Goal: Task Accomplishment & Management: Manage account settings

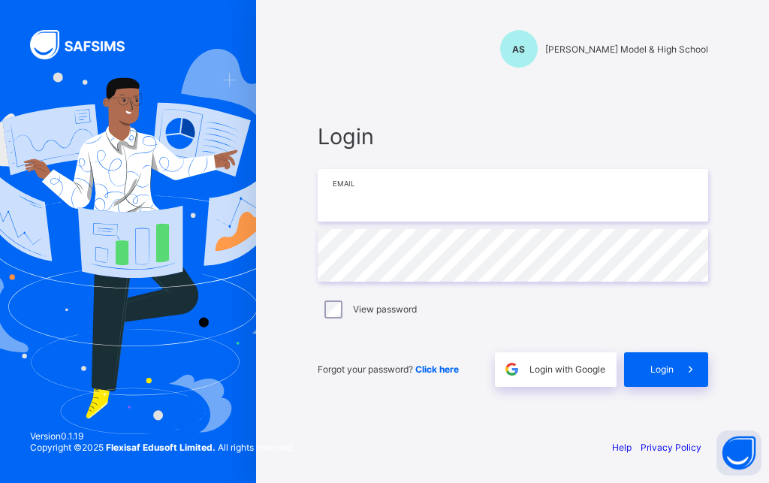
click at [394, 201] on input "email" at bounding box center [513, 195] width 390 height 53
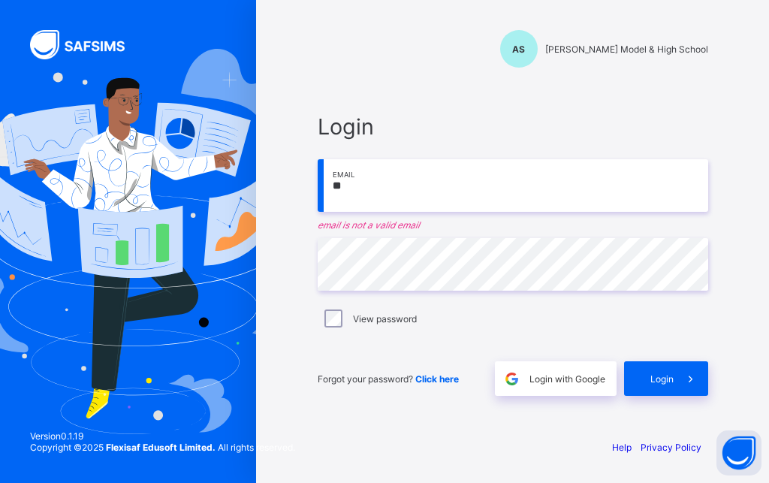
type input "*"
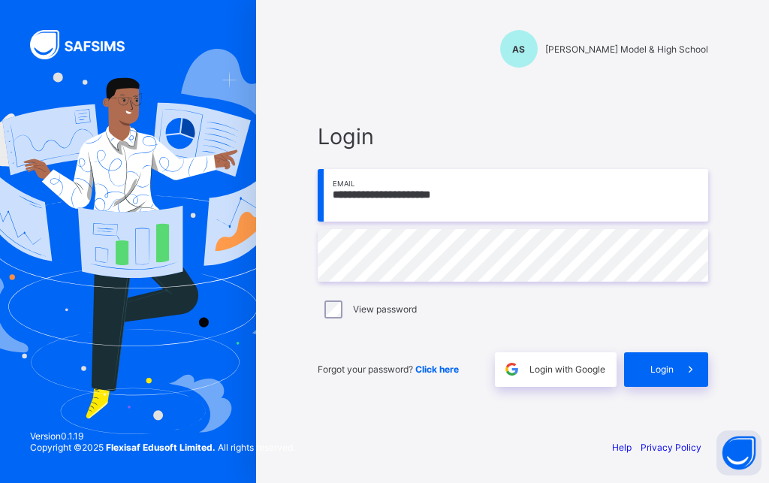
type input "**********"
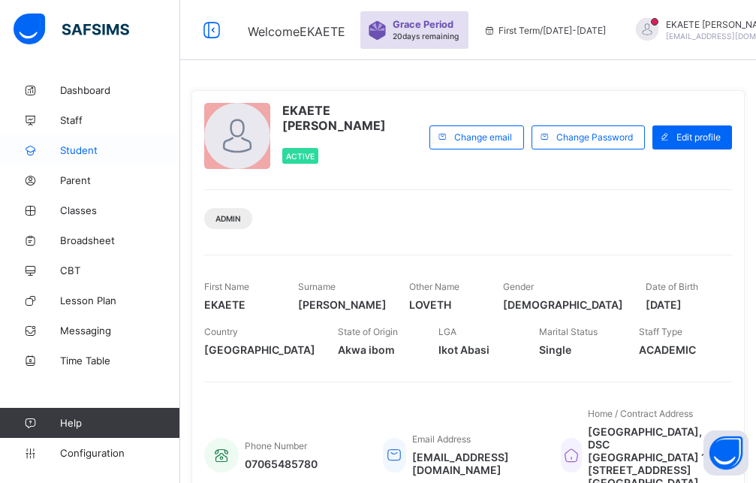
click at [92, 147] on span "Student" at bounding box center [120, 150] width 120 height 12
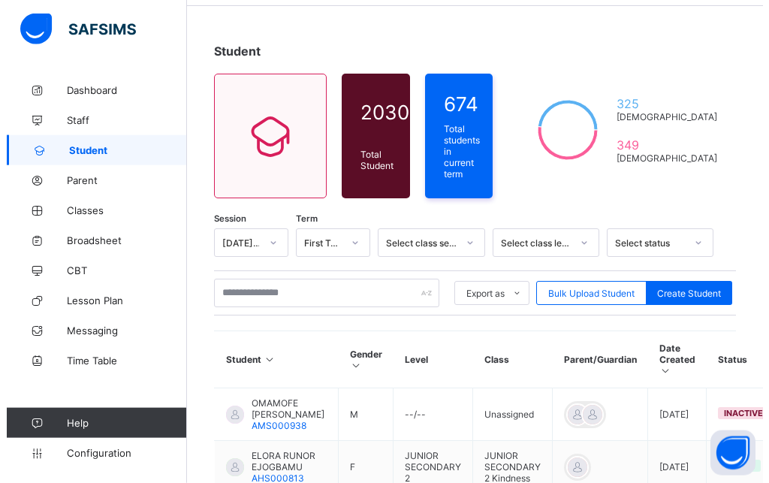
scroll to position [77, 0]
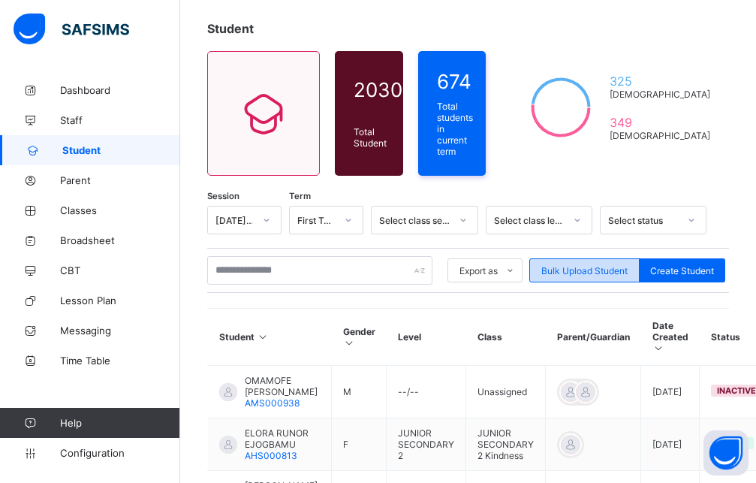
click at [585, 272] on div "Bulk Upload Student" at bounding box center [584, 270] width 110 height 24
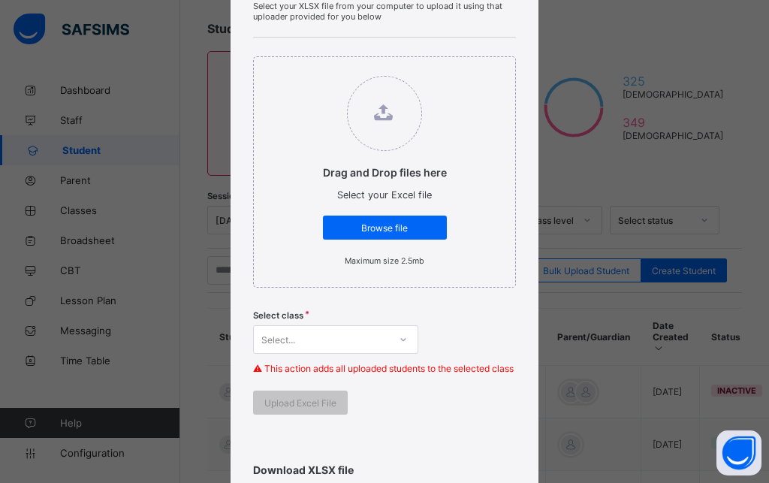
scroll to position [245, 0]
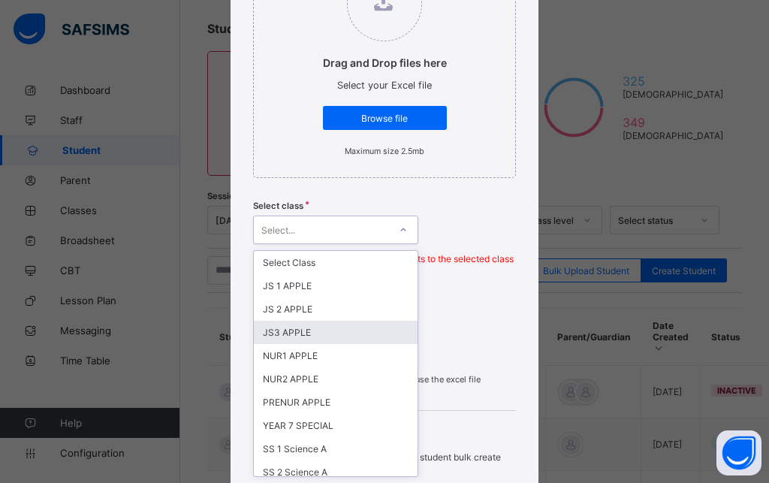
click at [318, 244] on div "option JS3 APPLE focused, 4 of 55. 55 results available. Use Up and Down to cho…" at bounding box center [335, 229] width 165 height 29
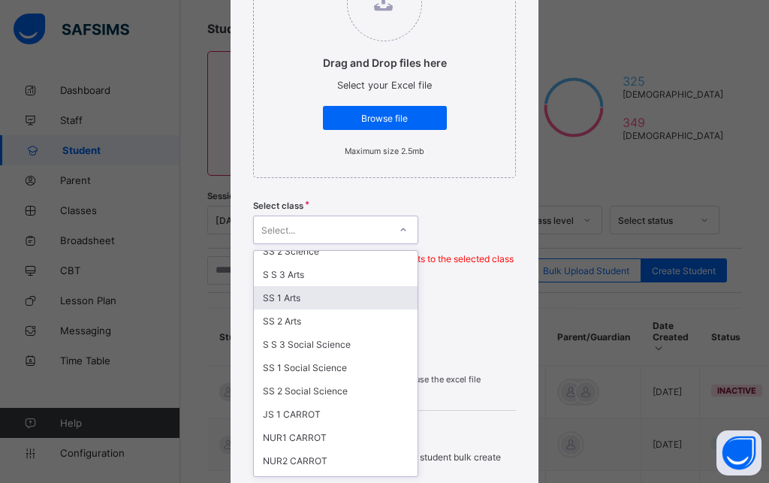
scroll to position [1055, 0]
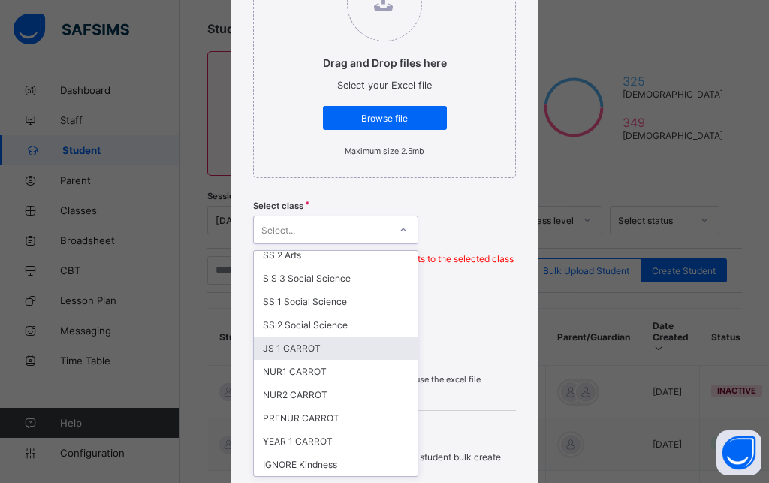
click at [292, 345] on div "JS 1 CARROT" at bounding box center [336, 347] width 164 height 23
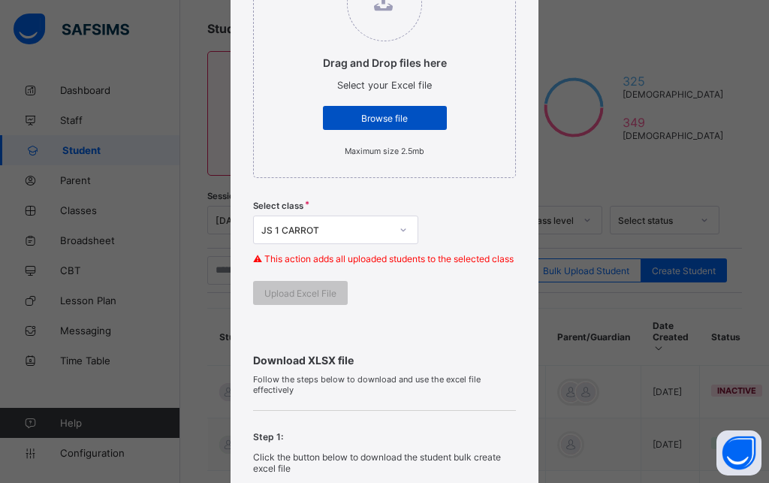
click at [357, 127] on div "Browse file" at bounding box center [385, 118] width 124 height 24
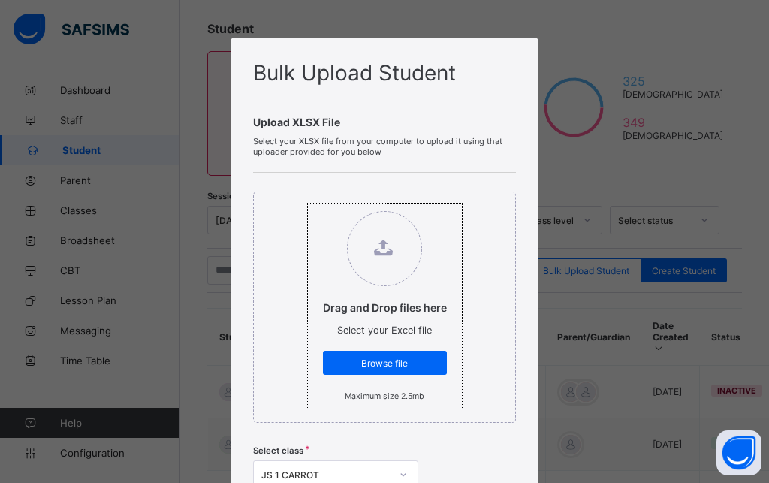
type input "**********"
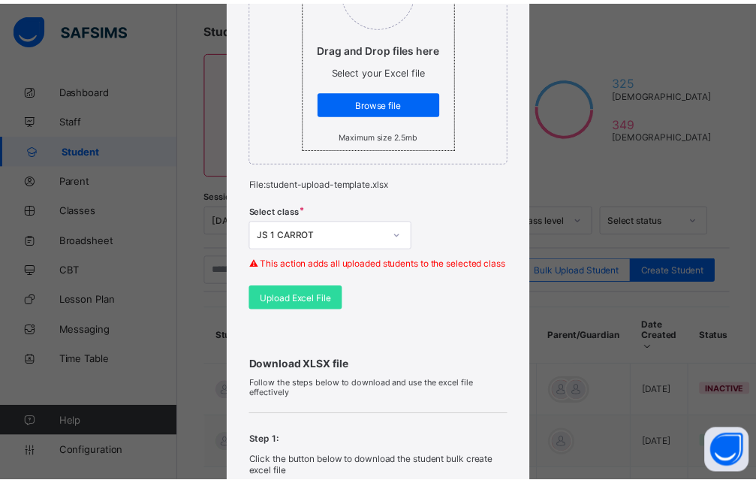
scroll to position [270, 0]
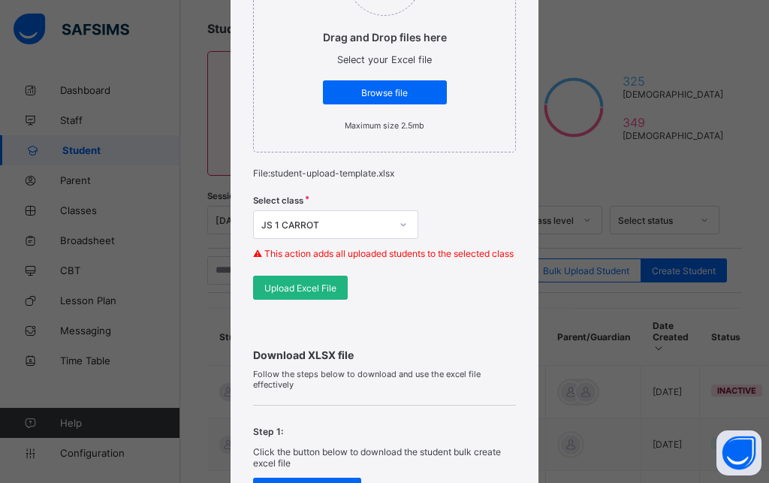
click at [303, 294] on span "Upload Excel File" at bounding box center [300, 287] width 72 height 11
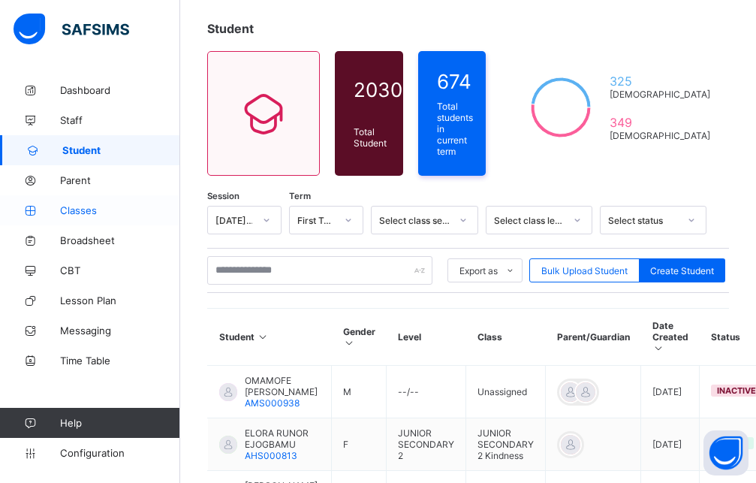
click at [86, 205] on span "Classes" at bounding box center [120, 210] width 120 height 12
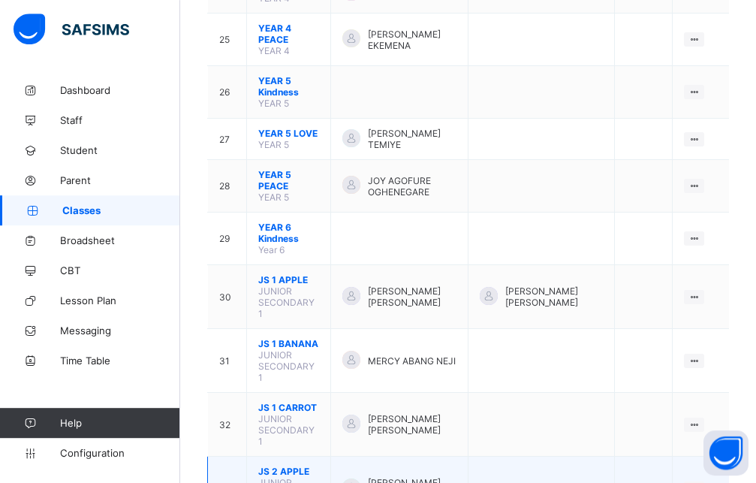
scroll to position [1378, 0]
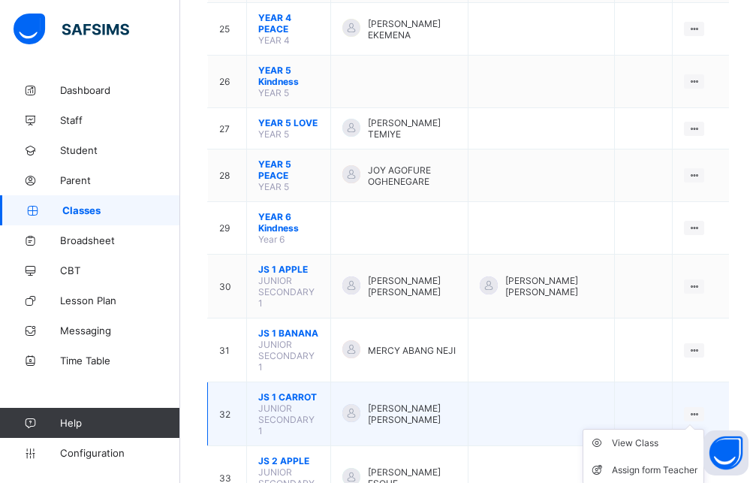
click at [700, 408] on icon at bounding box center [694, 413] width 13 height 11
click at [704, 429] on ul "View Class Assign form Teacher" at bounding box center [644, 457] width 122 height 56
click at [661, 435] on div "View Class" at bounding box center [655, 442] width 86 height 15
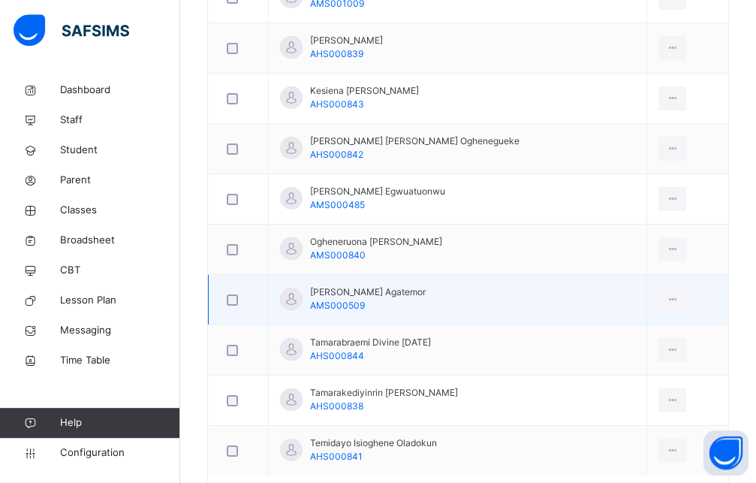
scroll to position [719, 0]
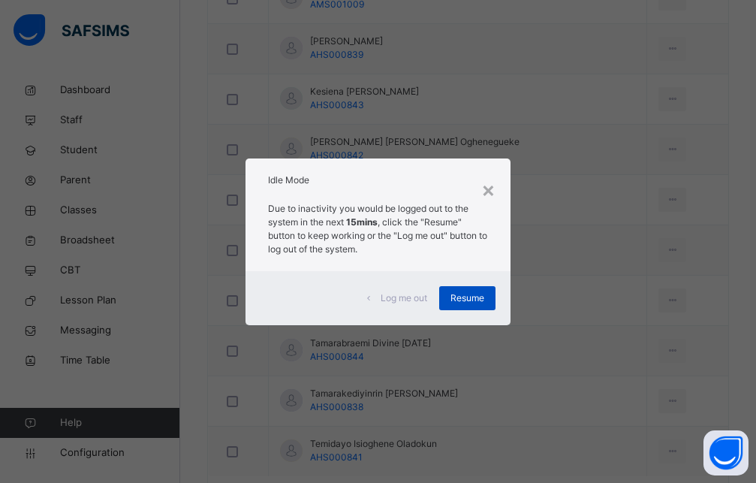
click at [462, 291] on div "Resume" at bounding box center [467, 298] width 56 height 24
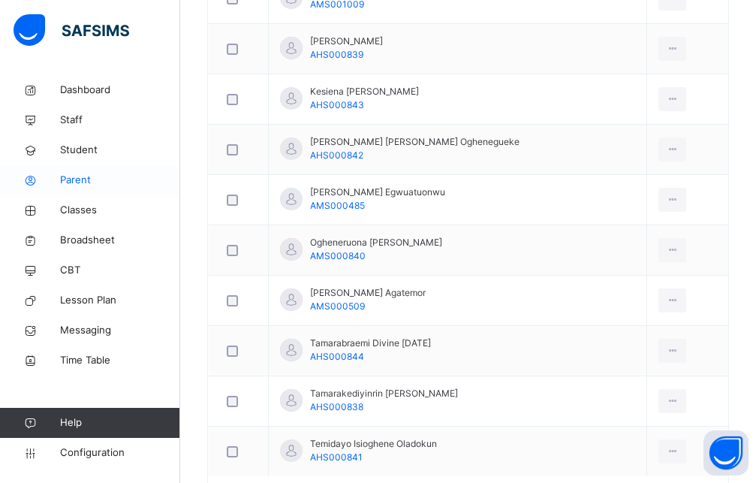
click at [80, 185] on span "Parent" at bounding box center [120, 180] width 120 height 15
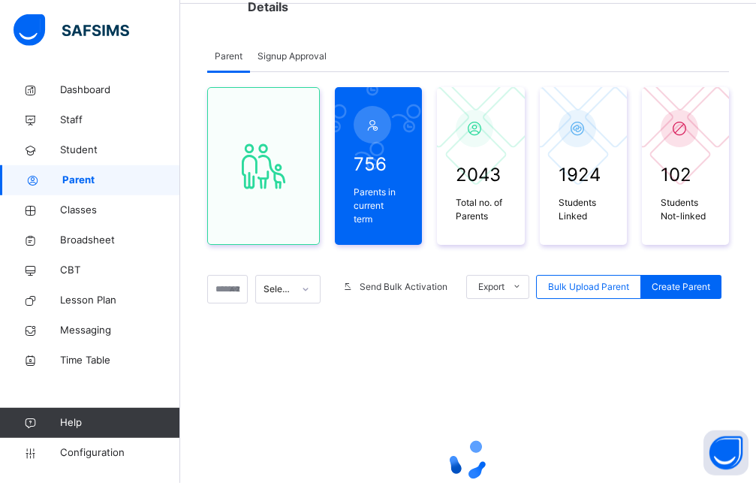
scroll to position [52, 0]
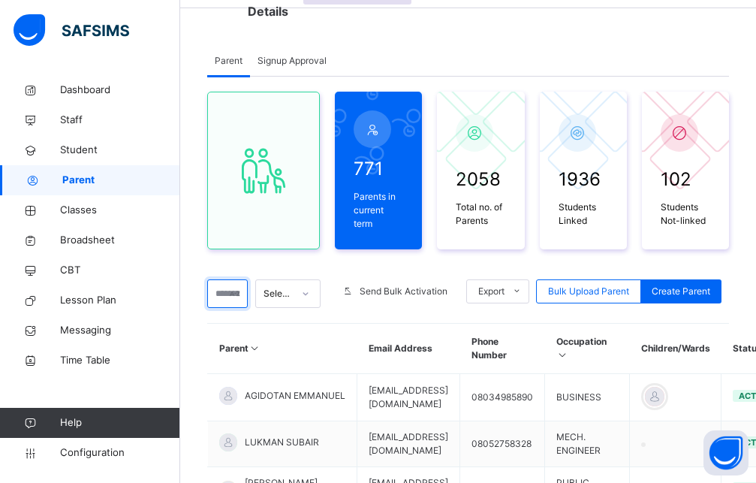
click at [231, 279] on input "text" at bounding box center [227, 293] width 41 height 29
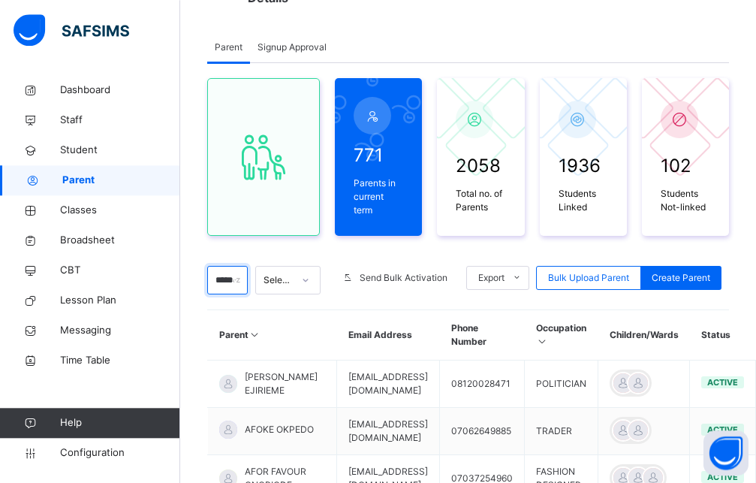
scroll to position [0, 0]
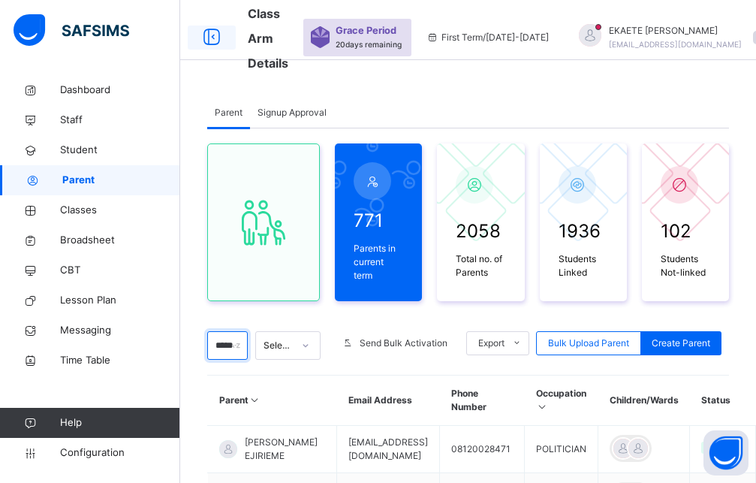
type input "*****"
click at [210, 38] on icon at bounding box center [212, 37] width 26 height 27
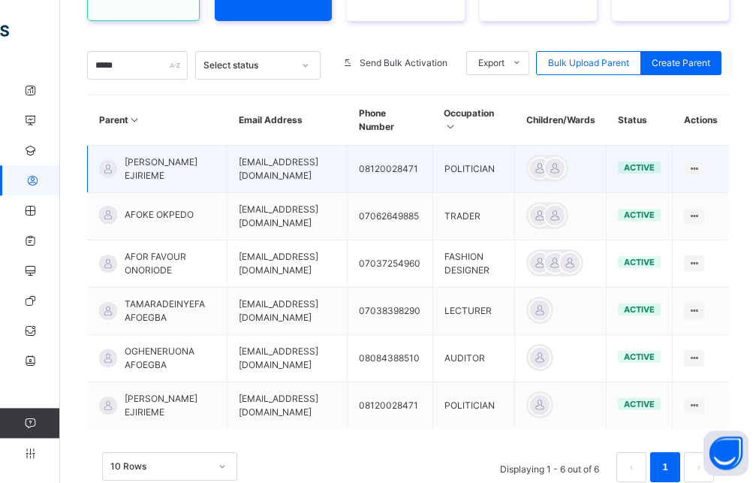
scroll to position [306, 0]
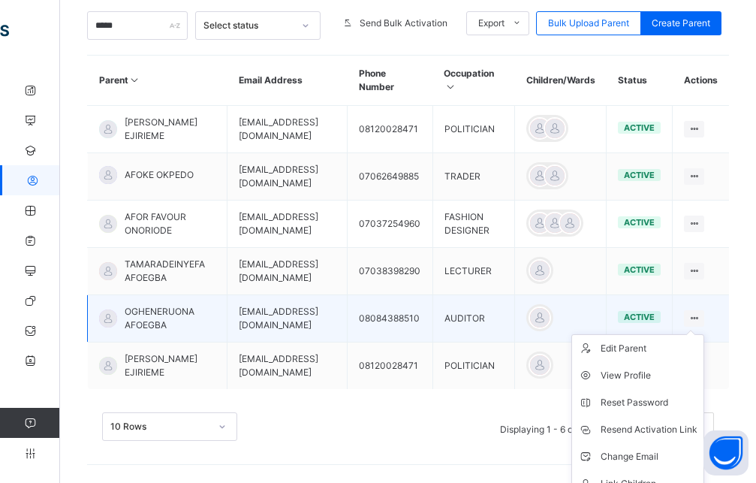
click at [700, 318] on icon at bounding box center [694, 317] width 13 height 11
click at [652, 472] on li "Link Children" at bounding box center [637, 483] width 131 height 27
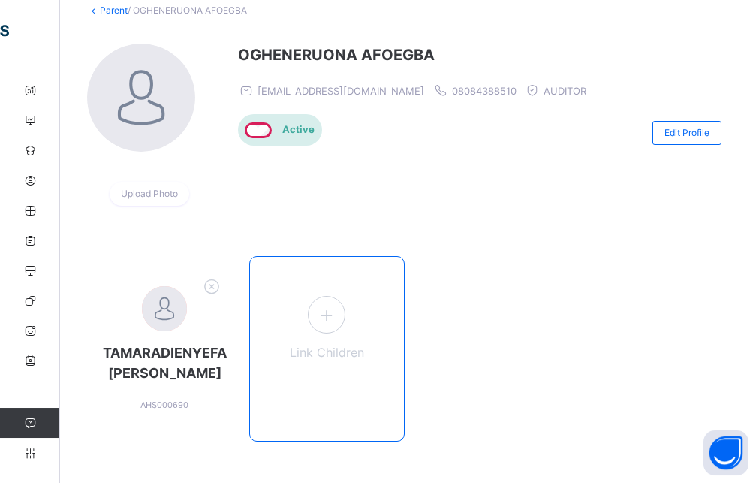
scroll to position [113, 0]
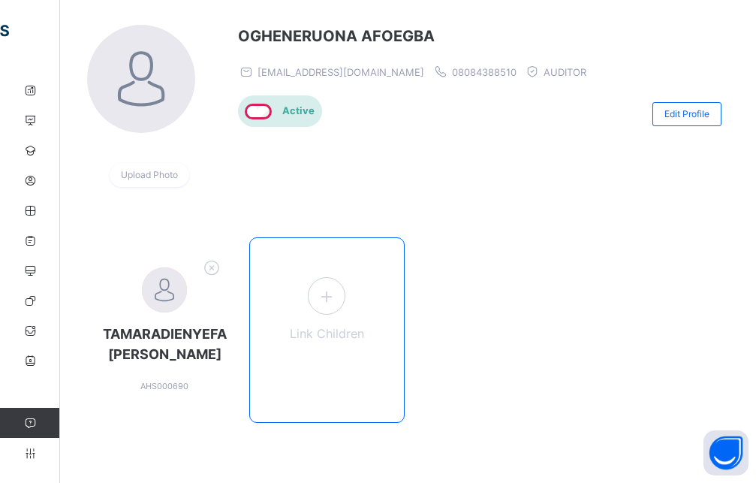
click at [329, 291] on icon at bounding box center [326, 295] width 27 height 29
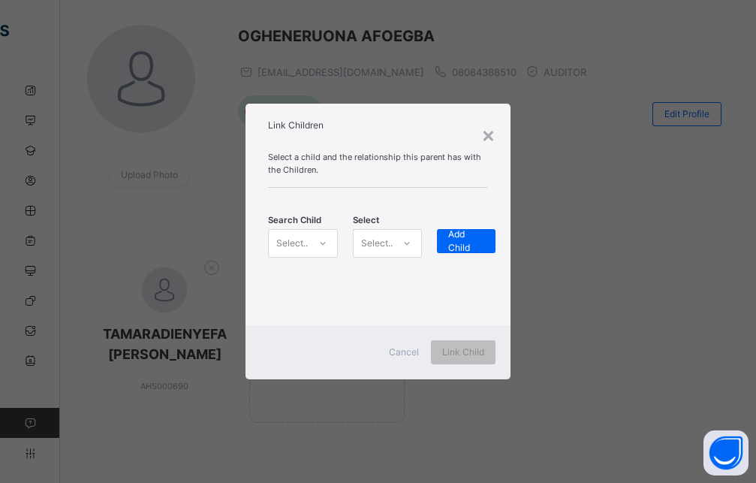
click at [313, 245] on div at bounding box center [323, 243] width 26 height 24
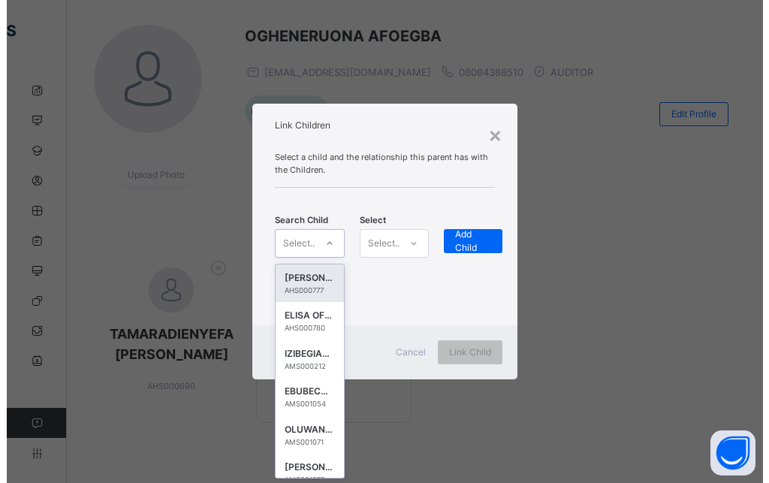
scroll to position [0, 0]
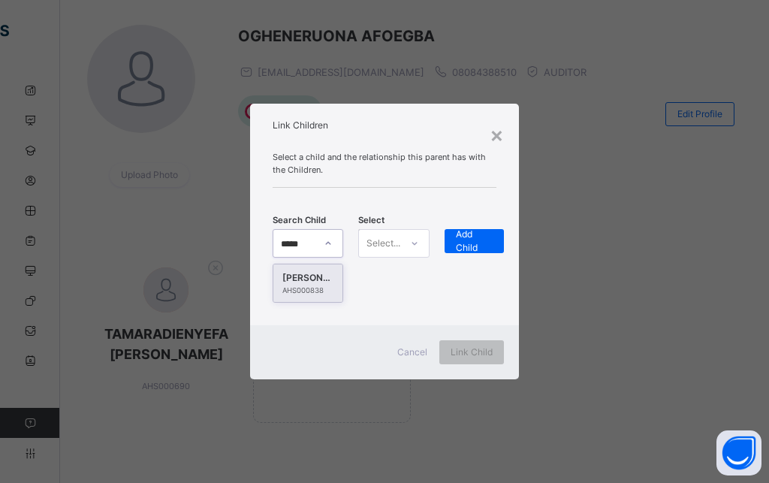
type input "******"
click at [294, 281] on div "[PERSON_NAME]" at bounding box center [307, 277] width 51 height 15
type input "*"
click at [471, 441] on div "× Link Children Select a child and the relationship this parent has with the Ch…" at bounding box center [384, 241] width 769 height 483
click at [288, 231] on div "Select..." at bounding box center [307, 243] width 71 height 29
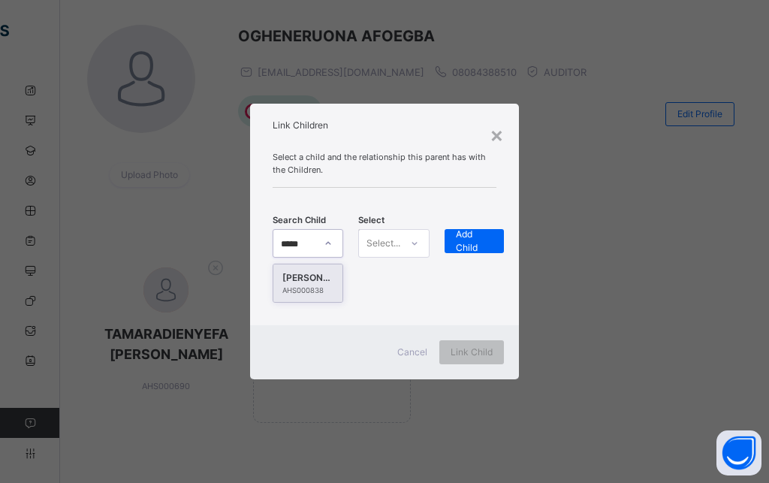
type input "******"
click at [312, 283] on div "[PERSON_NAME]" at bounding box center [307, 277] width 51 height 15
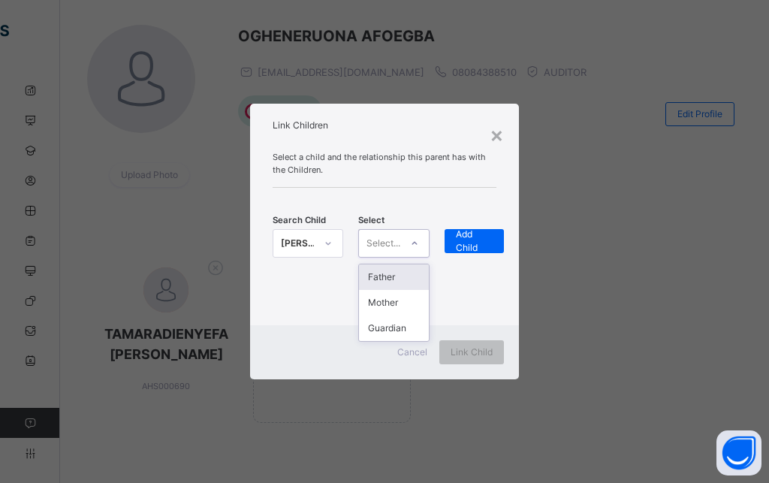
click at [410, 248] on div at bounding box center [415, 243] width 26 height 24
click at [410, 281] on div "Father" at bounding box center [393, 277] width 69 height 26
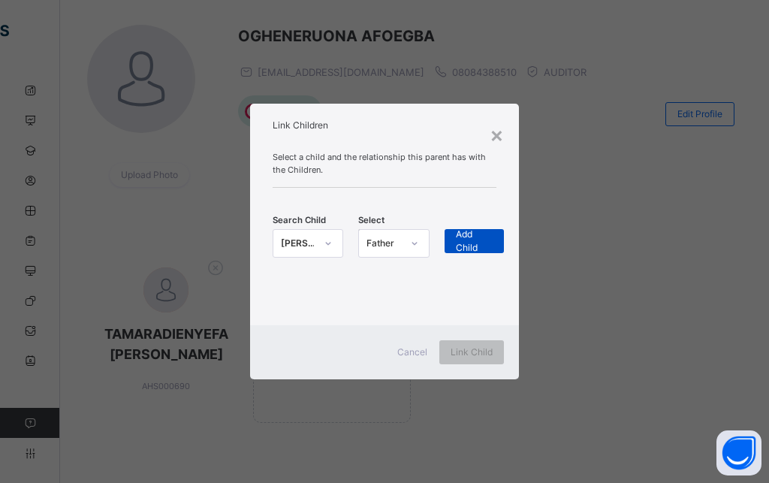
click at [483, 242] on span "Add Child" at bounding box center [475, 240] width 38 height 27
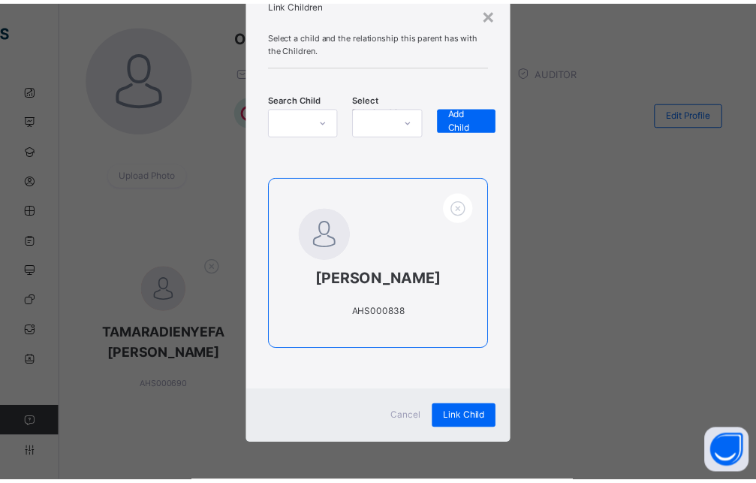
scroll to position [78, 0]
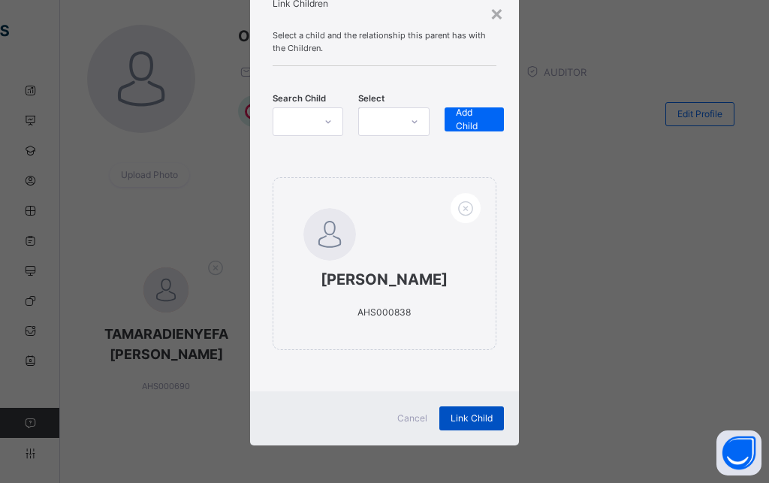
click at [462, 419] on span "Link Child" at bounding box center [471, 418] width 42 height 14
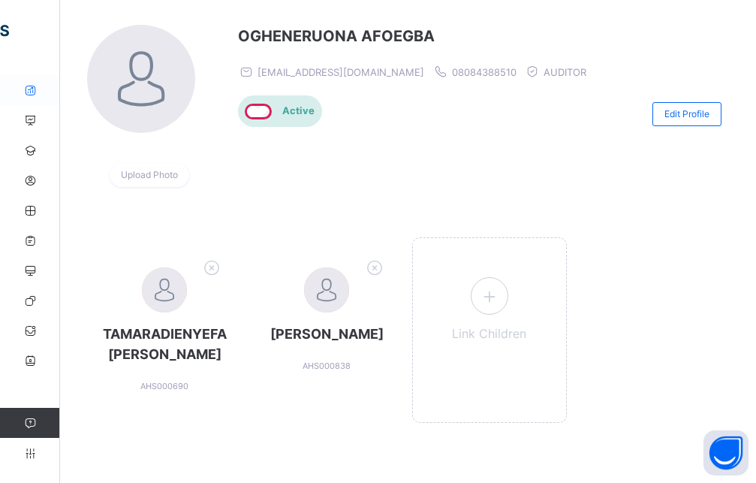
scroll to position [113, 0]
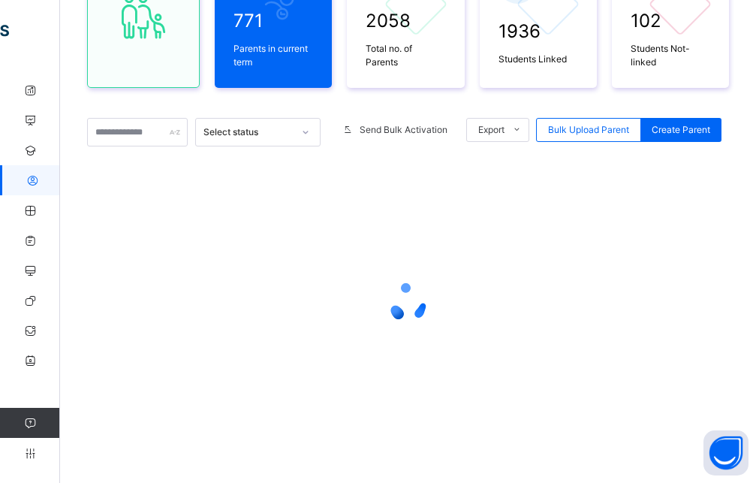
scroll to position [138, 0]
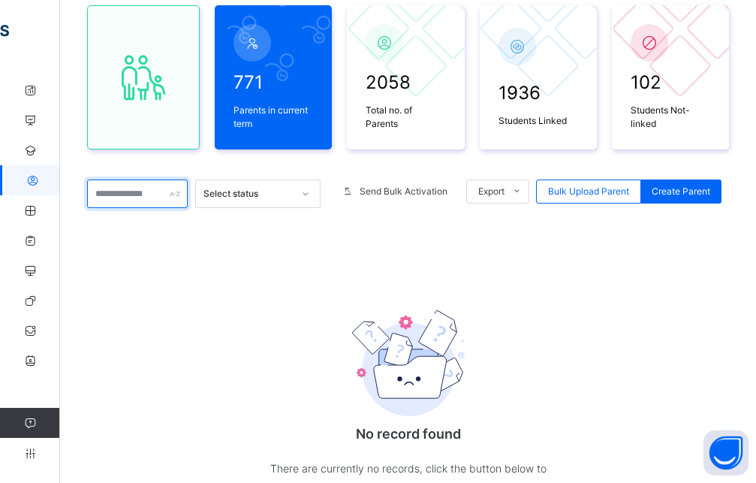
click at [158, 197] on input "text" at bounding box center [137, 193] width 101 height 29
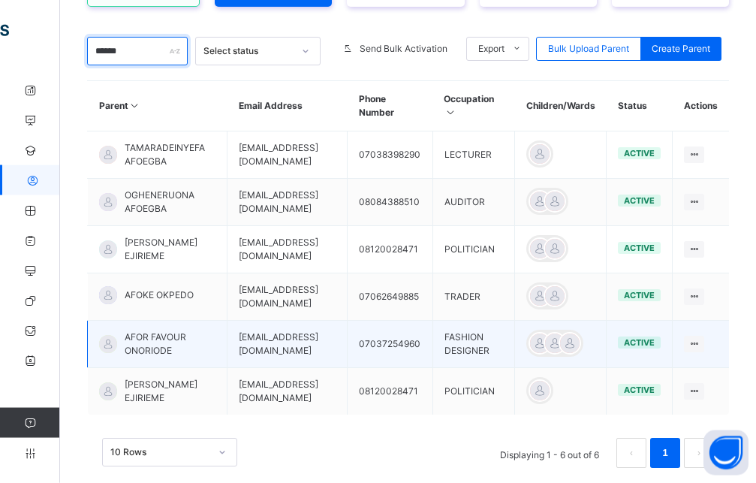
scroll to position [239, 0]
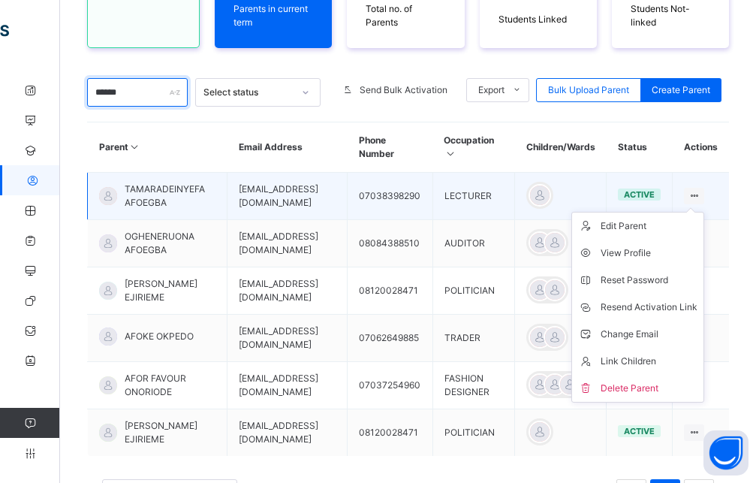
type input "******"
click at [700, 195] on icon at bounding box center [694, 195] width 13 height 11
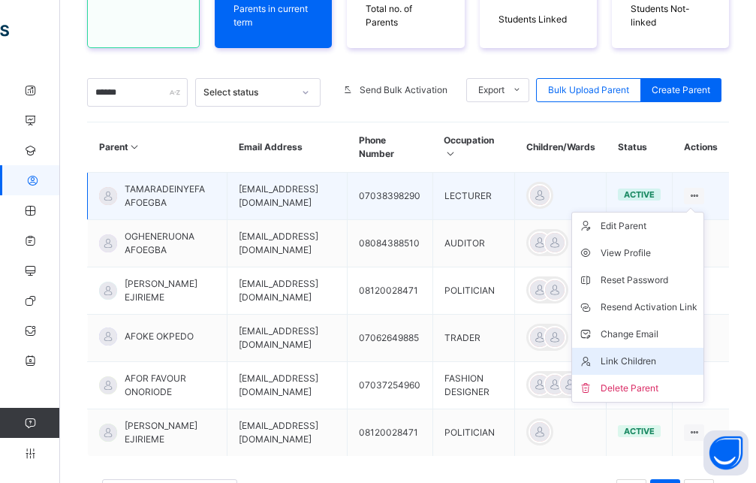
click at [659, 355] on div "Link Children" at bounding box center [649, 361] width 97 height 15
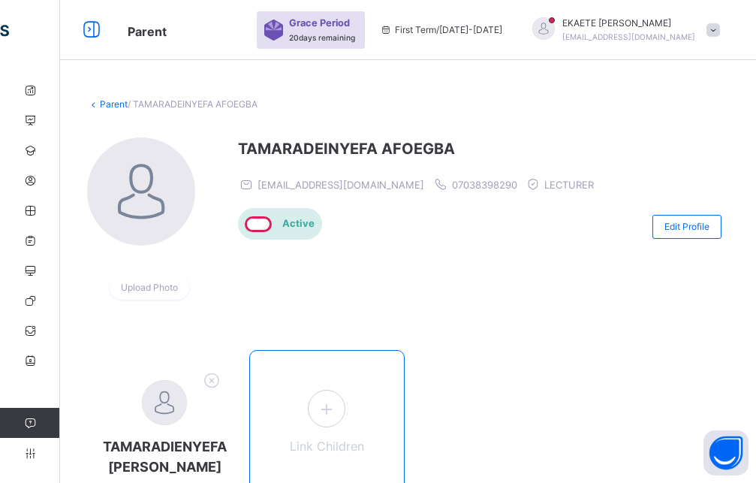
click at [339, 405] on icon at bounding box center [326, 408] width 27 height 29
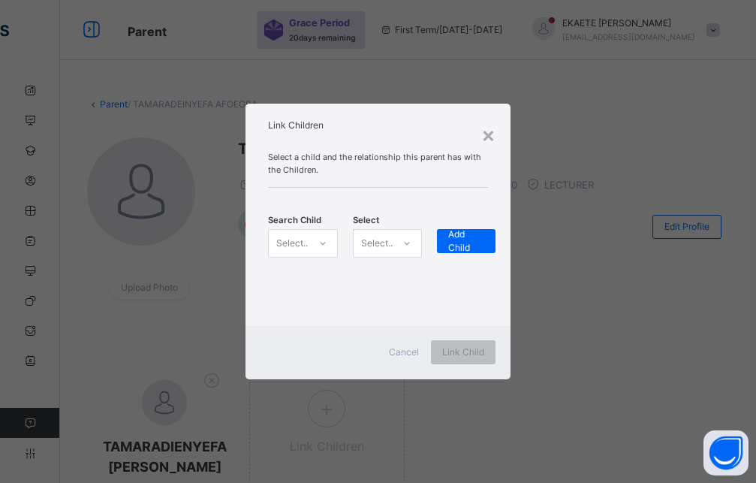
click at [317, 245] on div at bounding box center [323, 243] width 26 height 24
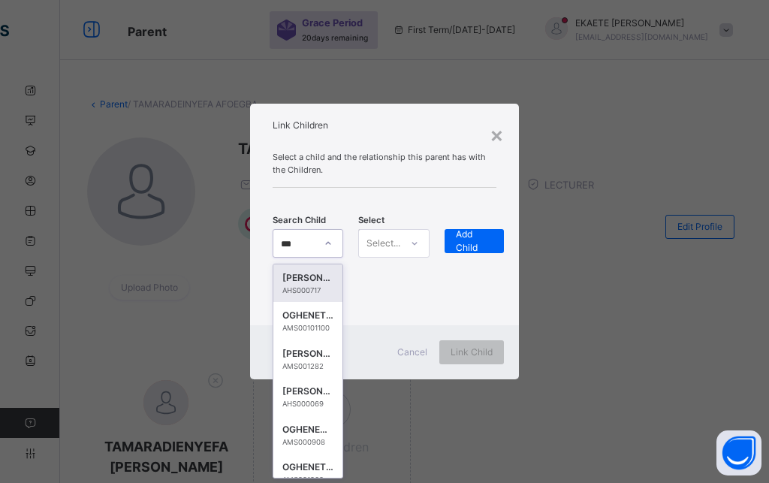
type input "****"
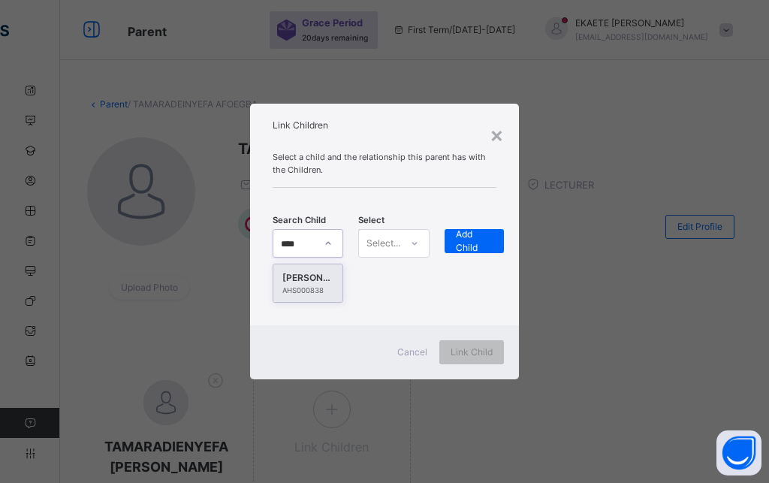
click at [309, 294] on div "AHS000838" at bounding box center [307, 290] width 51 height 11
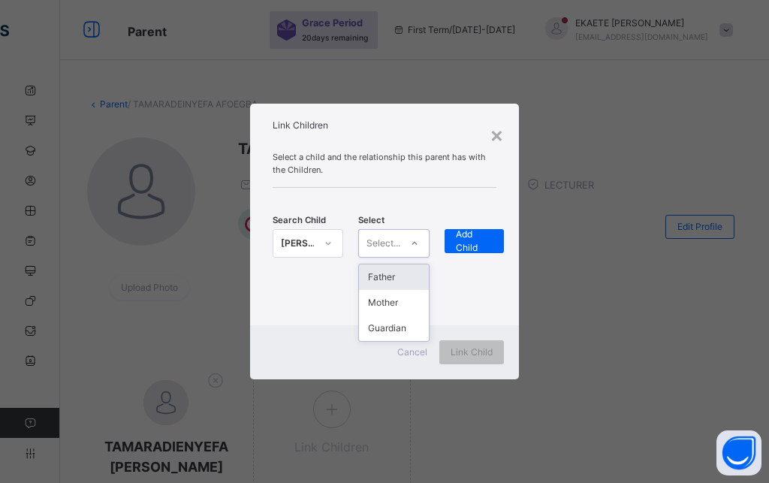
click at [400, 253] on div at bounding box center [414, 243] width 29 height 27
click at [383, 297] on div "Mother" at bounding box center [393, 303] width 69 height 26
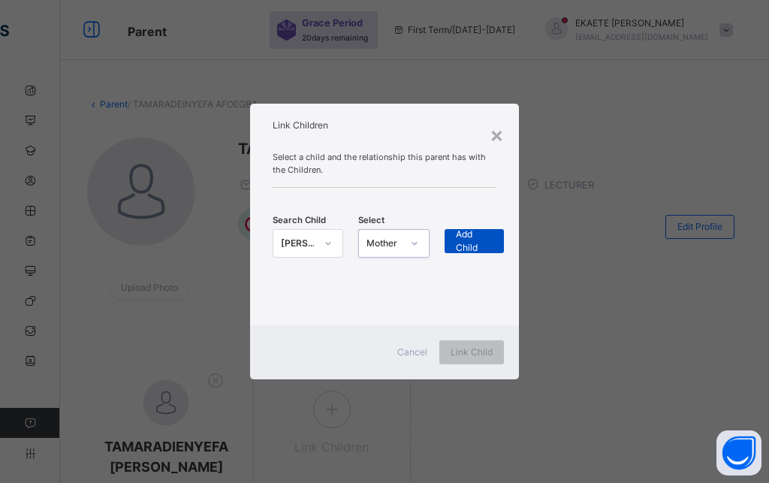
click at [482, 236] on span "Add Child" at bounding box center [475, 240] width 38 height 27
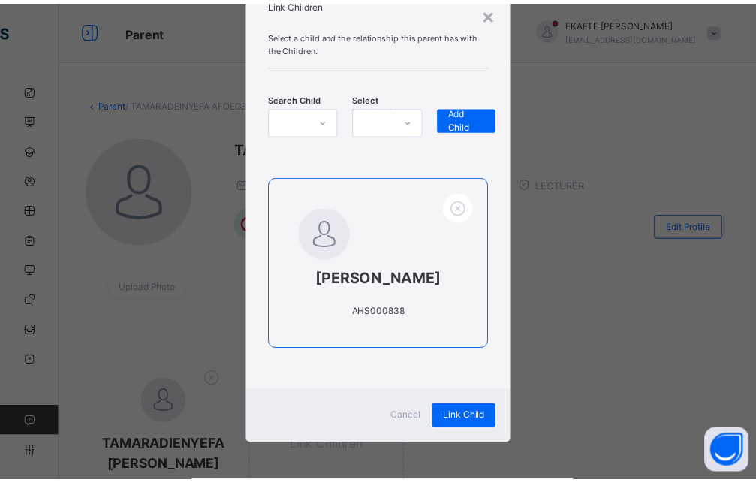
scroll to position [78, 0]
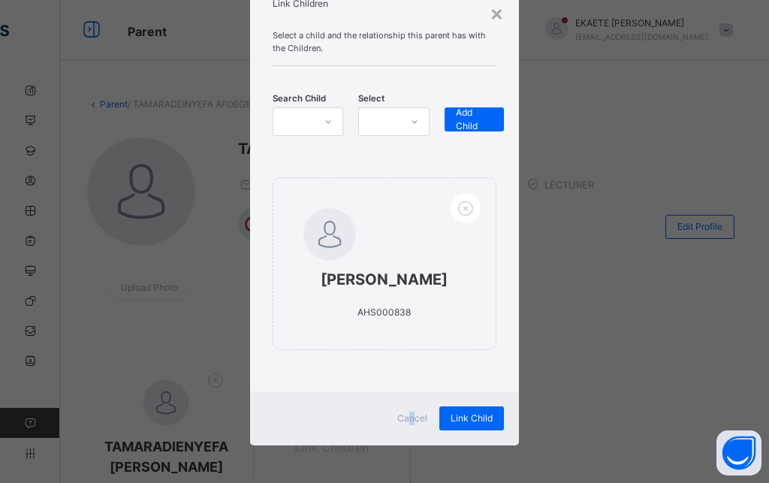
click at [406, 417] on span "Cancel" at bounding box center [412, 418] width 30 height 14
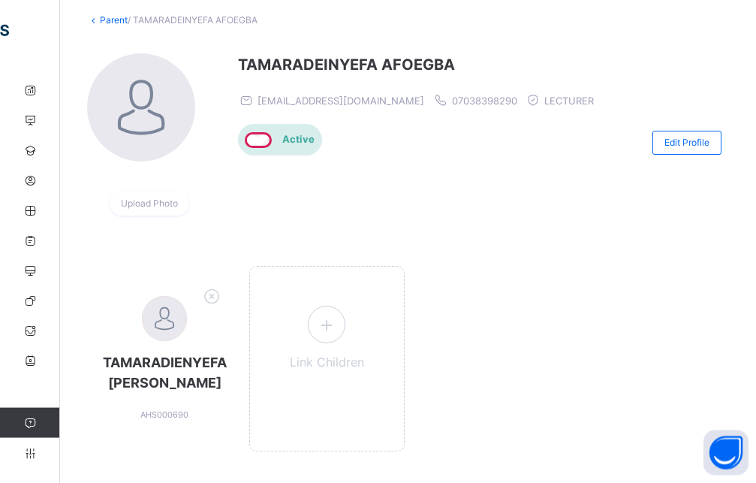
scroll to position [113, 0]
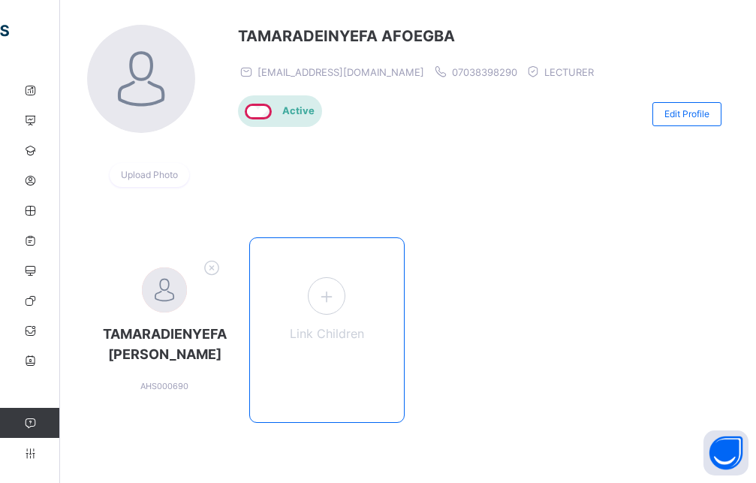
click at [338, 305] on icon at bounding box center [326, 295] width 27 height 29
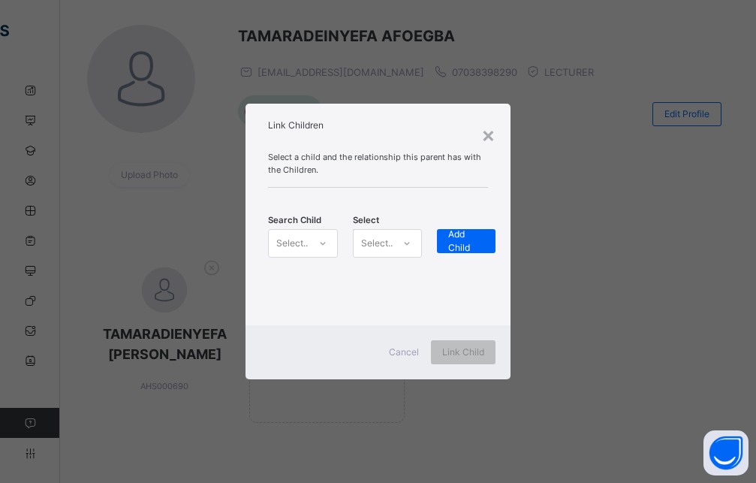
click at [319, 246] on icon at bounding box center [322, 243] width 9 height 15
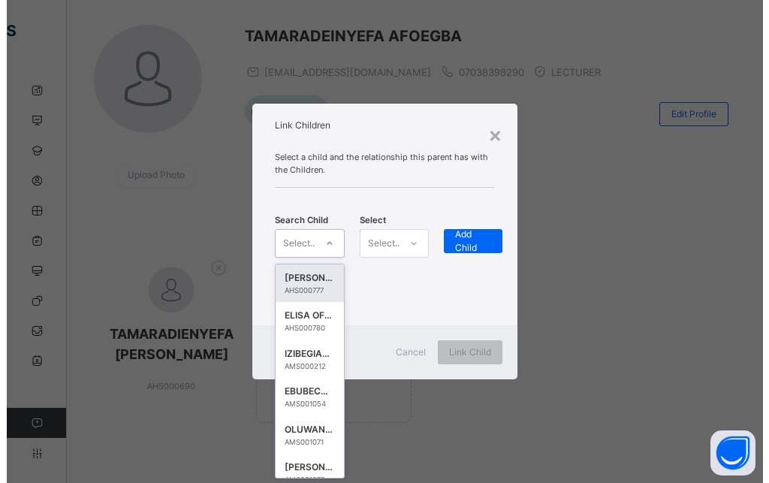
scroll to position [0, 0]
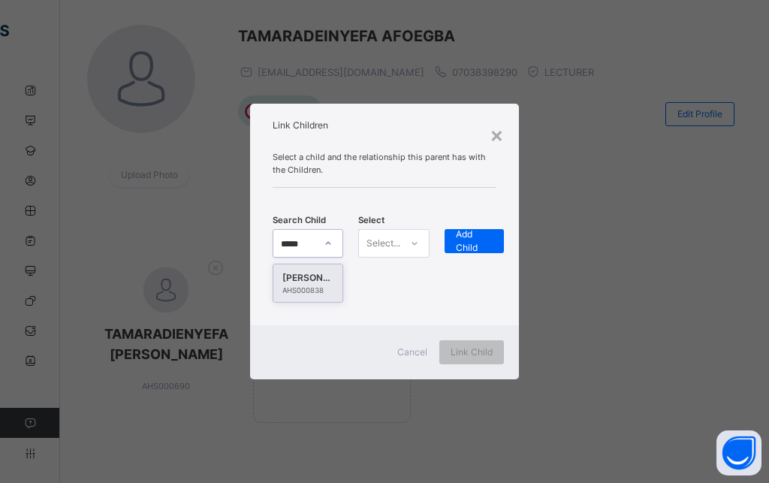
type input "******"
click at [326, 281] on div "[PERSON_NAME]" at bounding box center [307, 277] width 51 height 15
click at [418, 245] on icon at bounding box center [414, 243] width 9 height 15
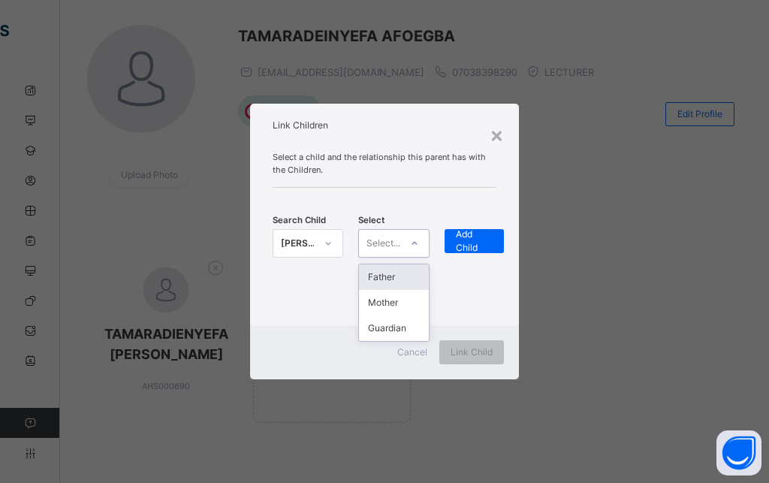
click at [390, 281] on div "Father" at bounding box center [393, 277] width 69 height 26
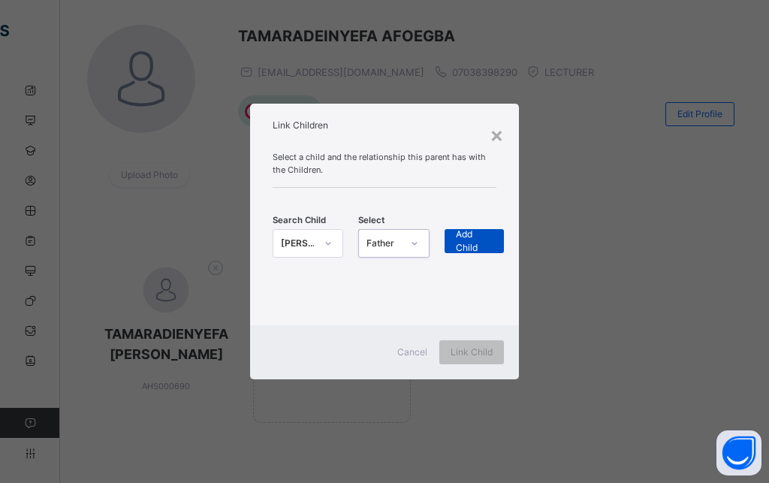
click at [492, 237] on span "Add Child" at bounding box center [475, 240] width 38 height 27
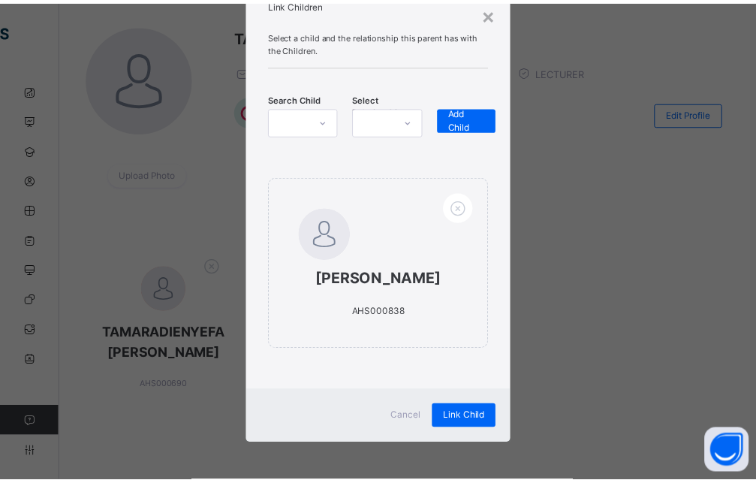
scroll to position [78, 0]
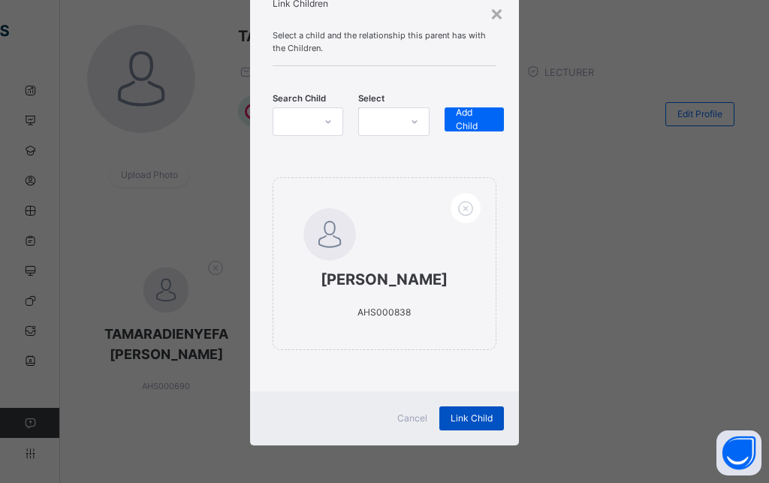
click at [460, 413] on span "Link Child" at bounding box center [471, 418] width 42 height 14
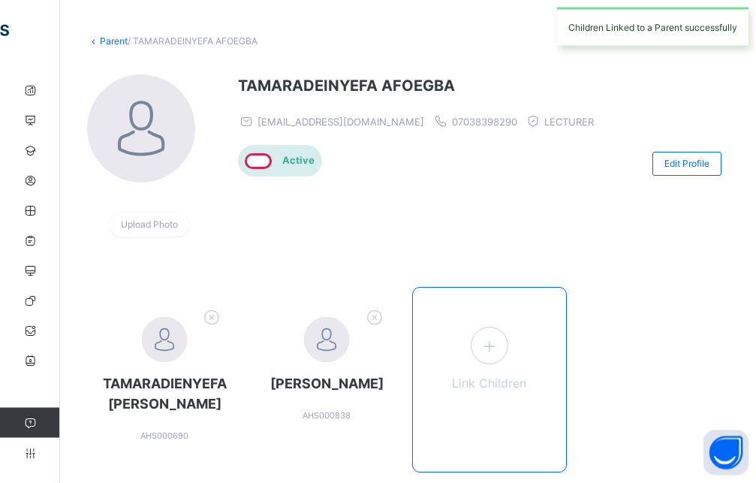
scroll to position [0, 0]
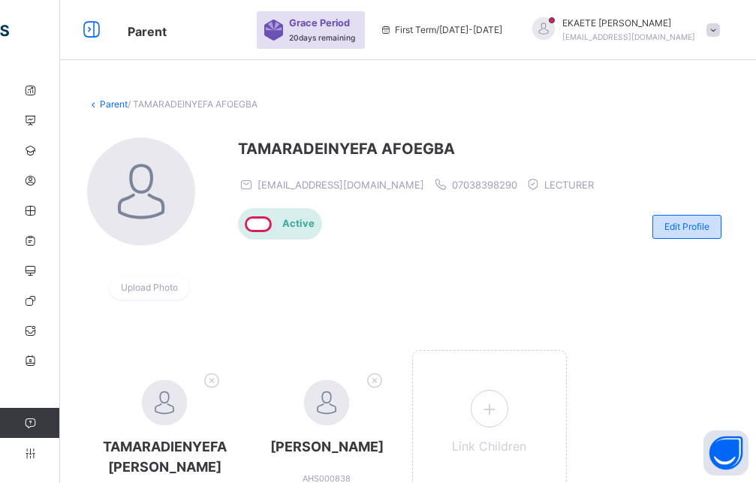
click at [707, 228] on span "Edit Profile" at bounding box center [686, 227] width 45 height 14
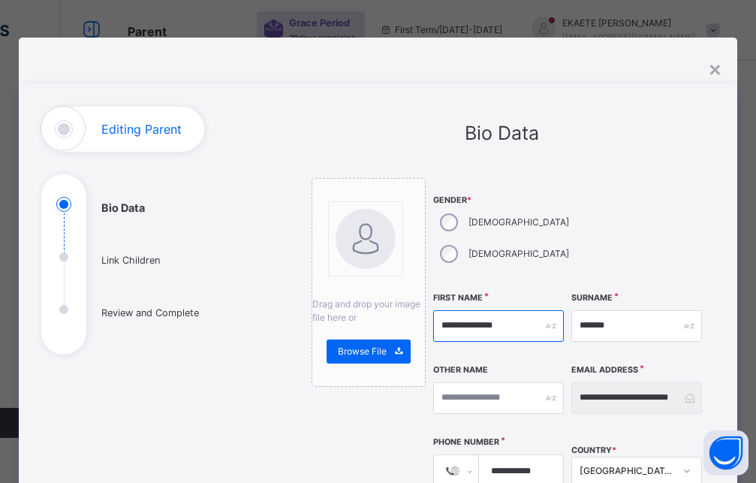
drag, startPoint x: 519, startPoint y: 297, endPoint x: 420, endPoint y: 303, distance: 99.2
click at [433, 310] on input "**********" at bounding box center [498, 326] width 131 height 32
type input "*"
type input "*********"
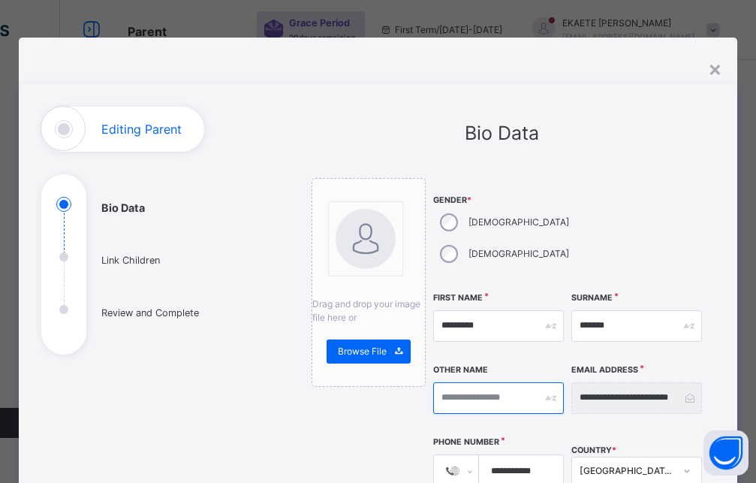
click at [464, 382] on input "text" at bounding box center [498, 398] width 131 height 32
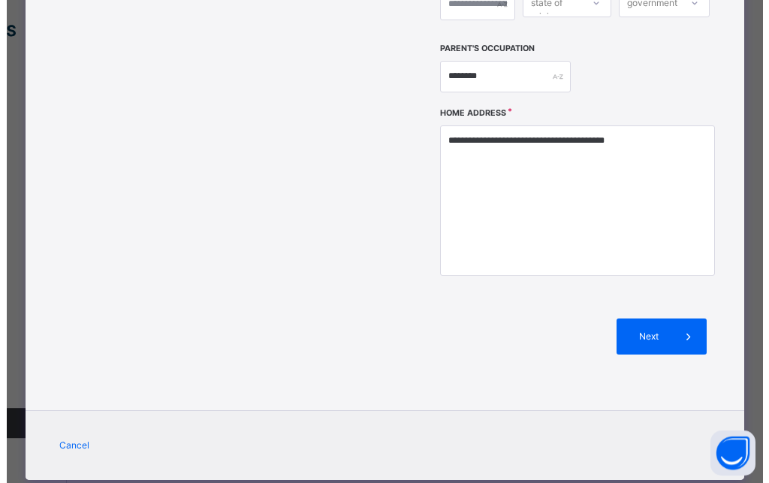
scroll to position [113, 0]
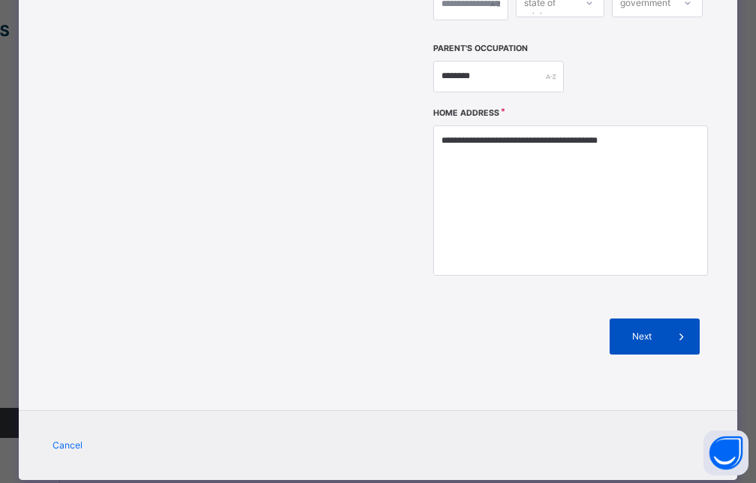
type input "*******"
click at [655, 330] on span "Next" at bounding box center [642, 337] width 43 height 14
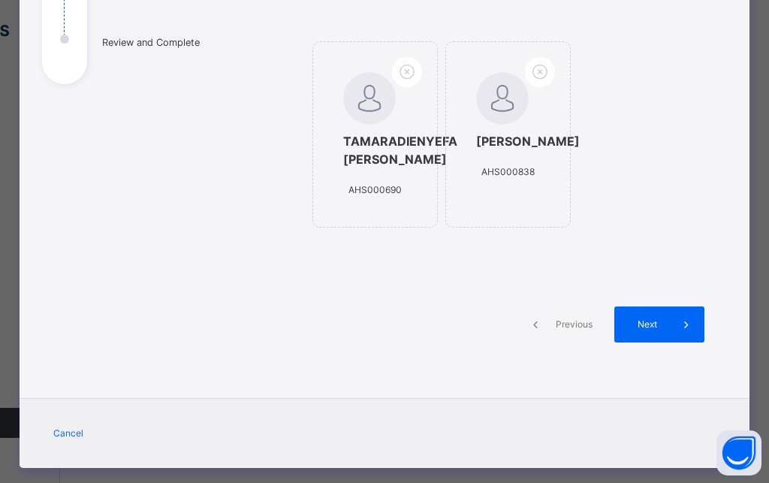
scroll to position [311, 0]
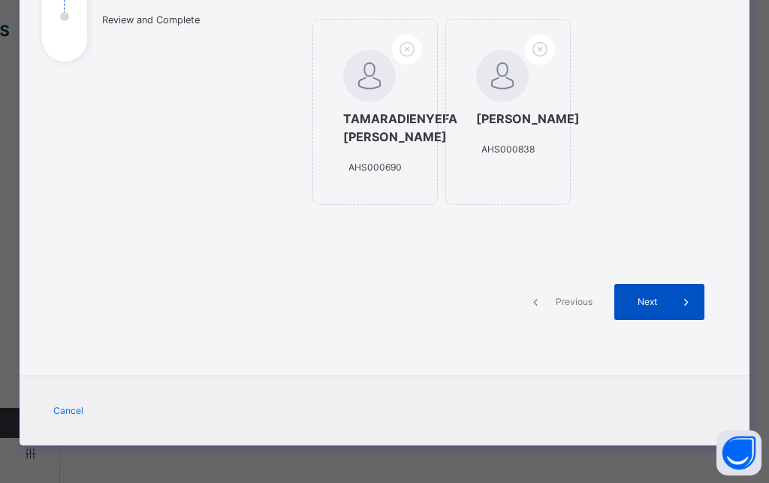
click at [655, 309] on div "Next" at bounding box center [659, 302] width 90 height 36
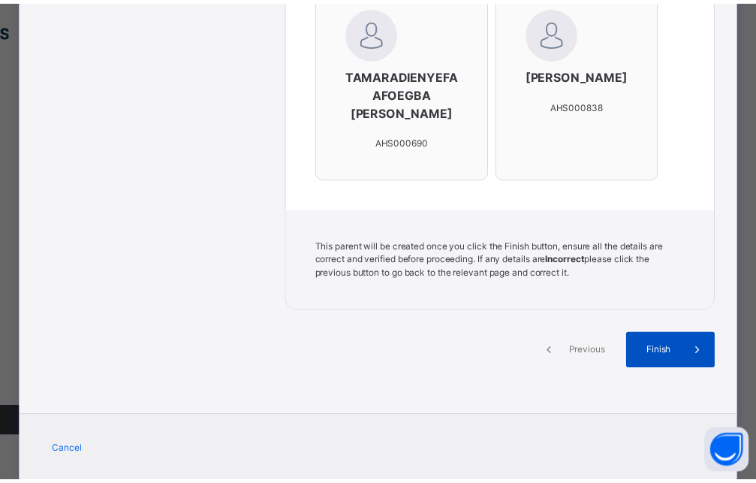
scroll to position [581, 0]
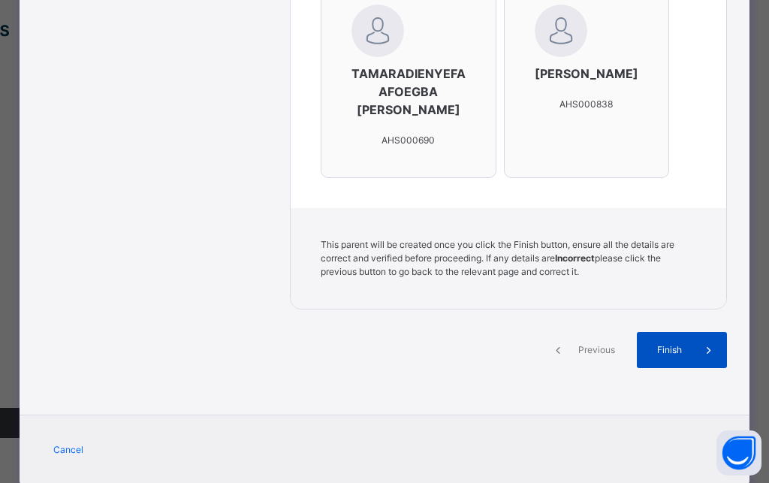
click at [655, 343] on span "Finish" at bounding box center [669, 350] width 43 height 14
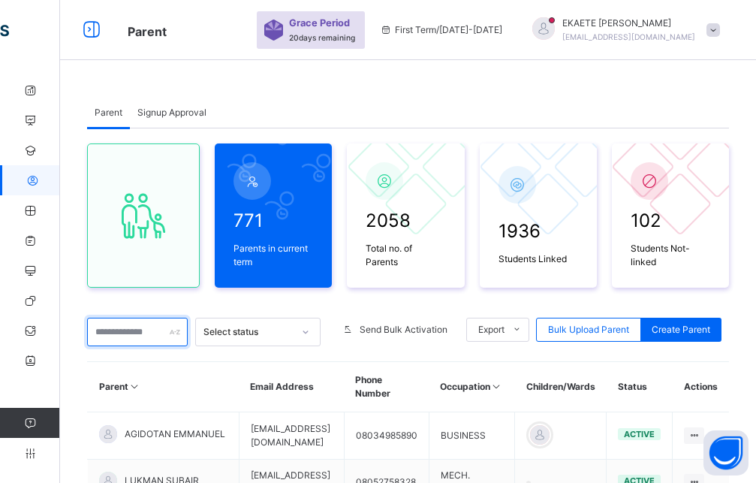
click at [165, 328] on input "text" at bounding box center [137, 332] width 101 height 29
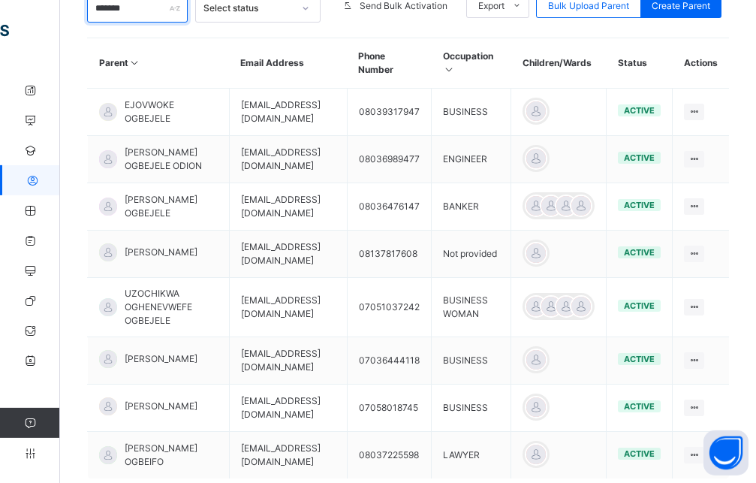
scroll to position [294, 0]
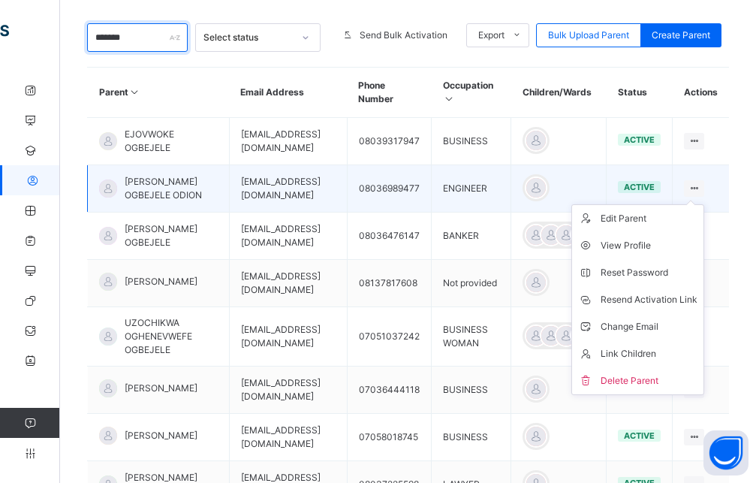
type input "*******"
click at [704, 204] on ul "Edit Parent View Profile Reset Password Resend Activation Link Change Email Lin…" at bounding box center [637, 299] width 133 height 191
click at [700, 191] on icon at bounding box center [694, 187] width 13 height 11
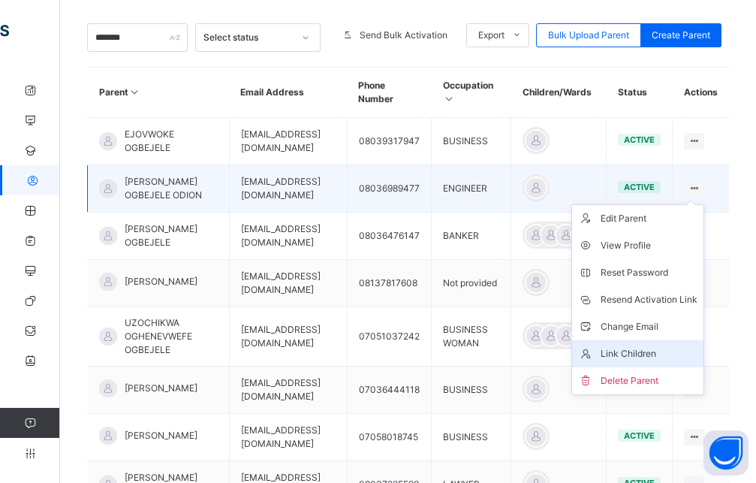
click at [649, 351] on li "Link Children" at bounding box center [637, 353] width 131 height 27
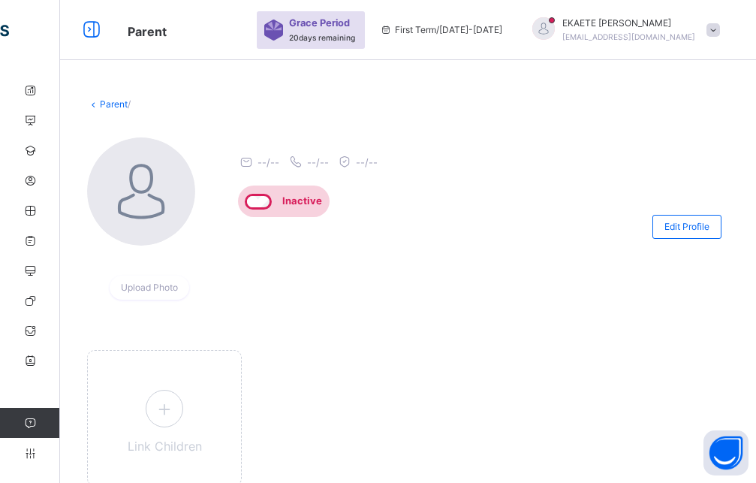
click at [106, 101] on link "Parent" at bounding box center [114, 103] width 28 height 11
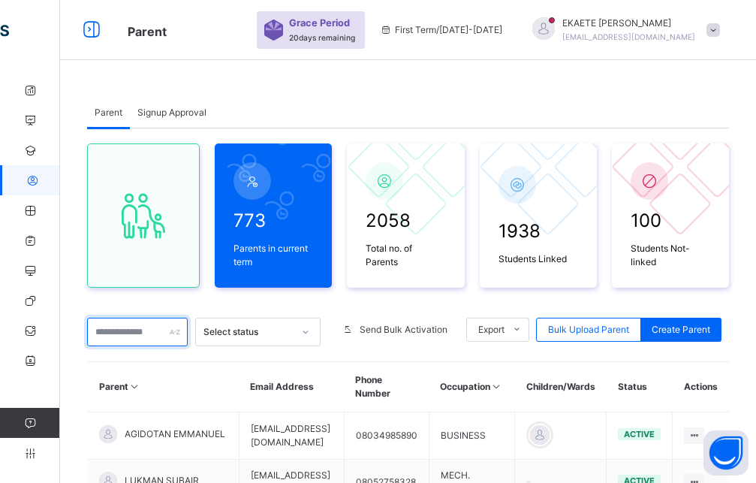
click at [122, 338] on input "text" at bounding box center [137, 332] width 101 height 29
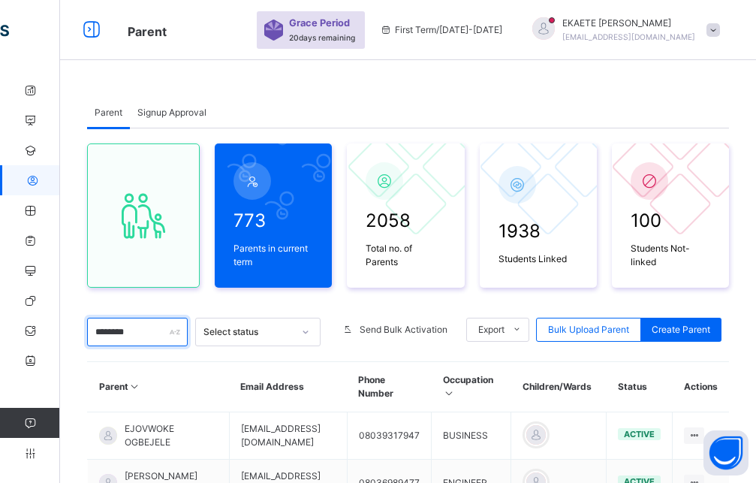
type input "********"
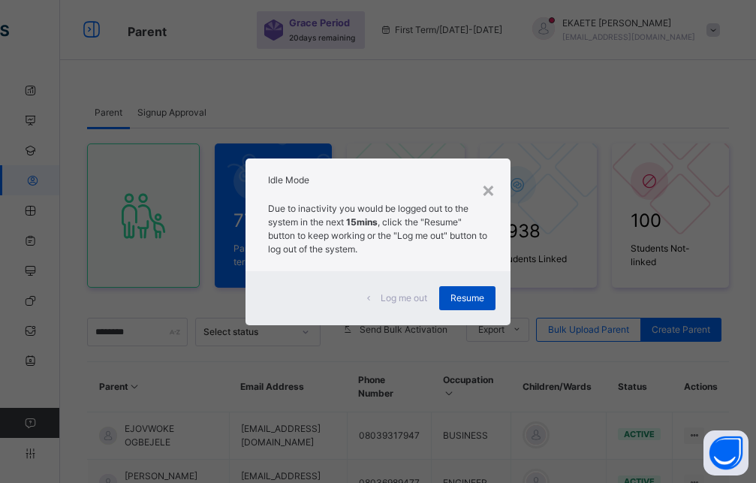
click at [478, 295] on span "Resume" at bounding box center [467, 298] width 34 height 14
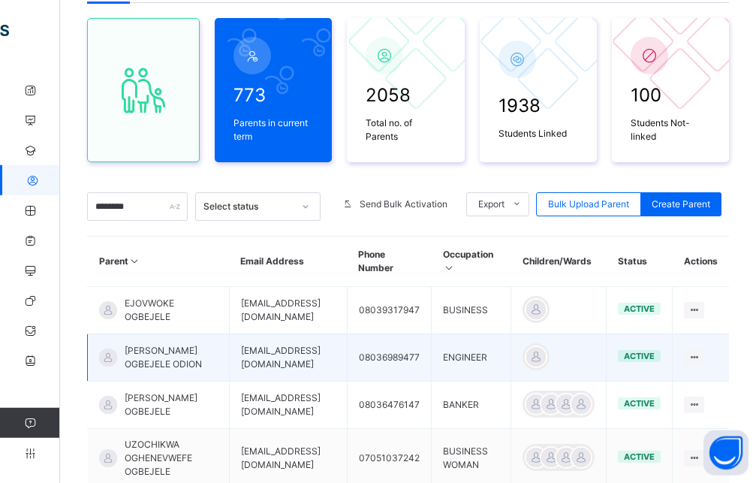
scroll to position [153, 0]
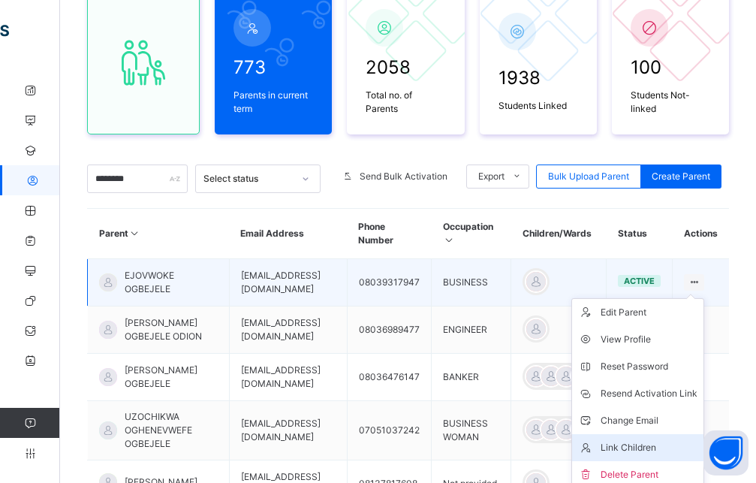
click at [681, 445] on div "Link Children" at bounding box center [649, 447] width 97 height 15
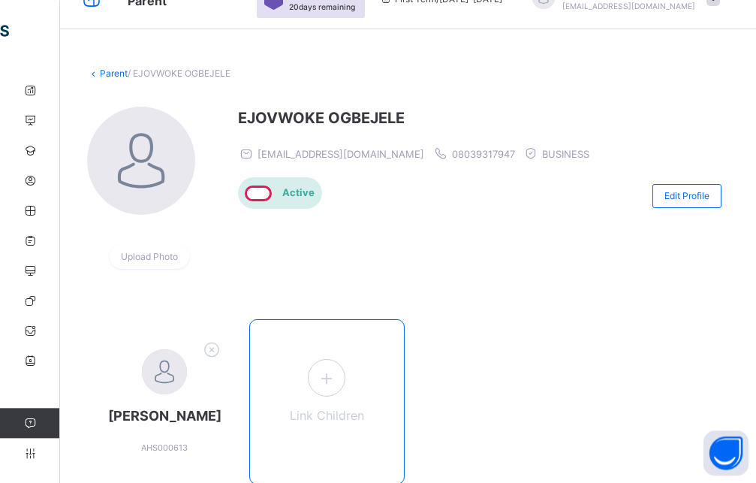
scroll to position [77, 0]
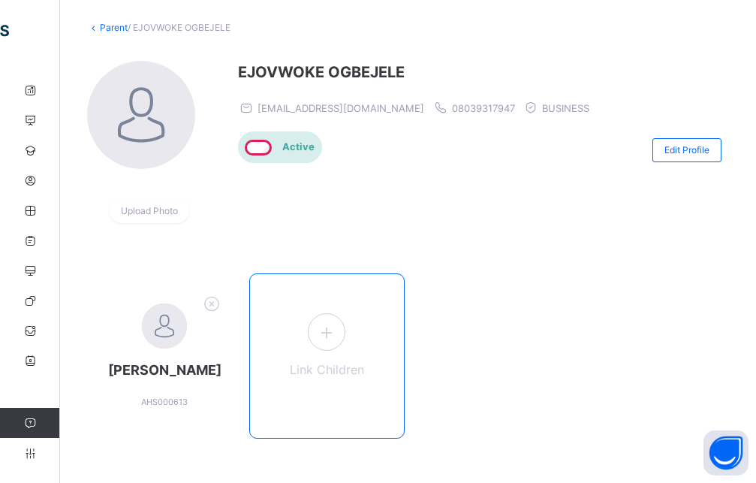
click at [333, 339] on icon at bounding box center [326, 332] width 27 height 29
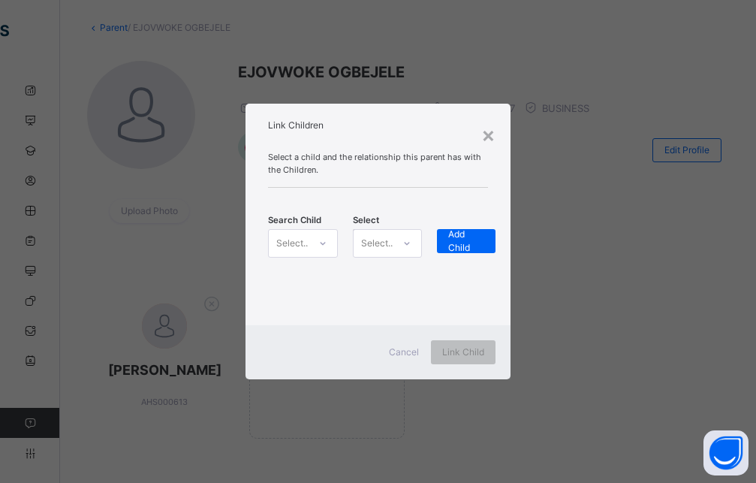
click at [320, 243] on icon at bounding box center [322, 243] width 9 height 15
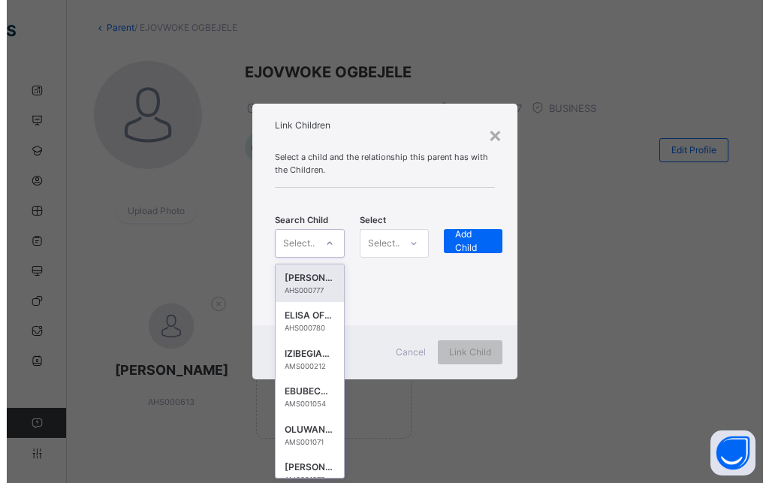
scroll to position [0, 0]
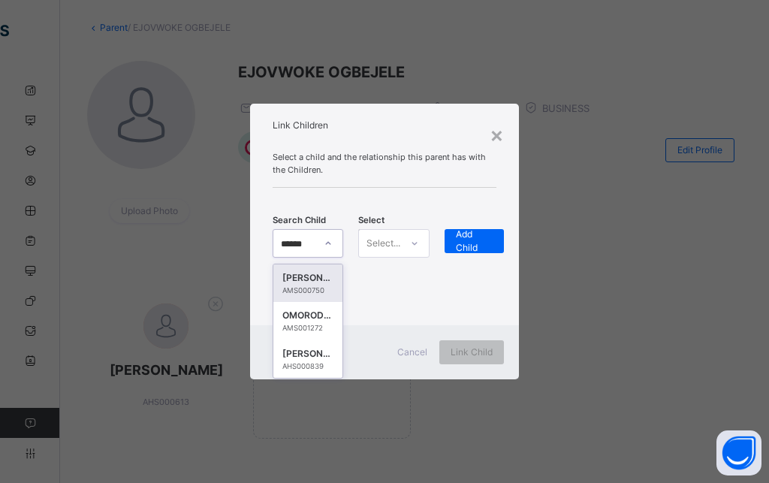
type input "*******"
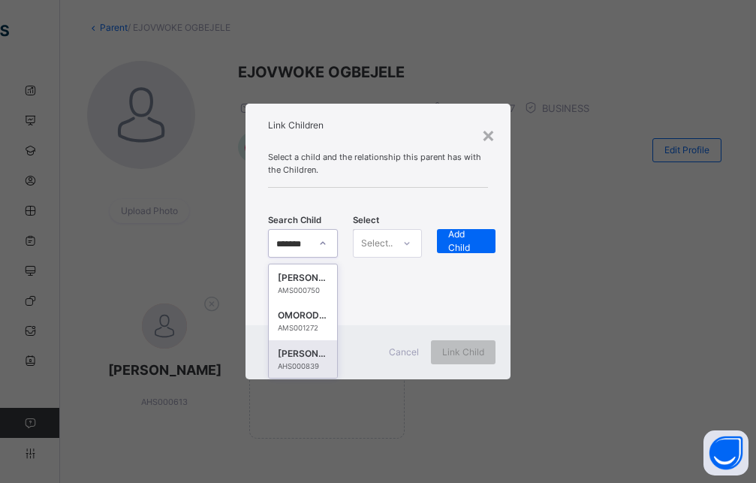
click at [335, 354] on div "[PERSON_NAME] OGBEJELE AHS000839" at bounding box center [303, 359] width 68 height 38
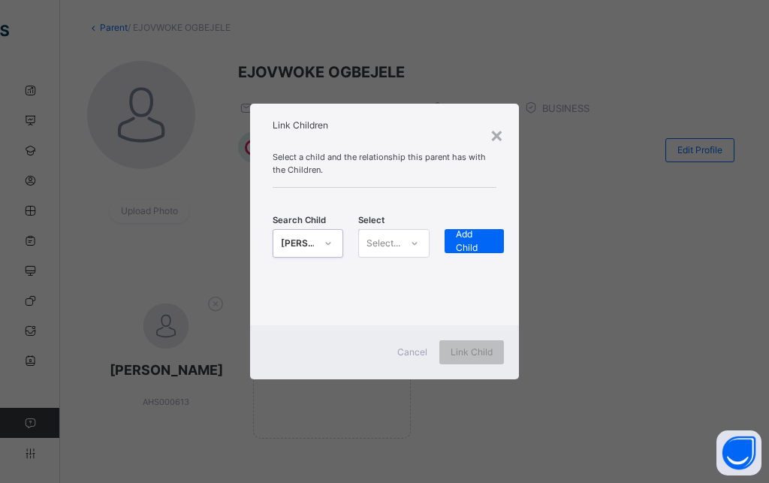
click at [383, 239] on div "Select..." at bounding box center [383, 243] width 34 height 29
click at [387, 308] on div "Mother" at bounding box center [393, 303] width 69 height 26
click at [468, 245] on span "Add Child" at bounding box center [475, 240] width 38 height 27
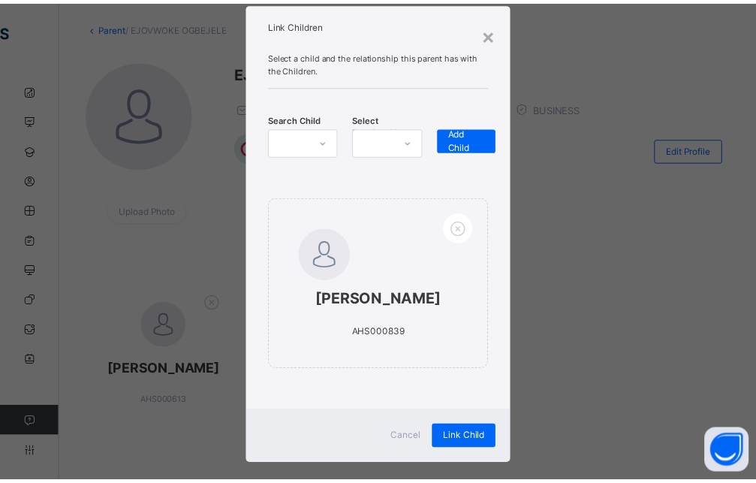
scroll to position [78, 0]
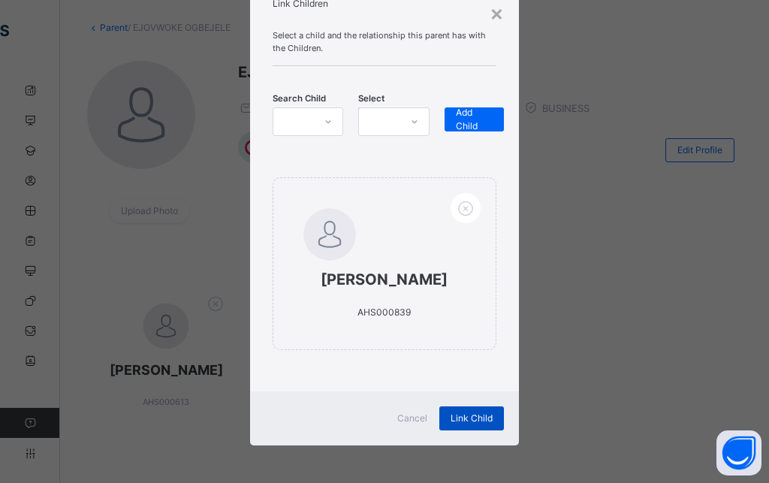
click at [473, 419] on span "Link Child" at bounding box center [471, 418] width 42 height 14
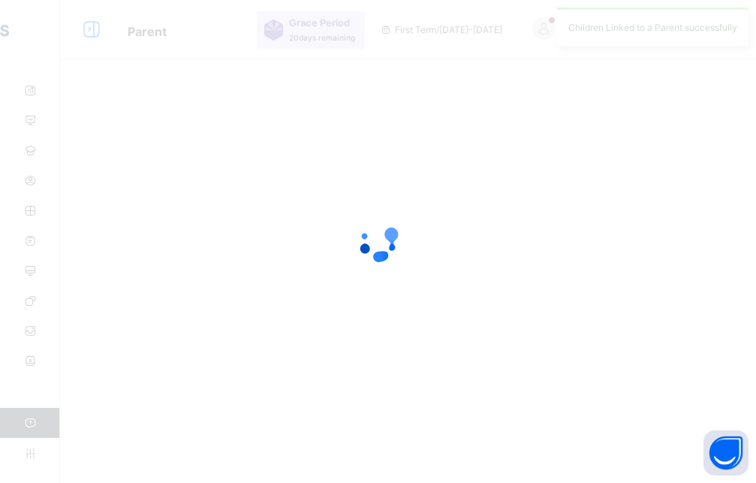
scroll to position [0, 0]
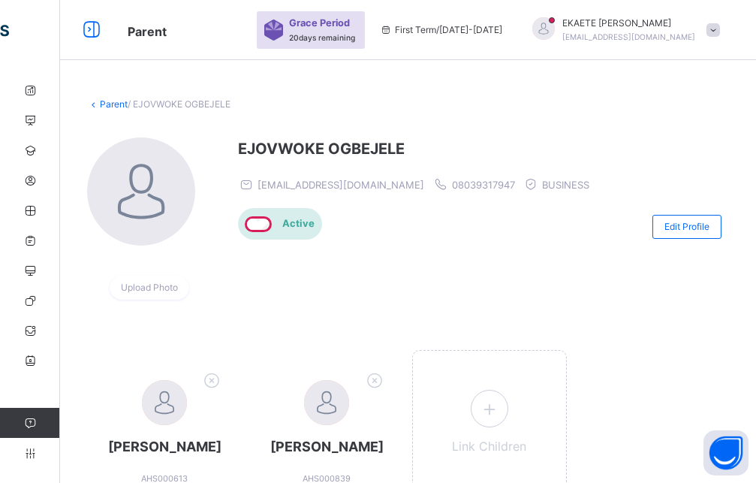
click at [108, 105] on link "Parent" at bounding box center [114, 103] width 28 height 11
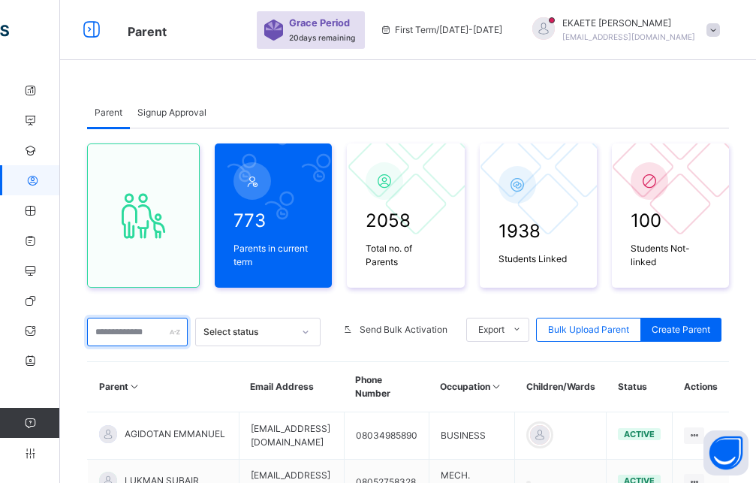
click at [147, 330] on input "text" at bounding box center [137, 332] width 101 height 29
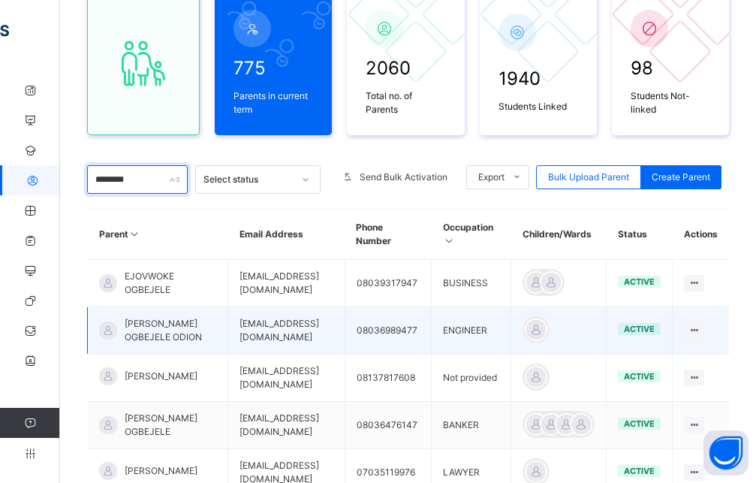
scroll to position [153, 0]
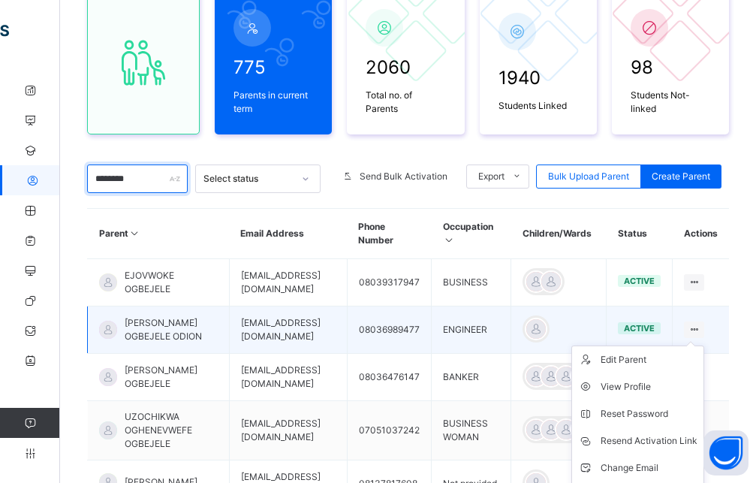
type input "********"
click at [704, 345] on ul "Edit Parent View Profile Reset Password Resend Activation Link Change Email Lin…" at bounding box center [637, 440] width 133 height 191
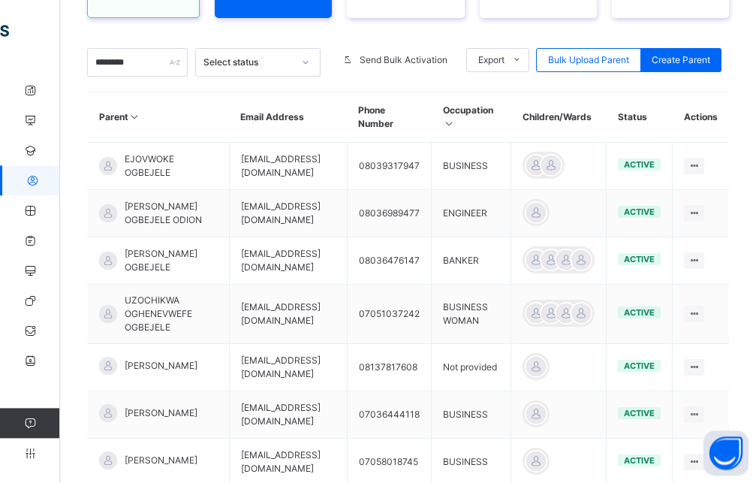
scroll to position [306, 0]
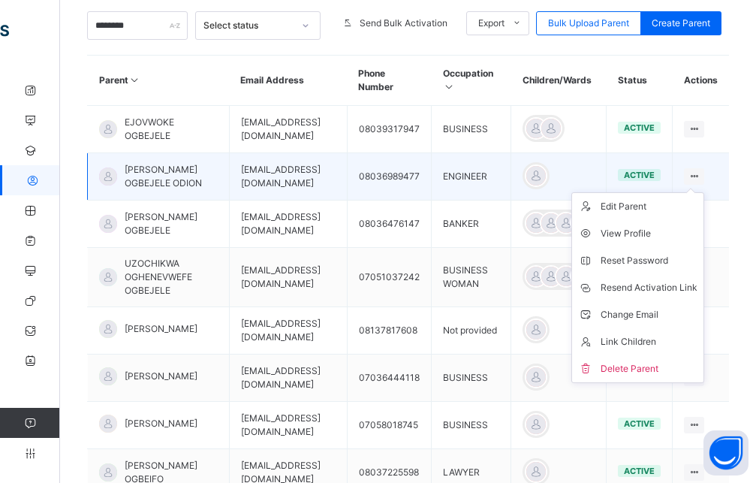
click at [704, 192] on ul "Edit Parent View Profile Reset Password Resend Activation Link Change Email Lin…" at bounding box center [637, 287] width 133 height 191
click at [696, 347] on div "Link Children" at bounding box center [649, 341] width 97 height 15
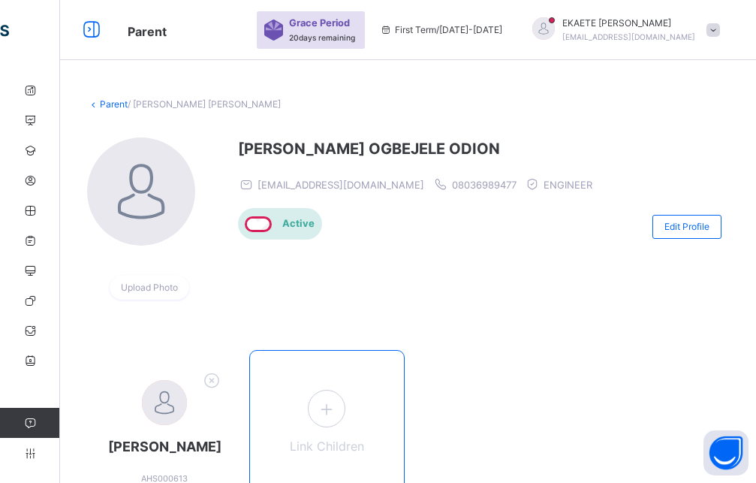
click at [339, 402] on icon at bounding box center [326, 408] width 27 height 29
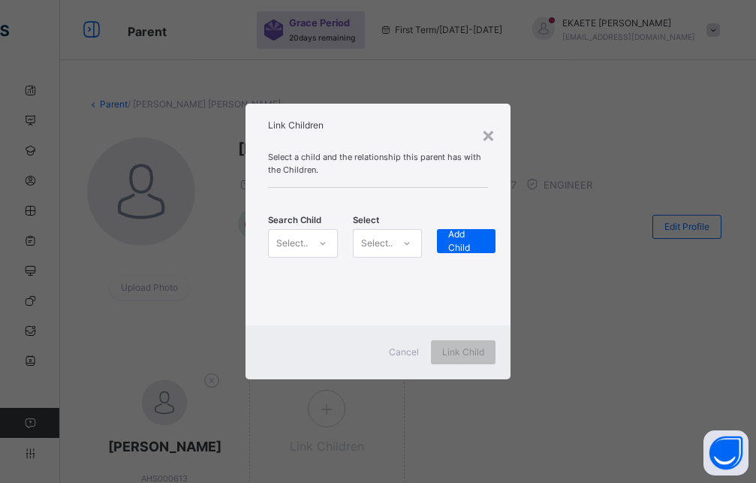
drag, startPoint x: 320, startPoint y: 246, endPoint x: 351, endPoint y: 252, distance: 32.1
click at [319, 246] on icon at bounding box center [322, 243] width 9 height 15
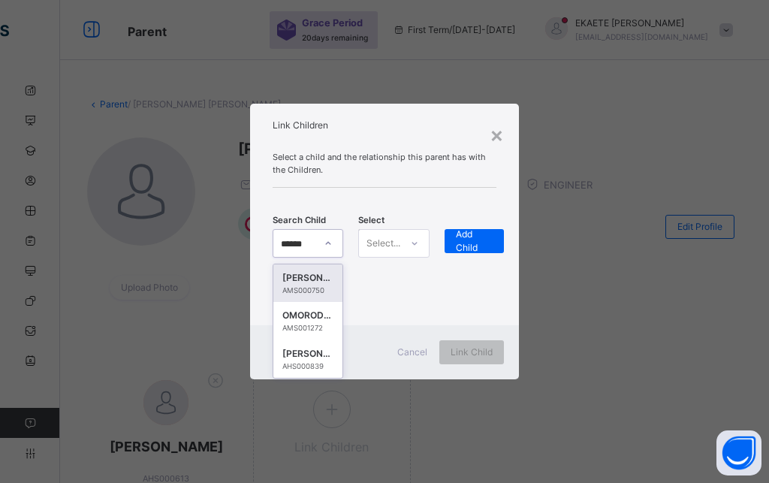
type input "*******"
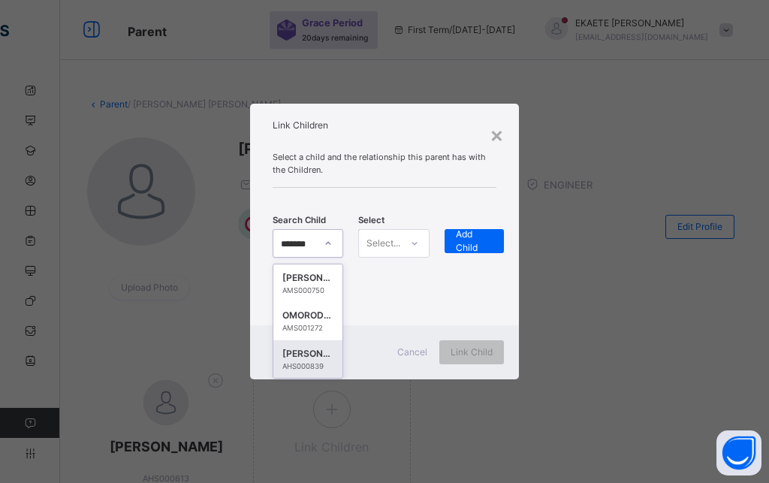
click at [318, 356] on div "[PERSON_NAME]" at bounding box center [307, 353] width 51 height 15
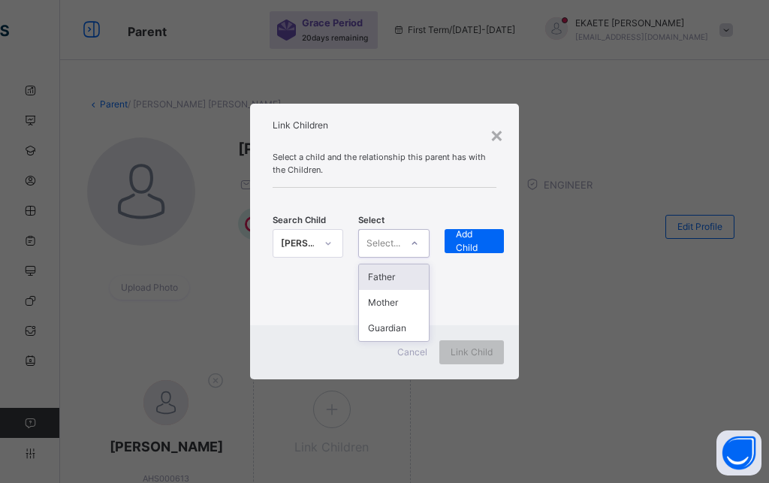
click at [396, 246] on div "Select..." at bounding box center [383, 243] width 34 height 29
click at [396, 284] on div "Father" at bounding box center [393, 277] width 69 height 26
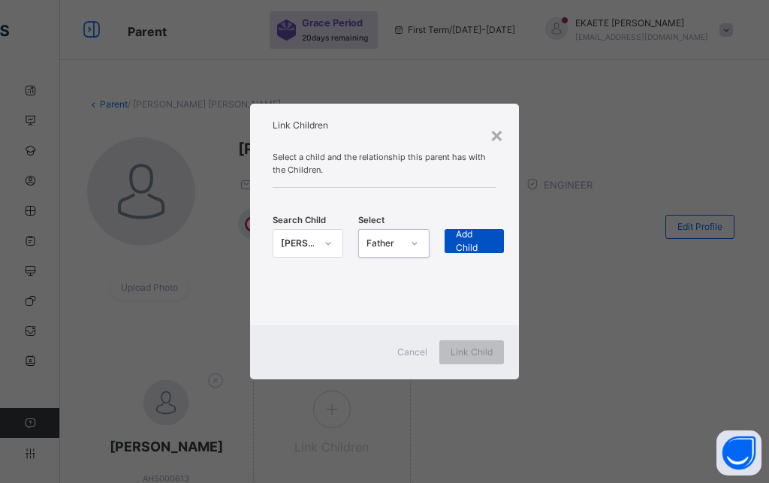
click at [493, 241] on div "Add Child" at bounding box center [474, 241] width 60 height 24
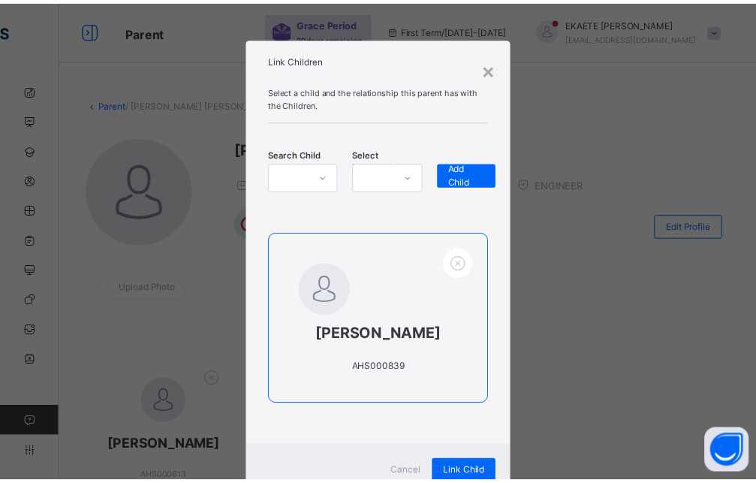
scroll to position [78, 0]
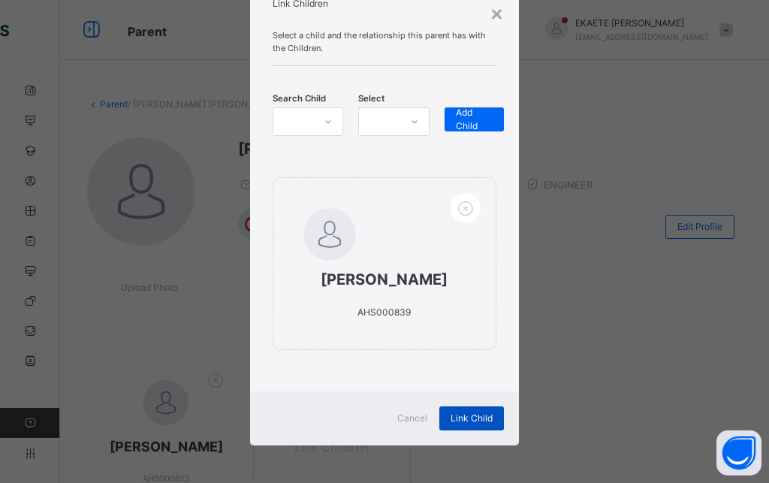
click at [473, 411] on div "Link Child" at bounding box center [471, 418] width 65 height 24
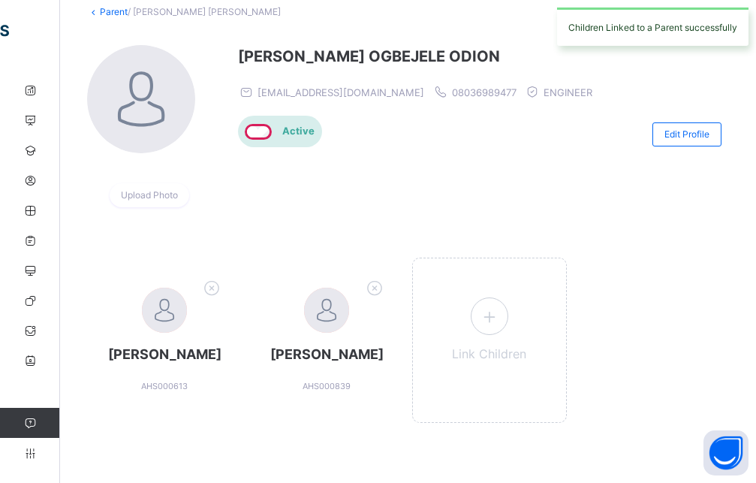
scroll to position [0, 0]
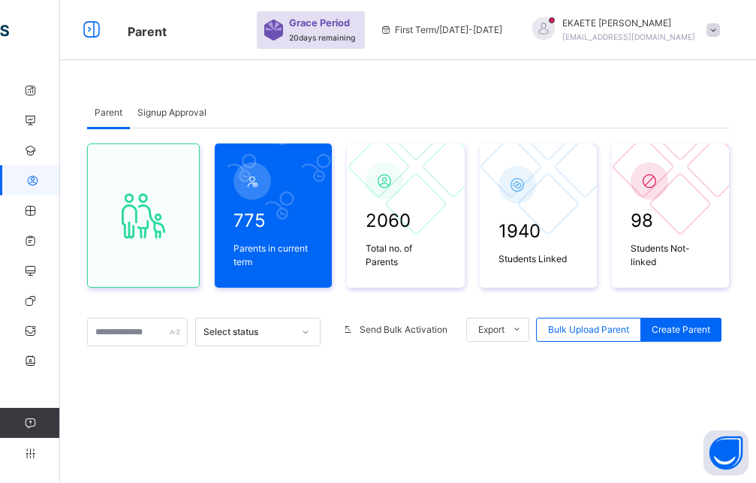
scroll to position [200, 0]
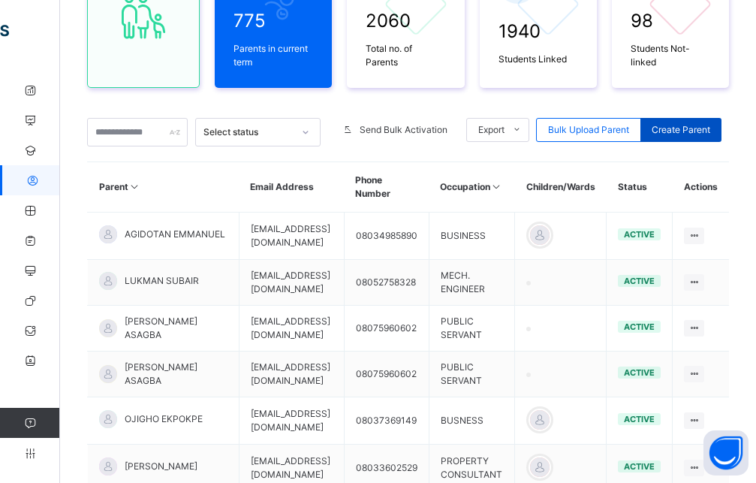
click at [690, 129] on span "Create Parent" at bounding box center [681, 130] width 59 height 14
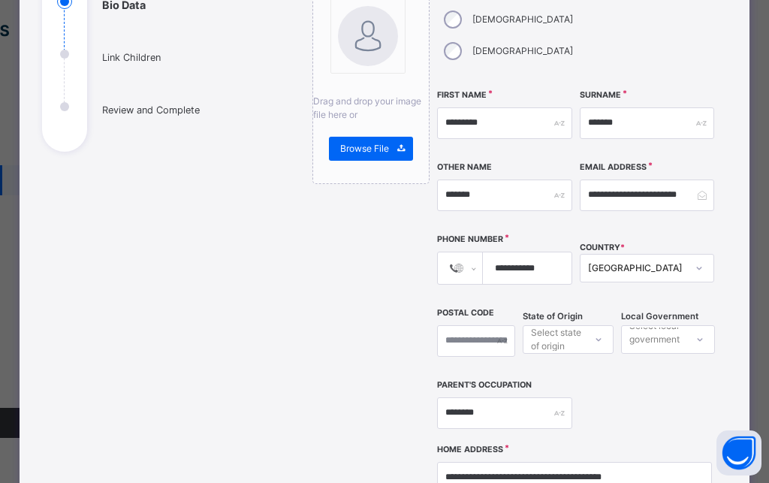
scroll to position [539, 0]
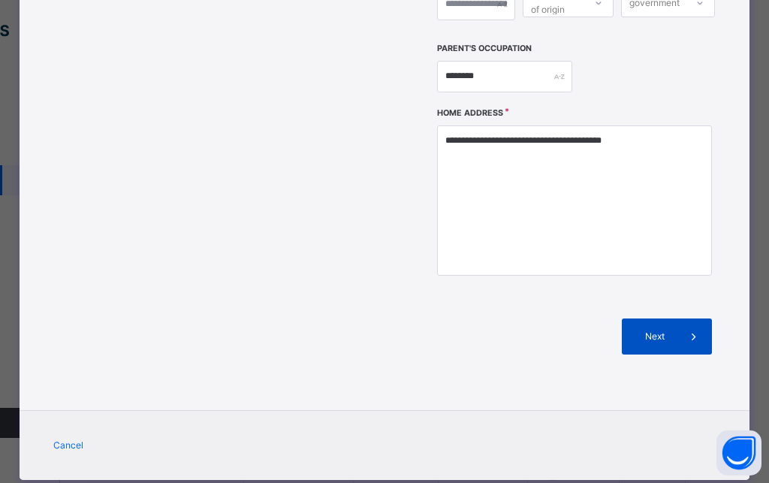
click at [650, 318] on div "Next" at bounding box center [667, 336] width 90 height 36
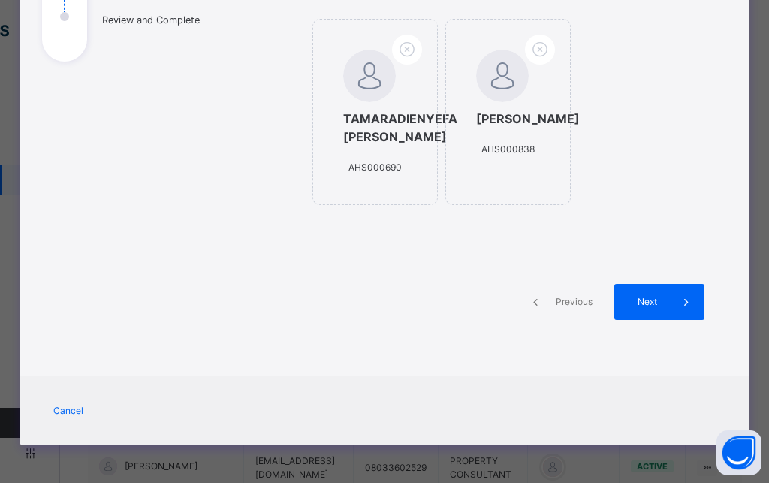
scroll to position [311, 0]
click at [668, 303] on span at bounding box center [686, 302] width 36 height 36
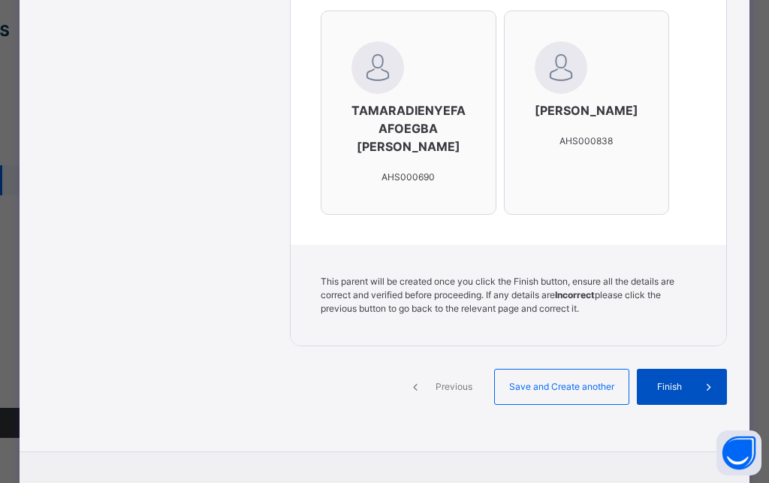
scroll to position [586, 0]
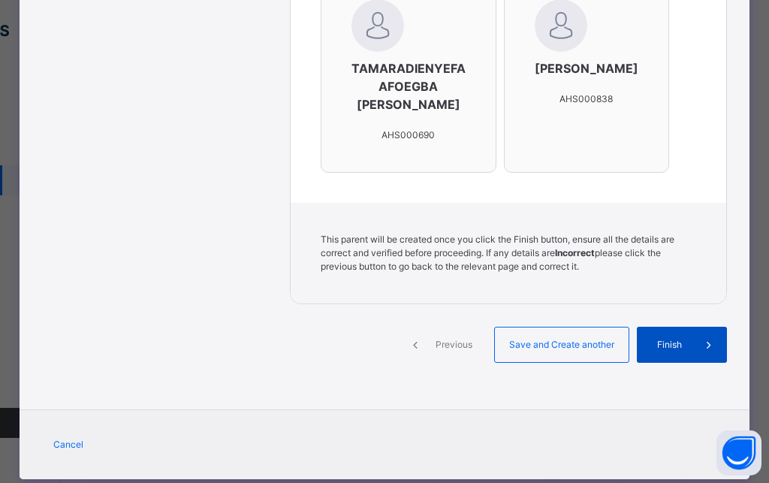
click at [667, 327] on div "Finish" at bounding box center [682, 345] width 90 height 36
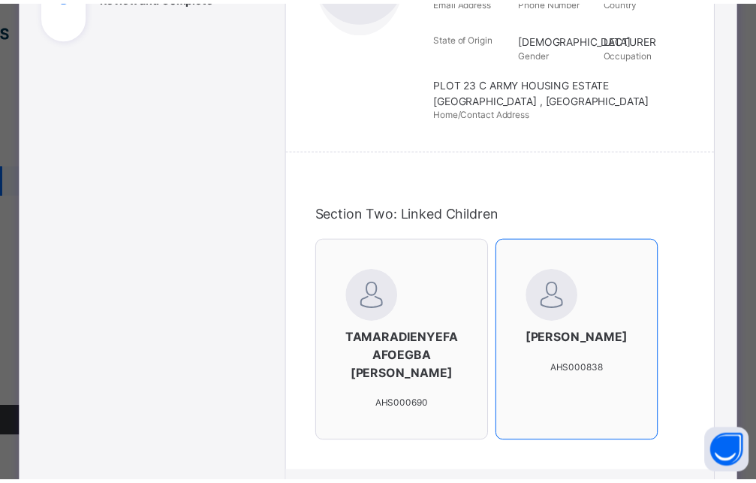
scroll to position [0, 0]
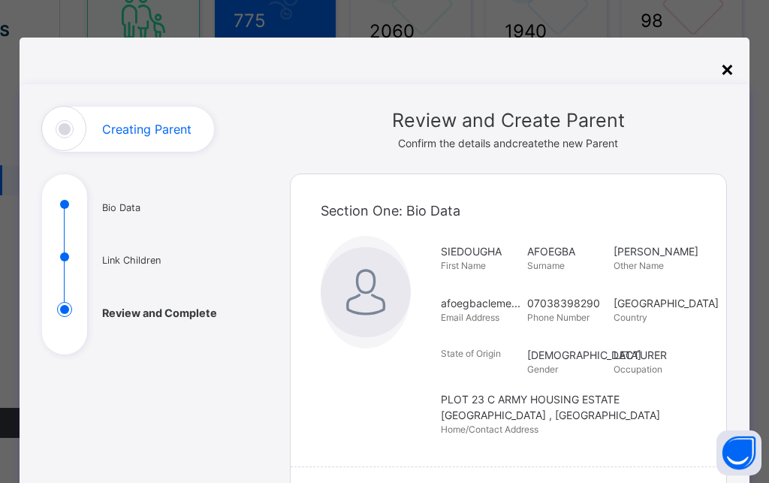
click at [722, 76] on div "×" at bounding box center [727, 69] width 14 height 32
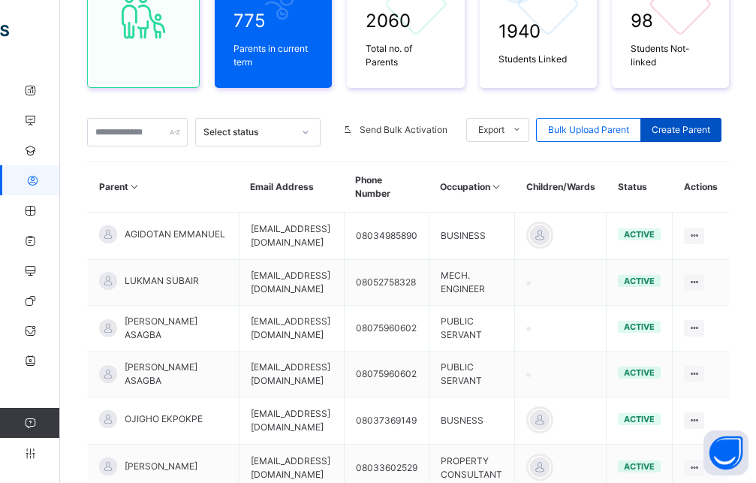
click at [682, 130] on span "Create Parent" at bounding box center [681, 130] width 59 height 14
select select "**"
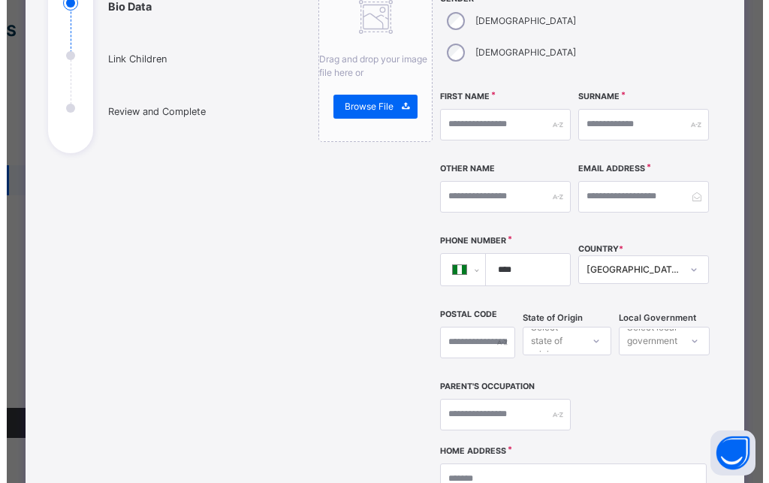
scroll to position [203, 0]
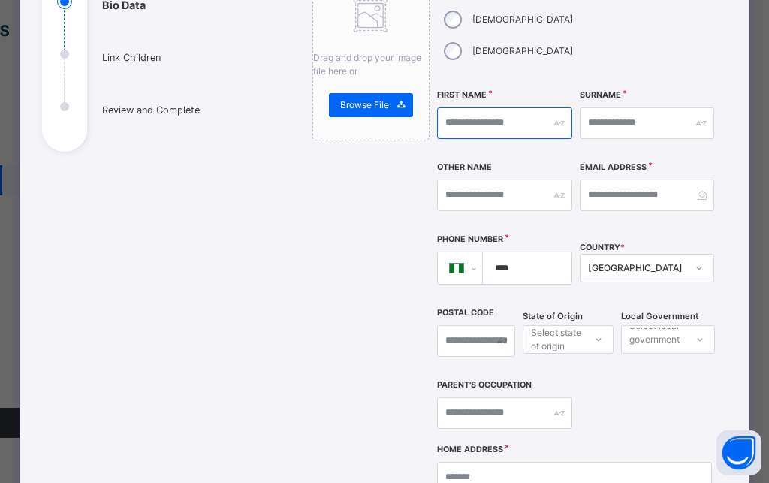
click at [495, 107] on input "text" at bounding box center [504, 123] width 134 height 32
type input "*"
type input "*********"
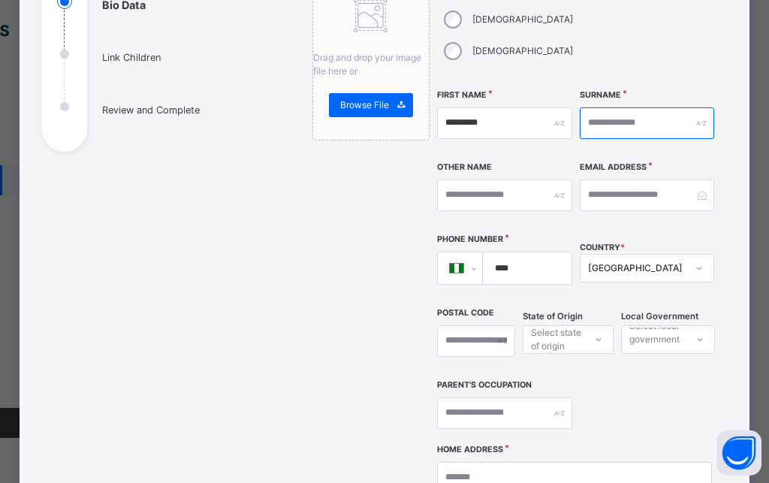
click at [588, 107] on input "text" at bounding box center [647, 123] width 134 height 32
type input "*"
type input "*********"
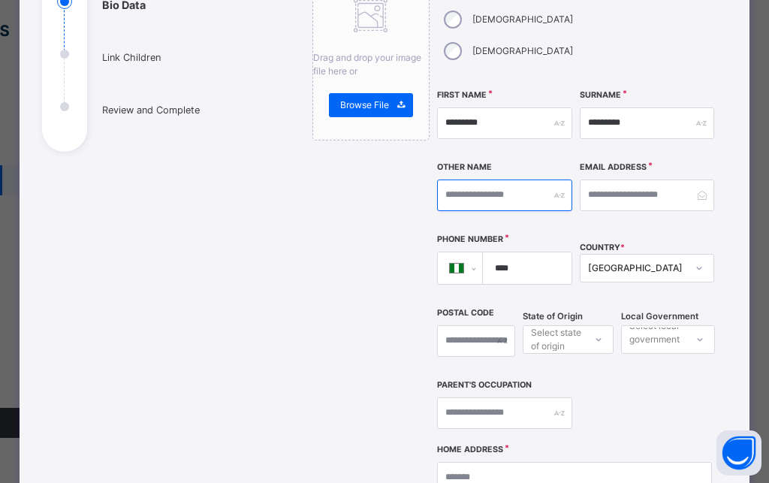
click at [496, 179] on input "text" at bounding box center [504, 195] width 134 height 32
type input "*******"
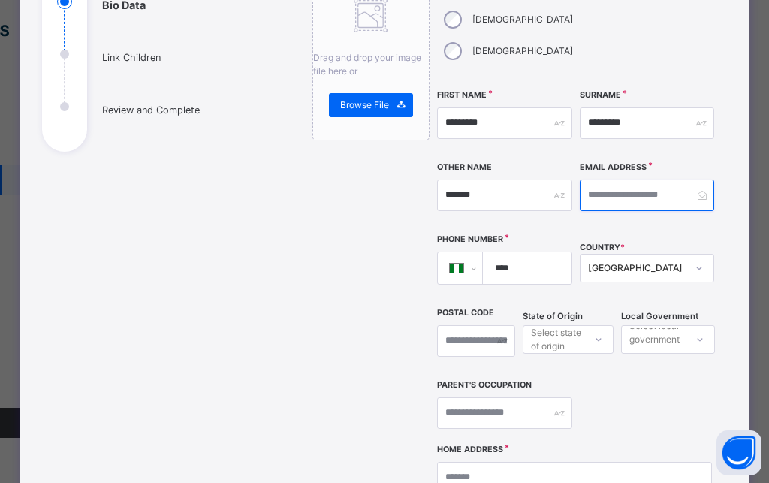
click at [645, 179] on input "email" at bounding box center [647, 195] width 134 height 32
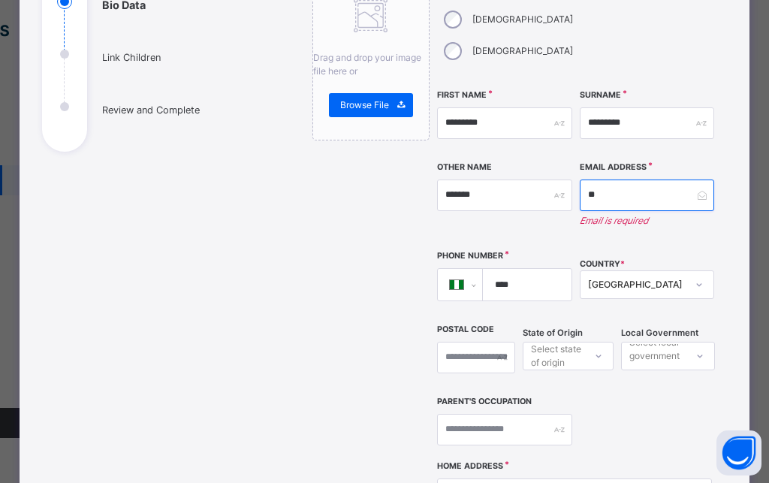
type input "*"
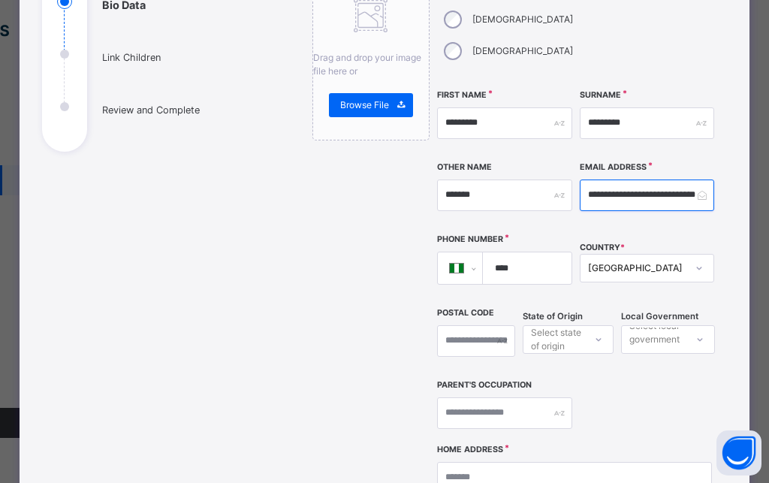
scroll to position [0, 29]
type input "**********"
click at [528, 252] on input "****" at bounding box center [524, 268] width 77 height 32
type input "**********"
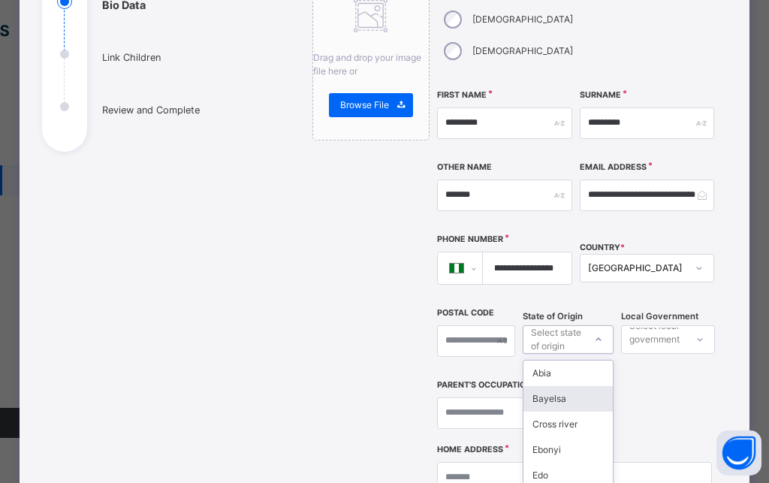
click at [554, 325] on div "option Bayelsa focused, 2 of 37. 37 results available. Use Up and Down to choos…" at bounding box center [567, 339] width 91 height 29
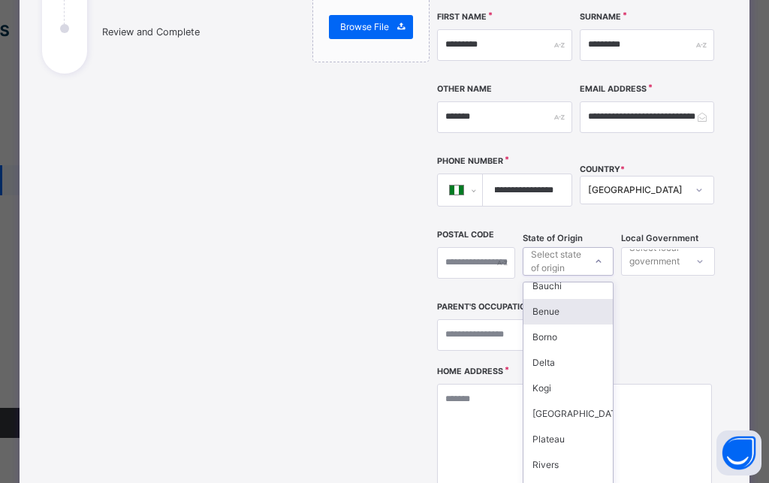
scroll to position [719, 0]
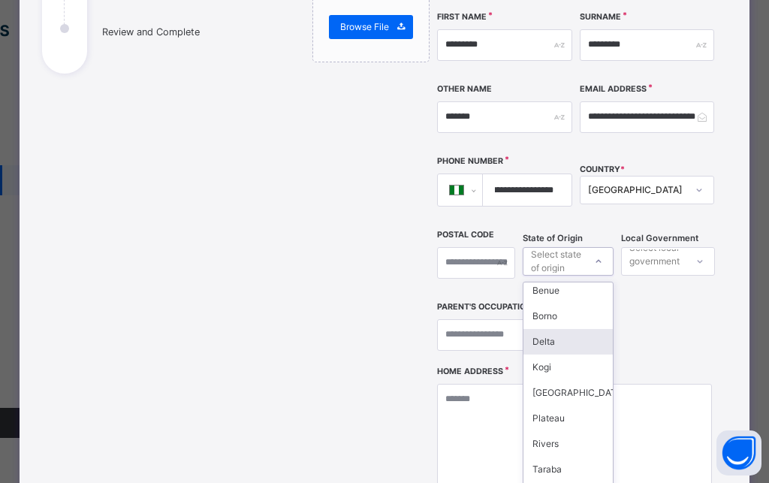
click at [554, 329] on div "Delta" at bounding box center [567, 342] width 89 height 26
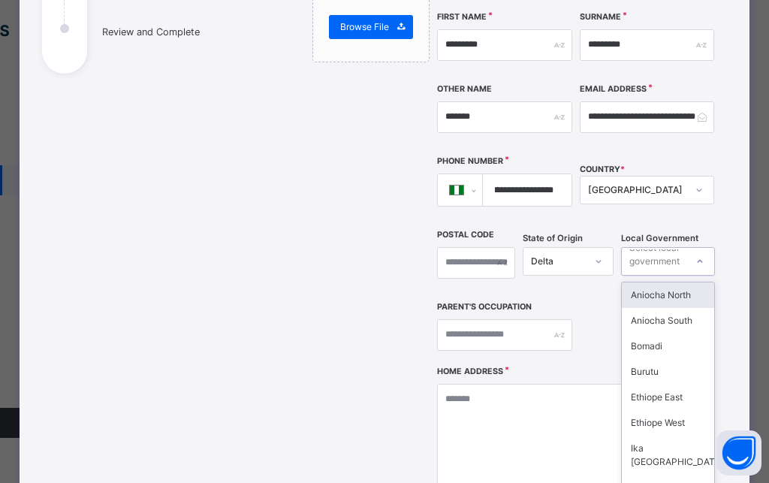
click at [687, 249] on div at bounding box center [700, 261] width 26 height 24
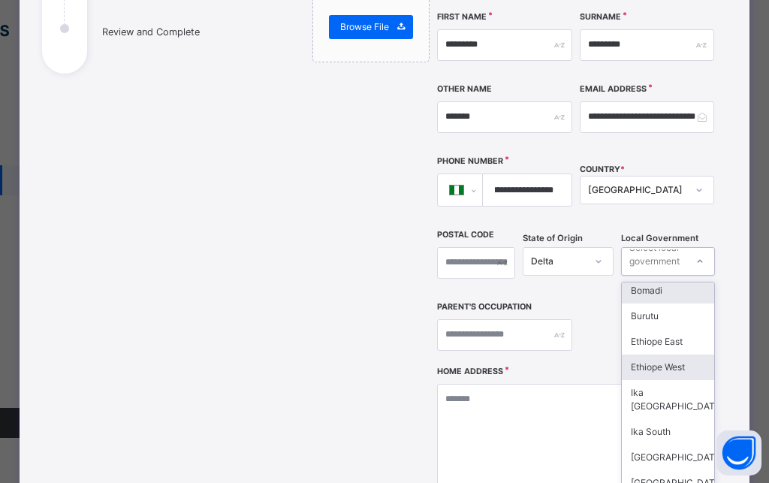
scroll to position [68, 0]
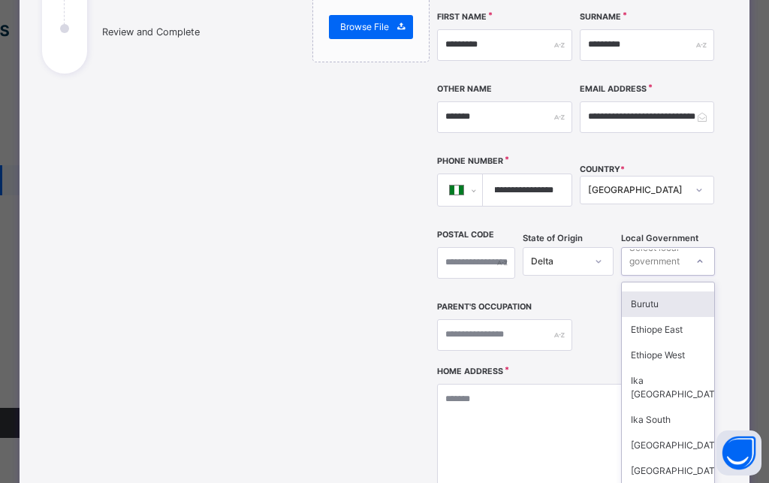
click at [646, 291] on div "Burutu" at bounding box center [668, 304] width 92 height 26
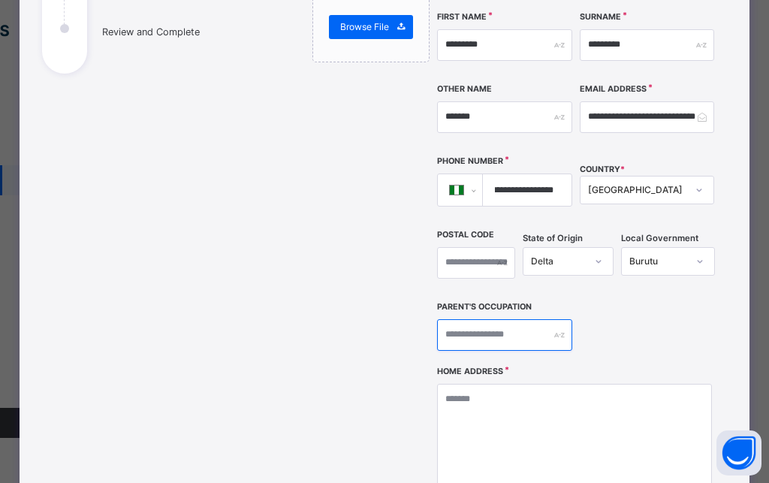
click at [536, 319] on input "text" at bounding box center [504, 335] width 134 height 32
type input "********"
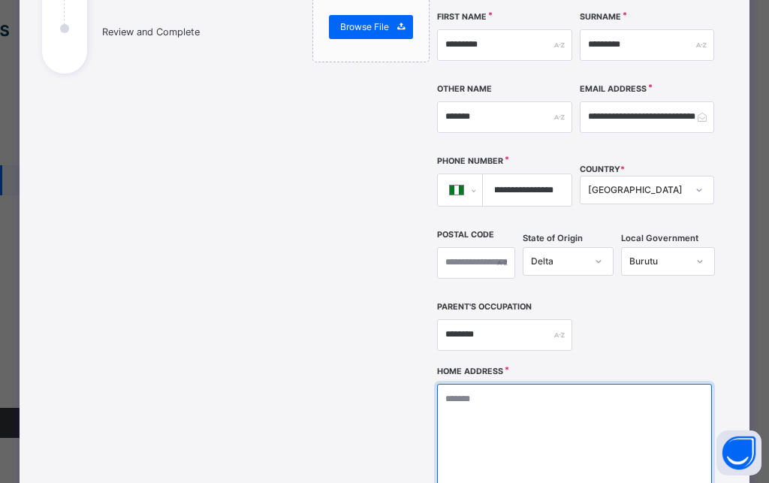
click at [449, 384] on textarea at bounding box center [574, 459] width 275 height 150
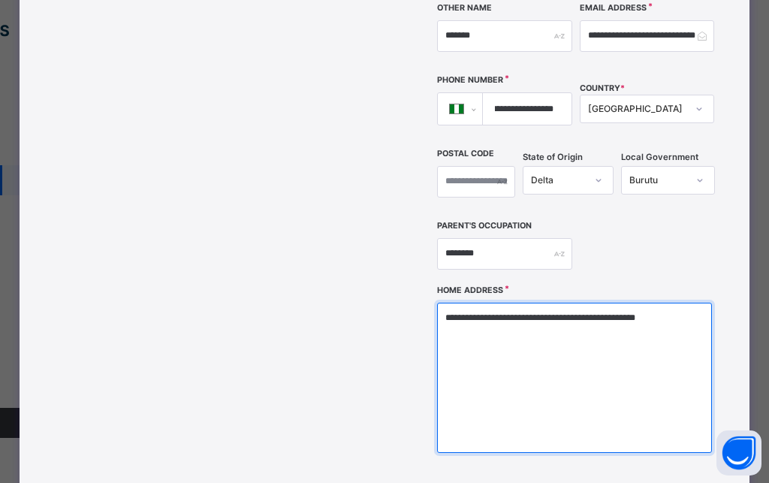
scroll to position [539, 0]
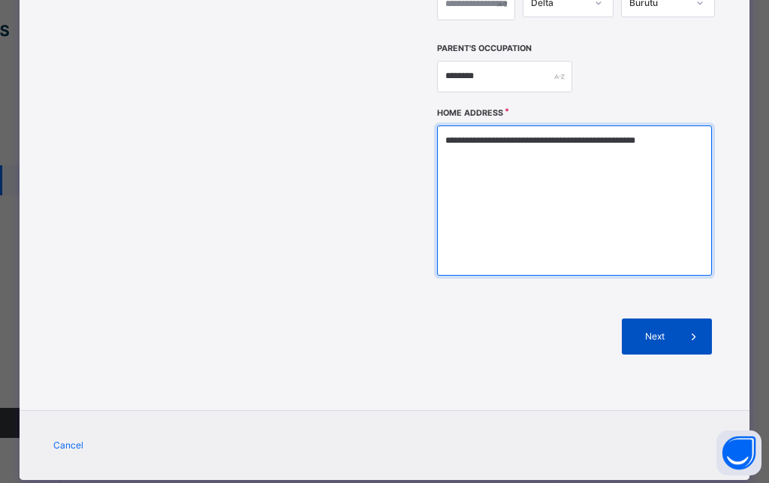
type textarea "**********"
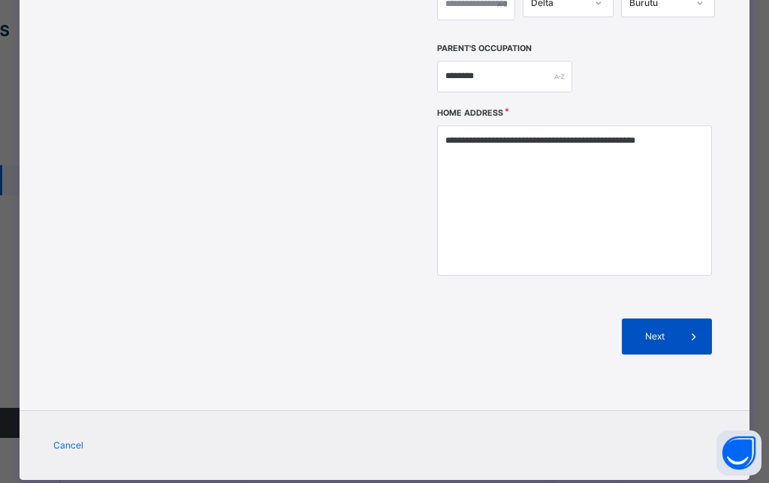
click at [655, 330] on span "Next" at bounding box center [654, 337] width 43 height 14
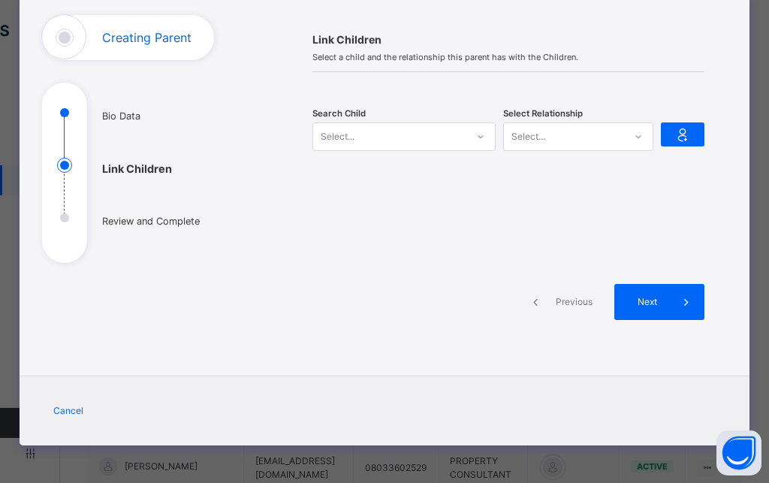
scroll to position [92, 0]
click at [452, 134] on div "Select..." at bounding box center [390, 136] width 154 height 23
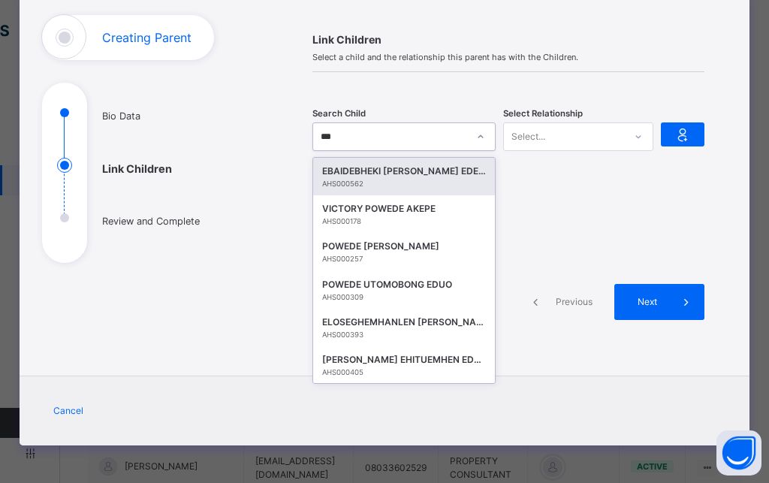
type input "****"
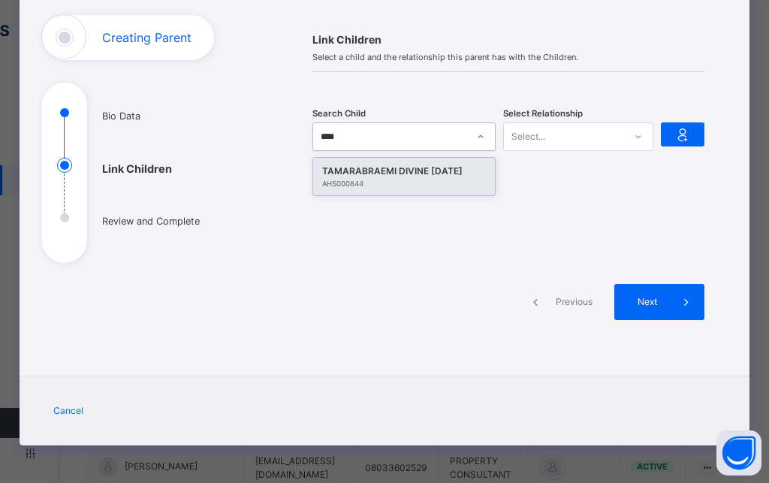
click at [427, 171] on div "TAMARABRAEMI DIVINE [DATE]" at bounding box center [404, 171] width 164 height 15
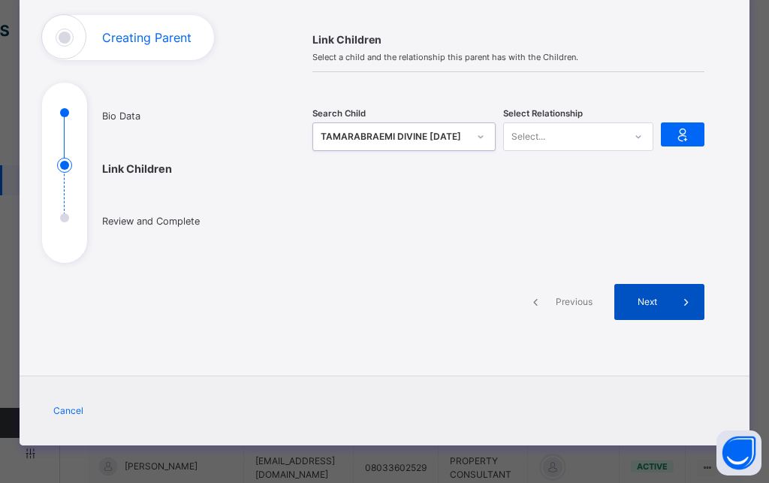
click at [661, 302] on span "Next" at bounding box center [646, 302] width 43 height 14
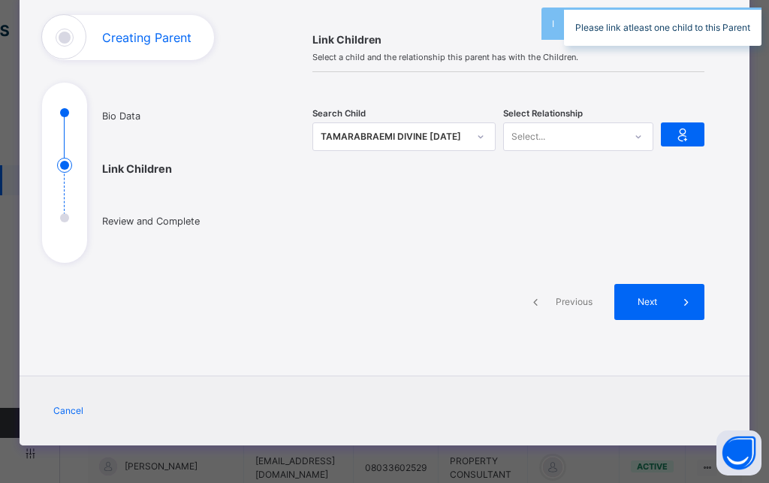
click at [642, 135] on div at bounding box center [638, 137] width 26 height 24
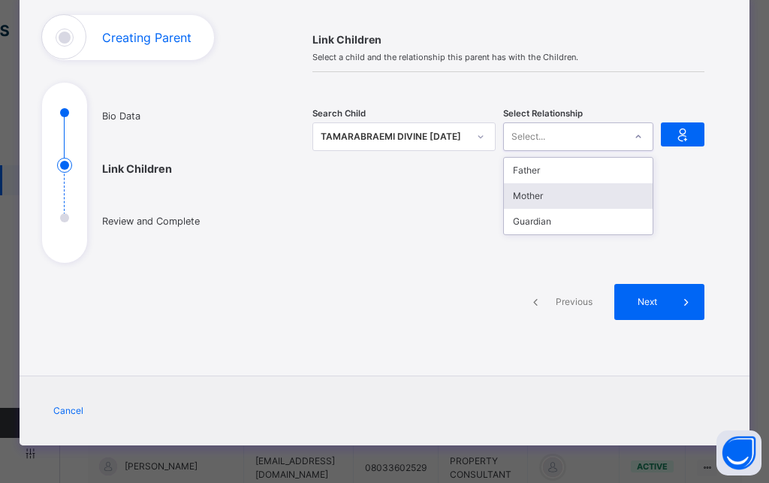
click at [571, 197] on div "Mother" at bounding box center [578, 196] width 149 height 26
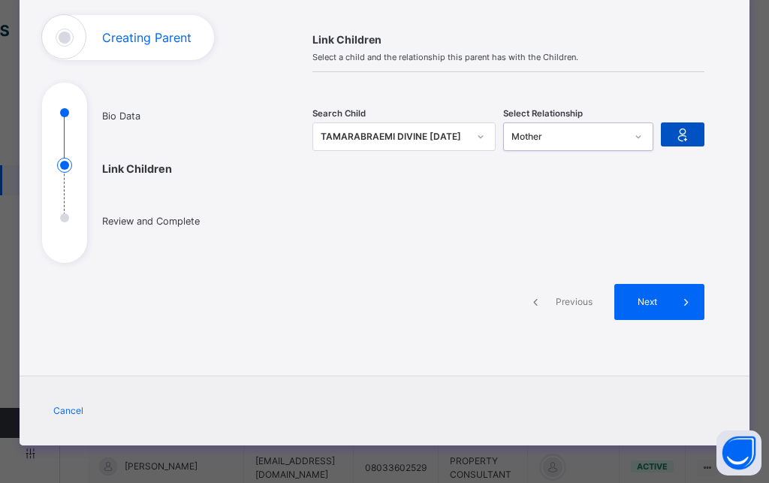
click at [685, 131] on icon at bounding box center [682, 134] width 21 height 23
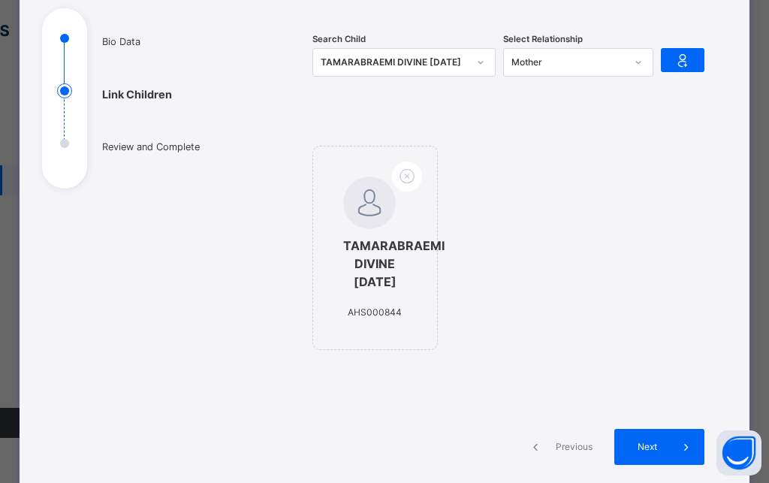
scroll to position [311, 0]
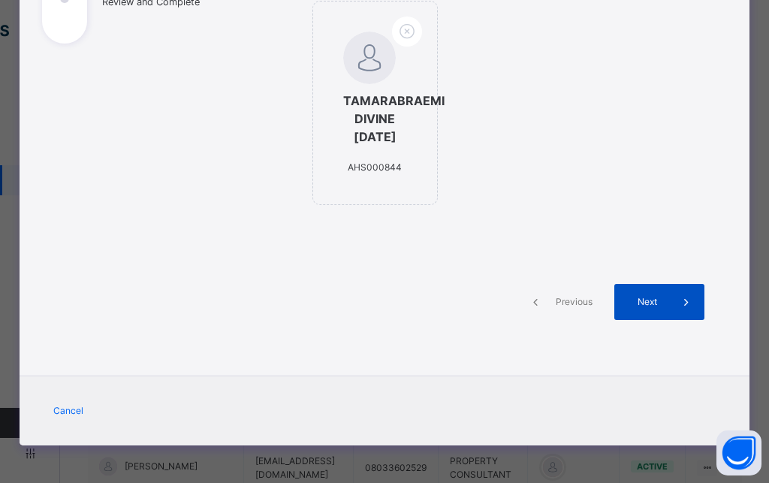
click at [641, 291] on div "Next" at bounding box center [659, 302] width 90 height 36
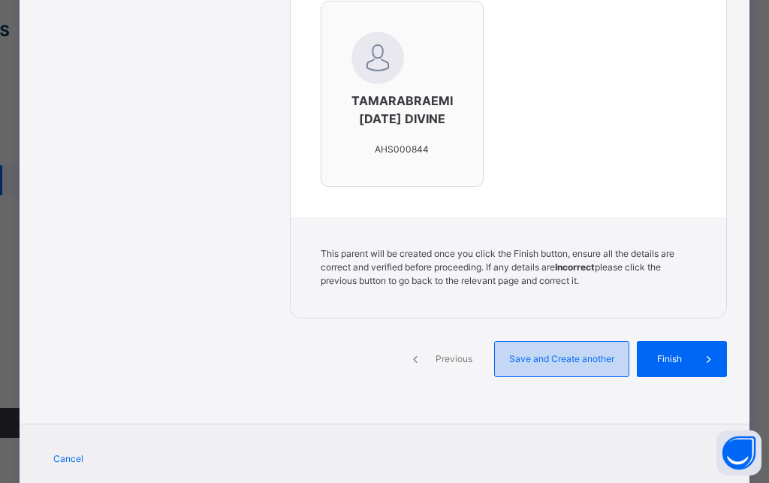
scroll to position [649, 0]
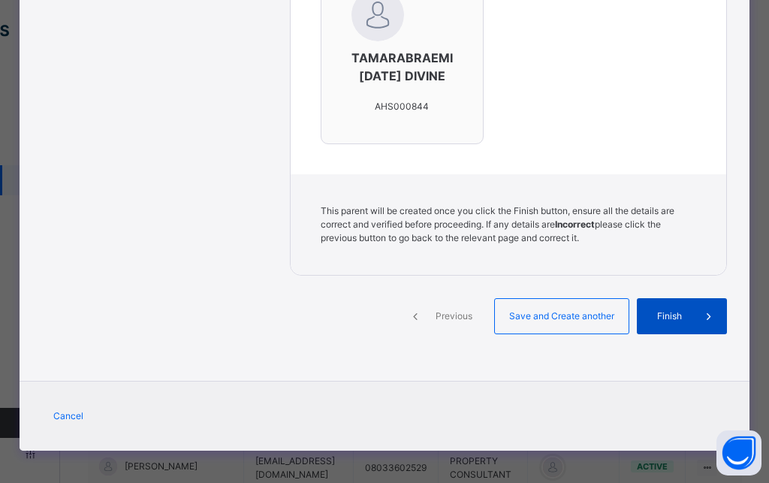
click at [664, 323] on span "Finish" at bounding box center [669, 316] width 43 height 14
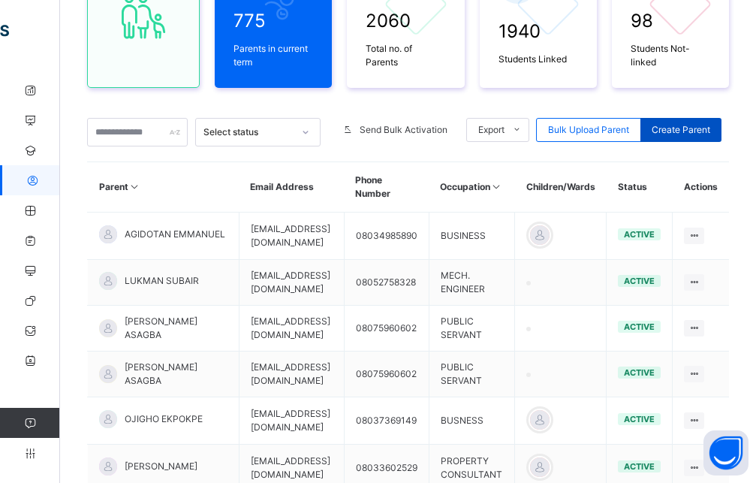
click at [661, 130] on div "Create Parent" at bounding box center [680, 130] width 81 height 24
select select "**"
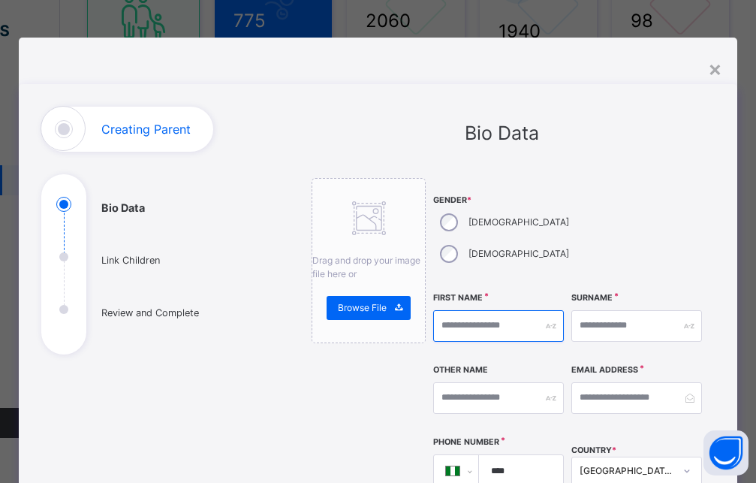
click at [471, 310] on input "text" at bounding box center [498, 326] width 131 height 32
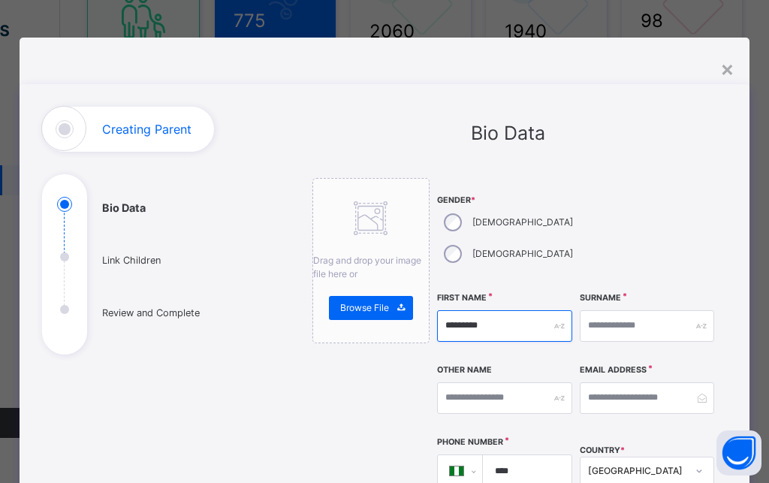
type input "*********"
click at [589, 310] on input "text" at bounding box center [647, 326] width 134 height 32
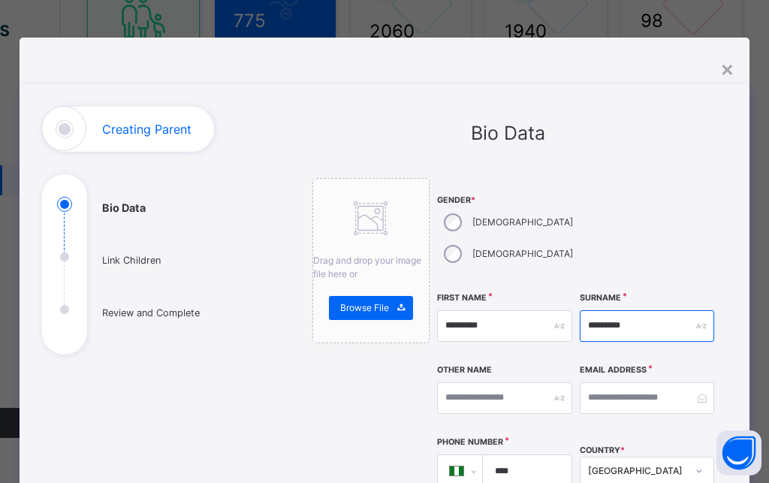
type input "*********"
click at [516, 382] on input "text" at bounding box center [504, 398] width 134 height 32
click at [618, 382] on input "email" at bounding box center [647, 398] width 134 height 32
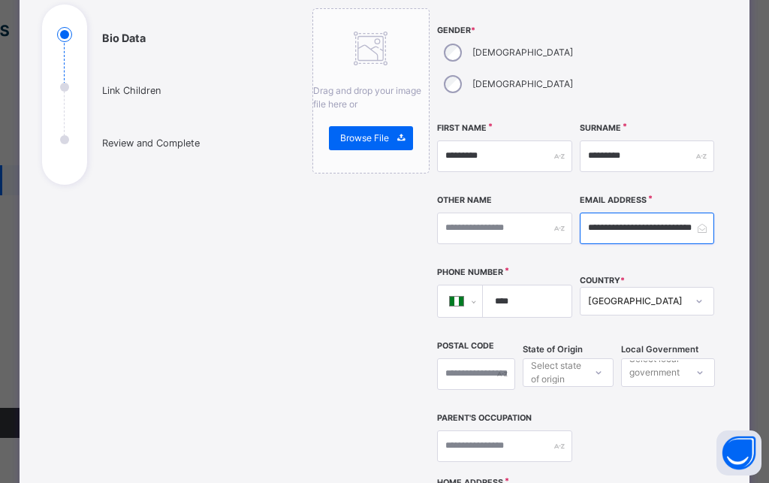
scroll to position [270, 0]
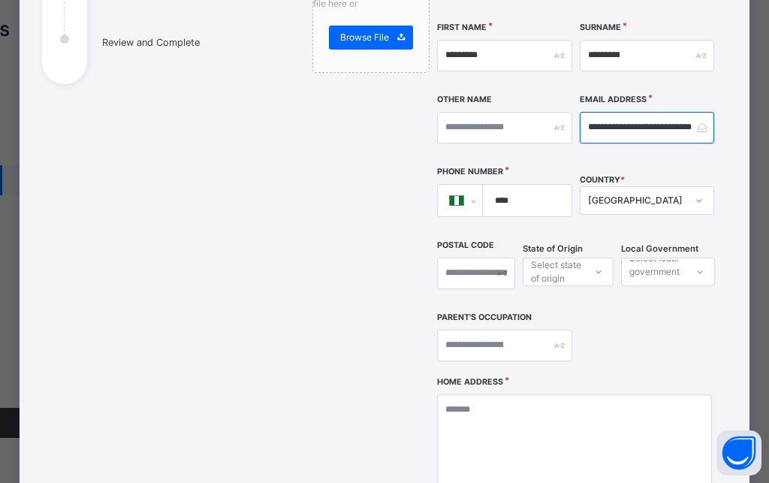
type input "**********"
click at [512, 185] on input "****" at bounding box center [524, 201] width 77 height 32
type input "**********"
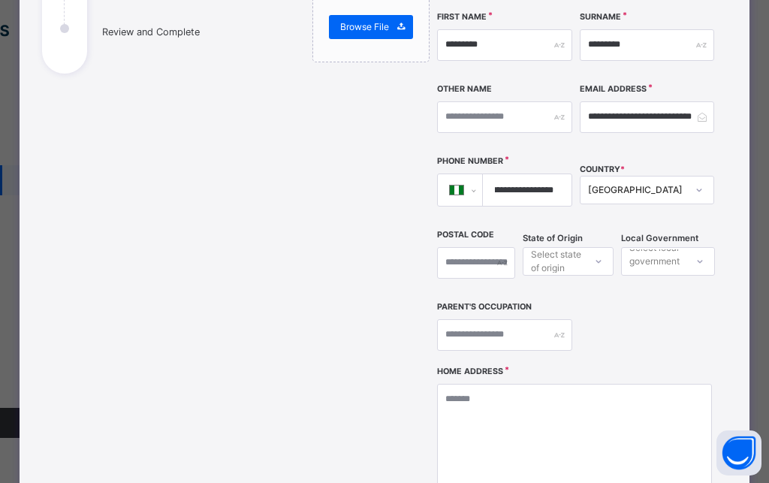
click at [543, 247] on div "Select state of origin" at bounding box center [557, 261] width 52 height 29
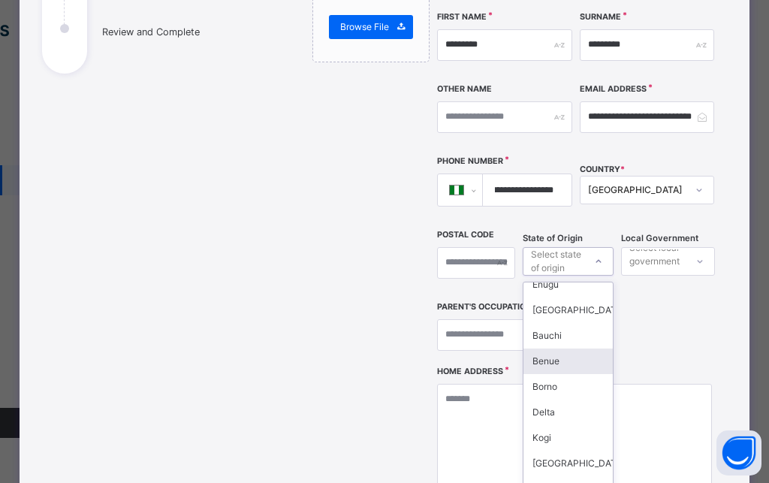
scroll to position [676, 0]
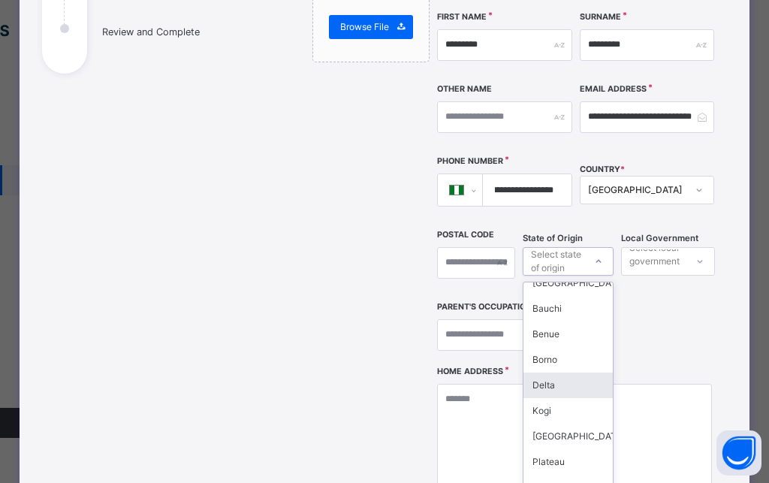
click at [556, 372] on div "Delta" at bounding box center [567, 385] width 89 height 26
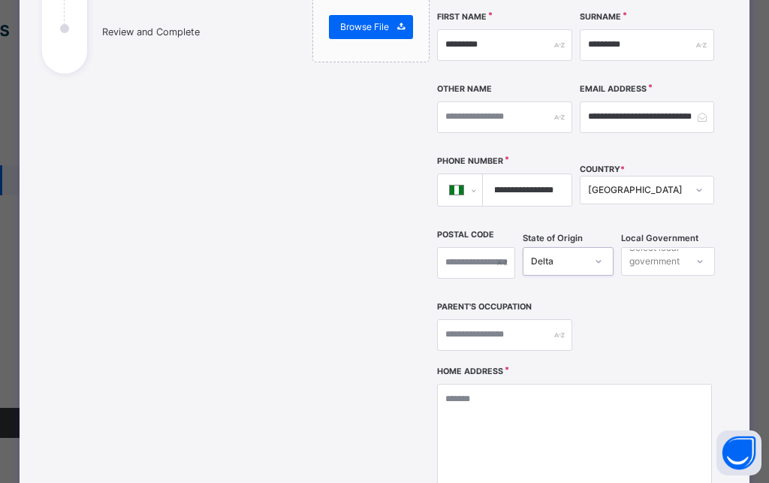
click at [643, 247] on div "Select local government area" at bounding box center [656, 261] width 55 height 29
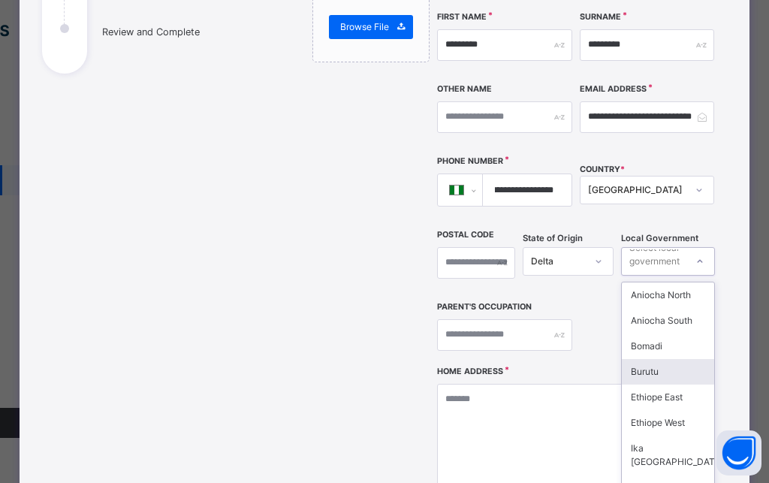
click at [661, 359] on div "Burutu" at bounding box center [668, 372] width 92 height 26
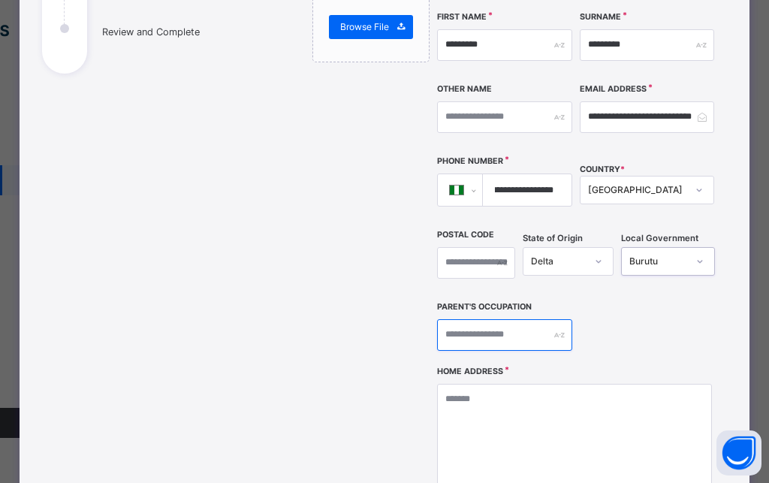
click at [507, 319] on input "text" at bounding box center [504, 335] width 134 height 32
type input "******"
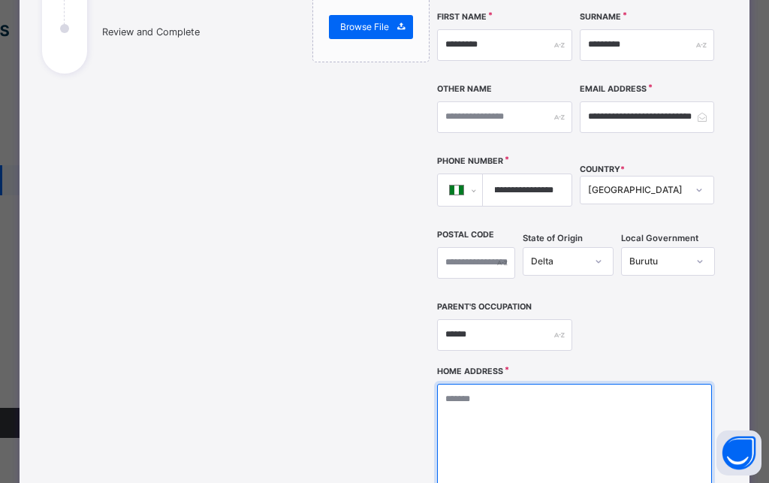
click at [462, 384] on textarea at bounding box center [574, 459] width 275 height 150
click at [667, 384] on textarea "**********" at bounding box center [574, 459] width 275 height 150
click at [668, 384] on textarea "**********" at bounding box center [574, 459] width 275 height 150
click at [692, 384] on textarea "**********" at bounding box center [574, 459] width 275 height 150
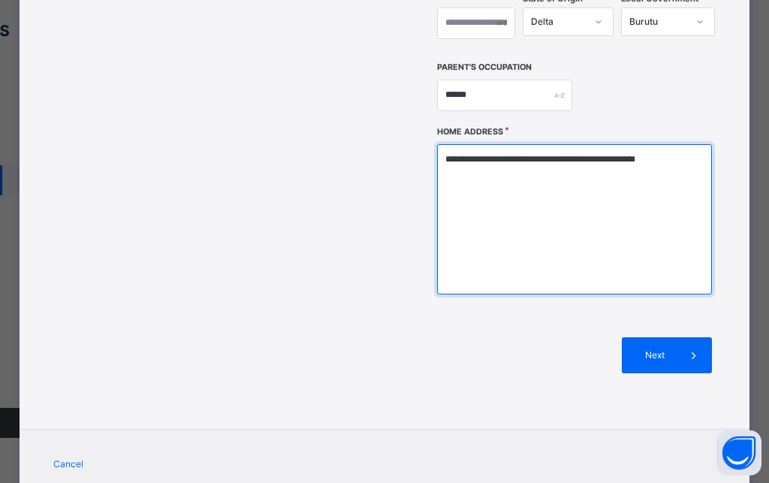
scroll to position [539, 0]
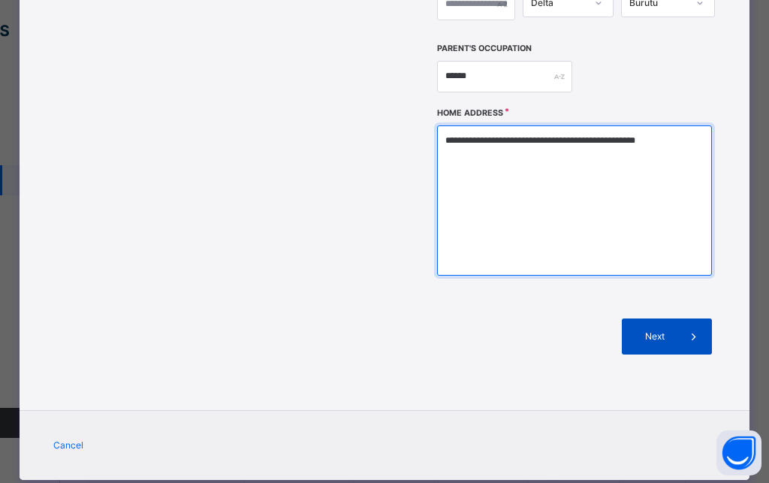
type textarea "**********"
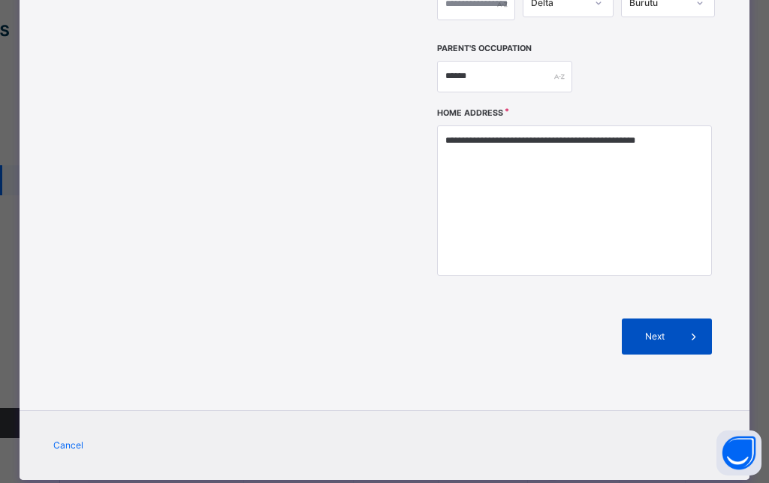
click at [676, 318] on span at bounding box center [694, 336] width 36 height 36
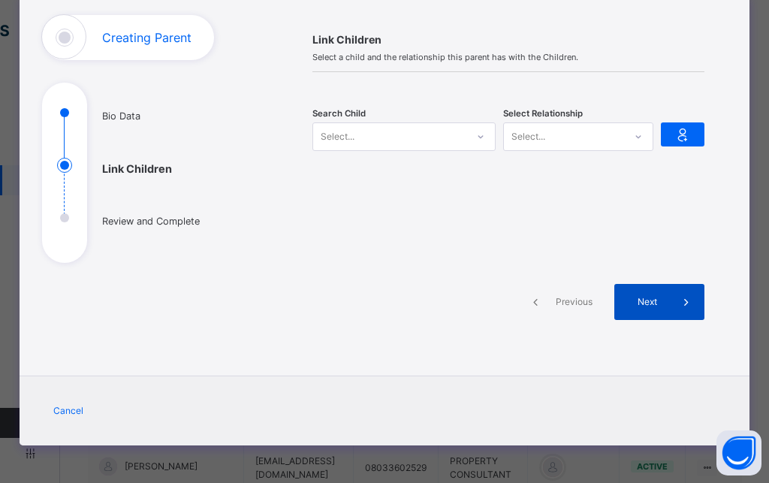
scroll to position [92, 0]
click at [476, 136] on icon at bounding box center [480, 136] width 9 height 15
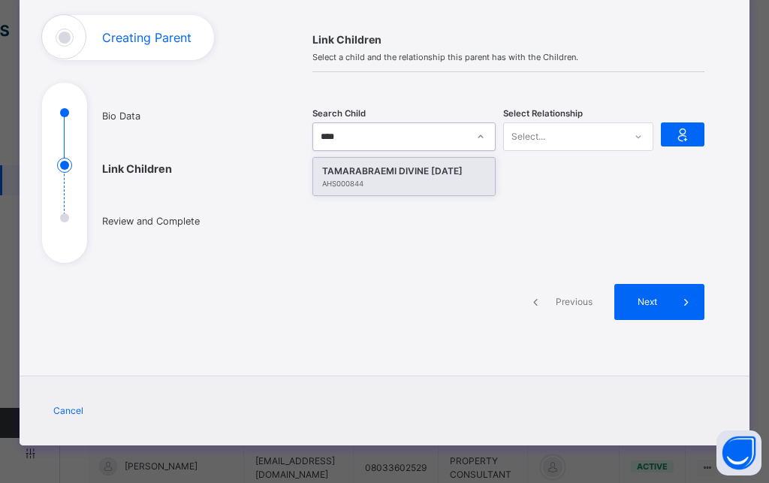
type input "*****"
click at [425, 165] on div "TAMARABRAEMI DIVINE [DATE]" at bounding box center [404, 171] width 164 height 15
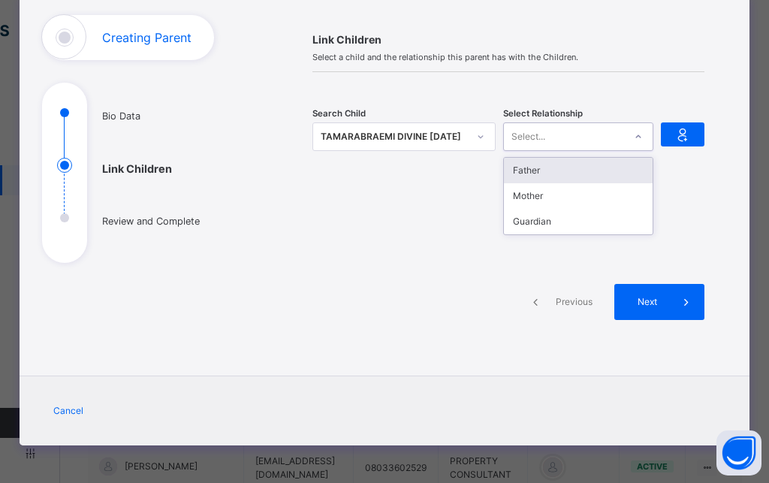
click at [543, 142] on div "Select..." at bounding box center [564, 136] width 120 height 23
click at [532, 179] on div "Father" at bounding box center [578, 171] width 149 height 26
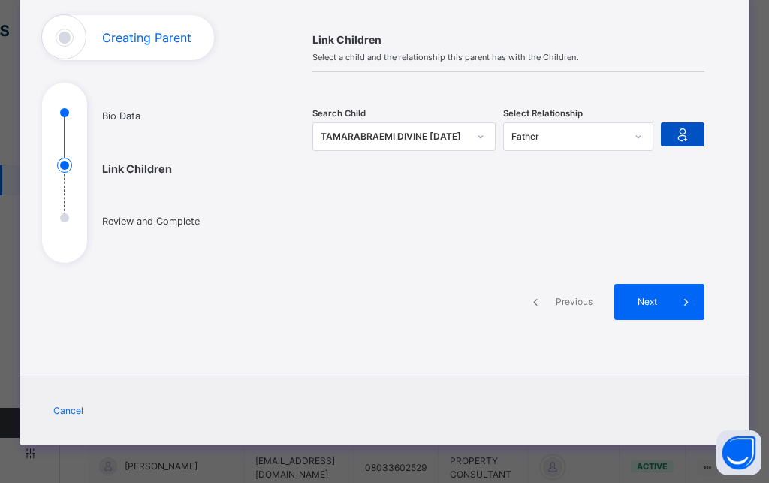
click at [679, 137] on icon at bounding box center [682, 134] width 21 height 23
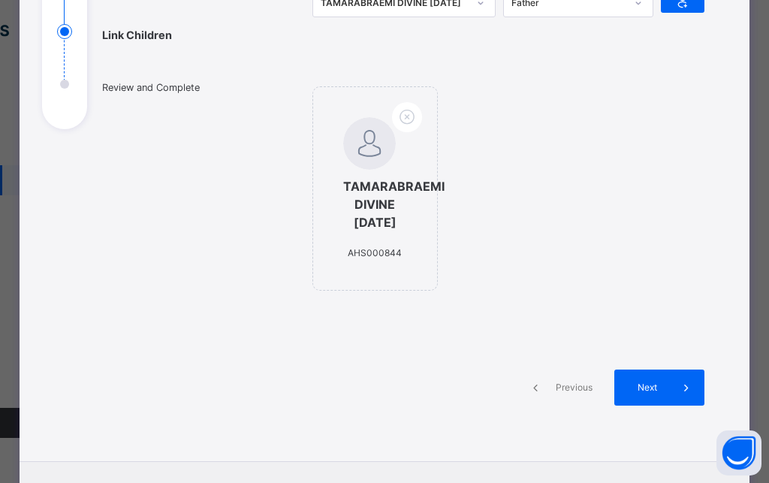
scroll to position [311, 0]
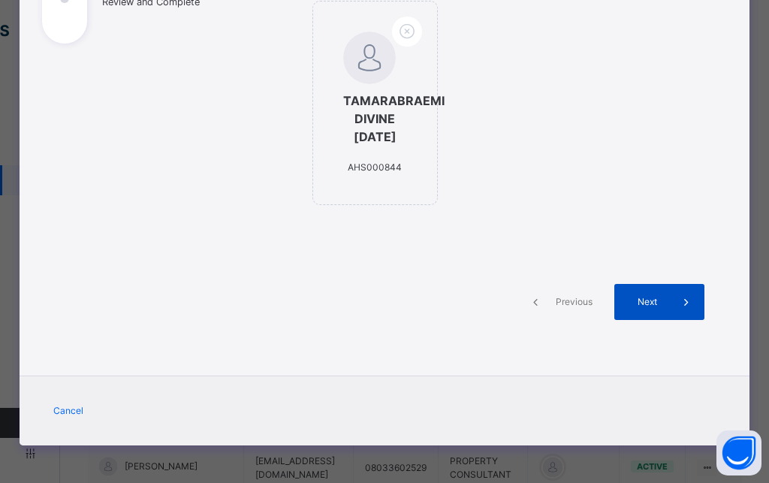
click at [631, 314] on div "Next" at bounding box center [659, 302] width 90 height 36
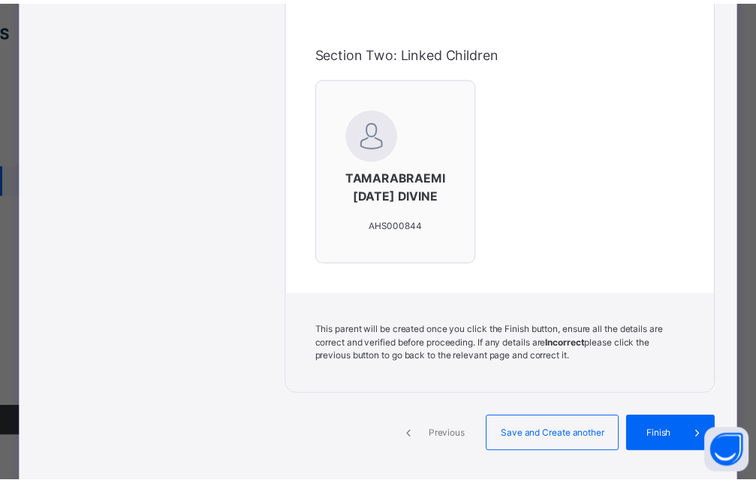
scroll to position [581, 0]
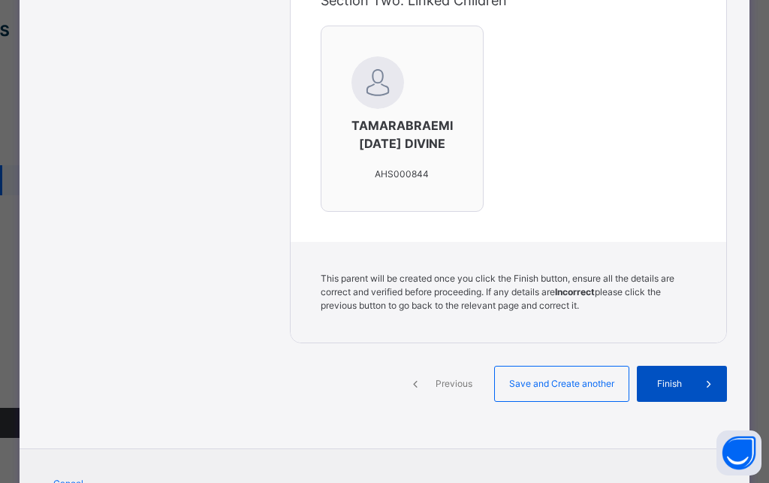
click at [662, 402] on div "Finish" at bounding box center [682, 384] width 90 height 36
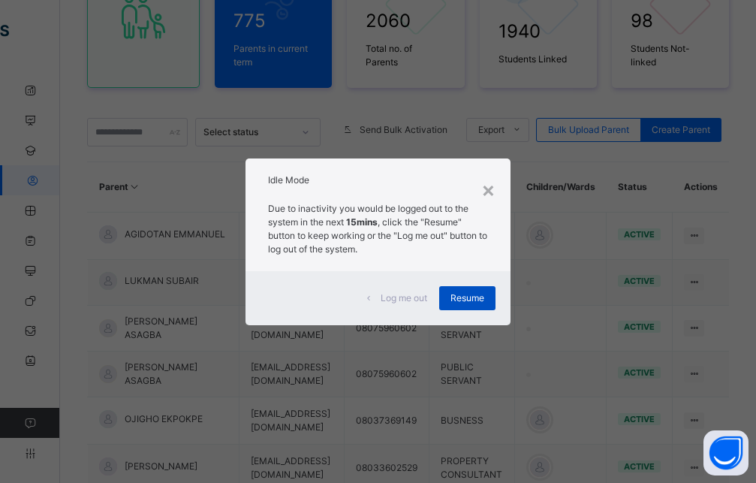
click at [450, 301] on div "Resume" at bounding box center [467, 298] width 56 height 24
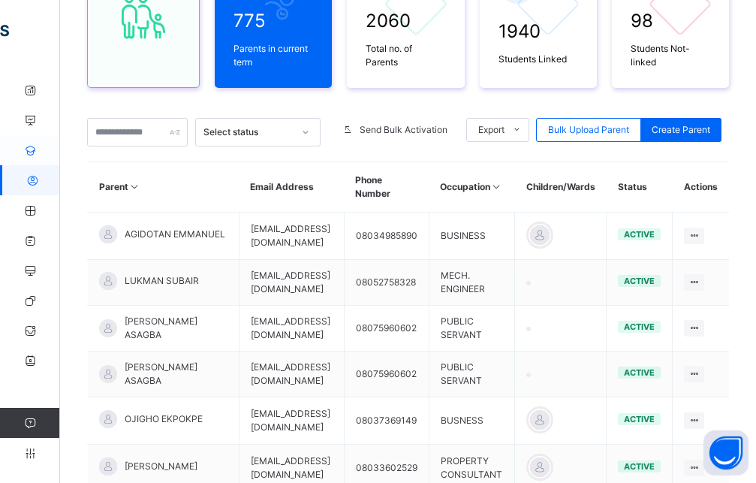
click at [38, 144] on link "Student" at bounding box center [90, 150] width 180 height 30
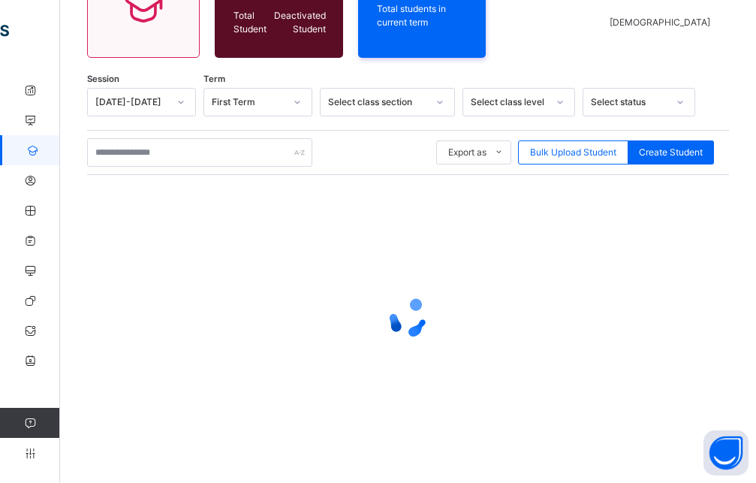
scroll to position [80, 0]
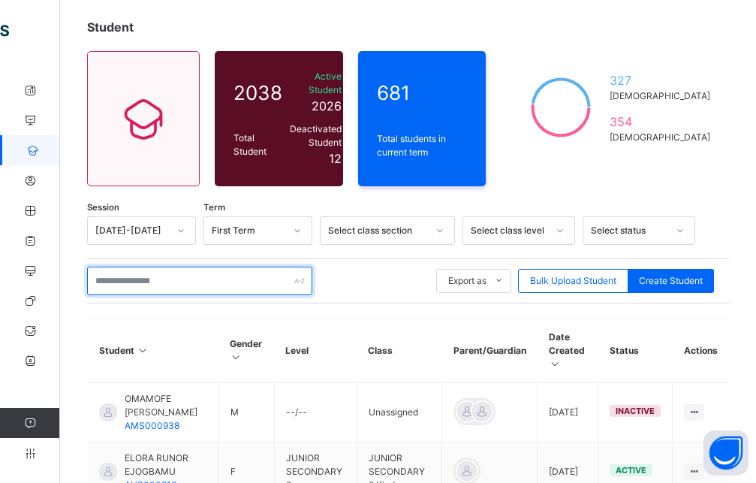
click at [127, 269] on input "text" at bounding box center [199, 280] width 225 height 29
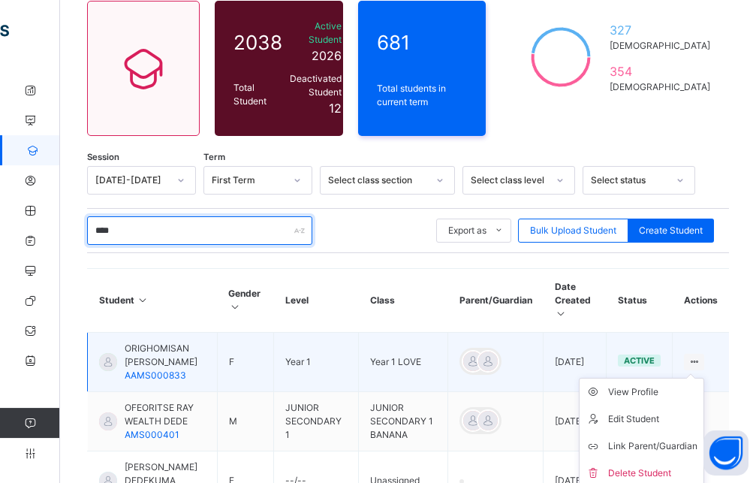
scroll to position [156, 0]
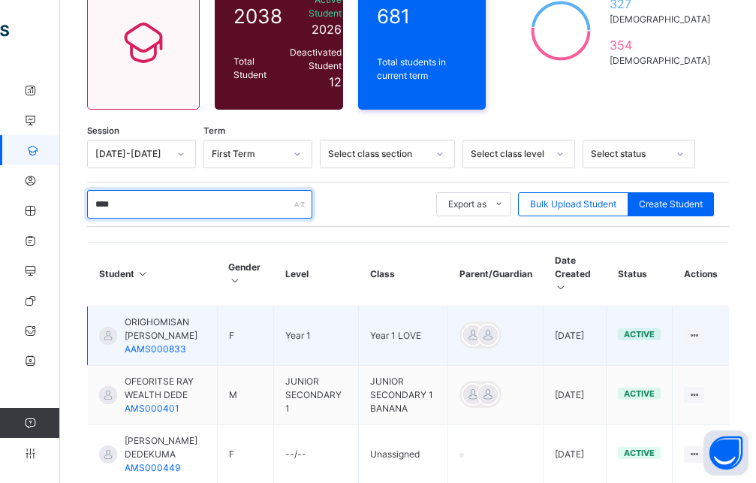
type input "****"
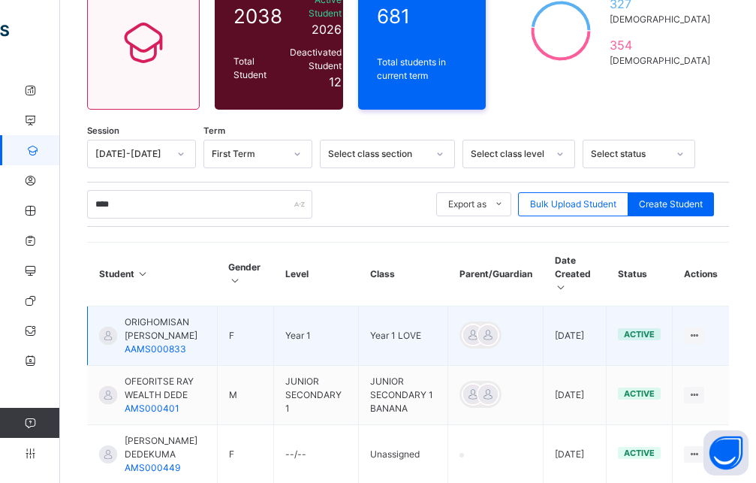
click at [190, 315] on span "ORIGHOMISAN [PERSON_NAME]" at bounding box center [165, 328] width 81 height 27
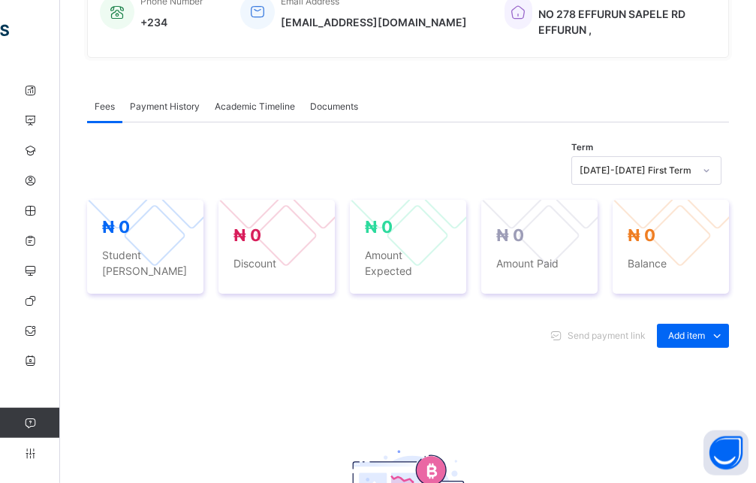
scroll to position [462, 0]
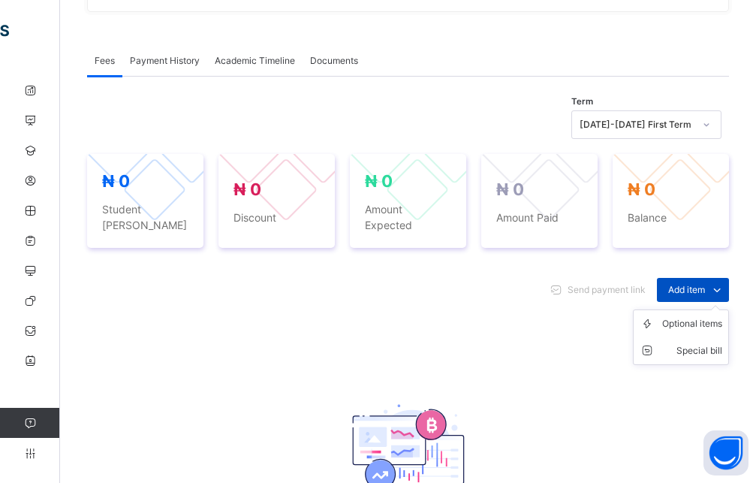
click at [681, 283] on span "Add item" at bounding box center [686, 290] width 37 height 14
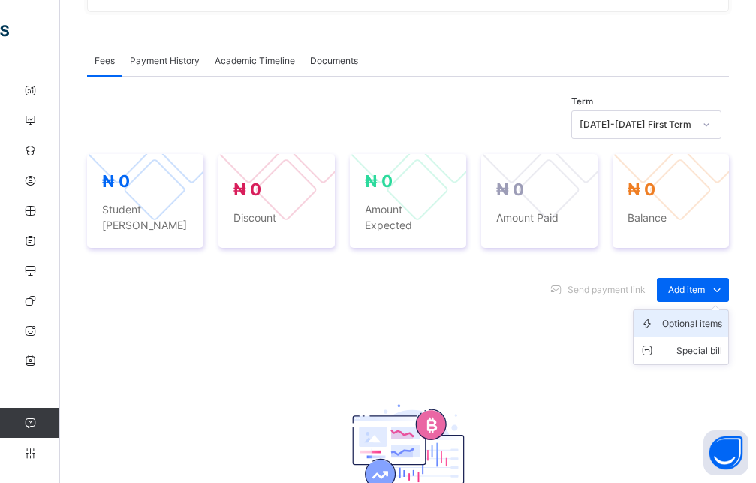
click at [686, 316] on div "Optional items" at bounding box center [692, 323] width 60 height 15
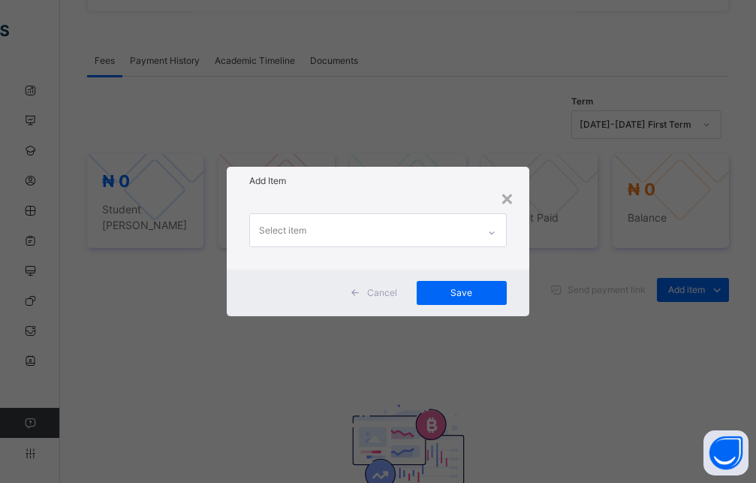
click at [494, 228] on icon at bounding box center [491, 232] width 9 height 15
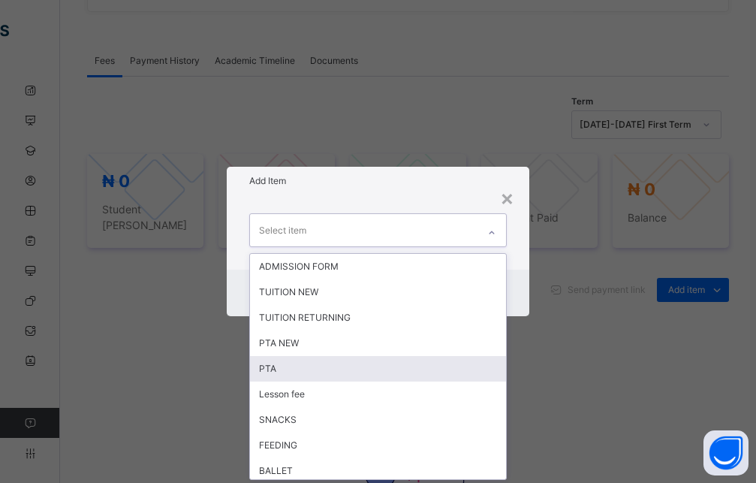
click at [523, 372] on div "× Add Item option PTA focused, 5 of 21. 21 results available. Use Up and Down t…" at bounding box center [378, 241] width 756 height 483
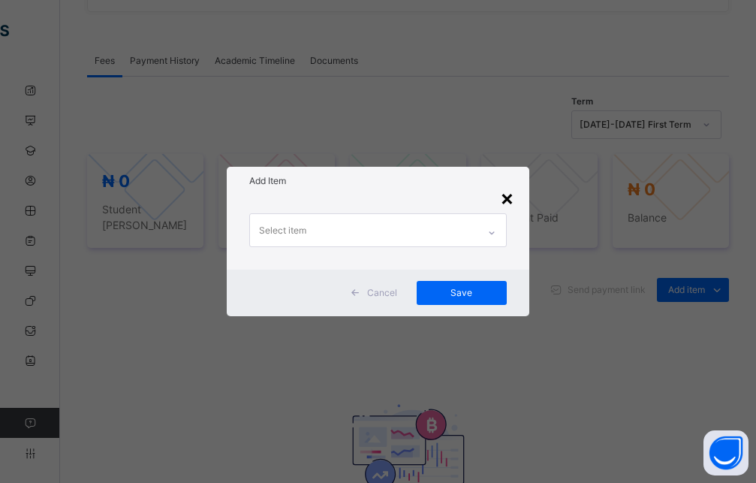
click at [513, 195] on div "×" at bounding box center [507, 198] width 14 height 32
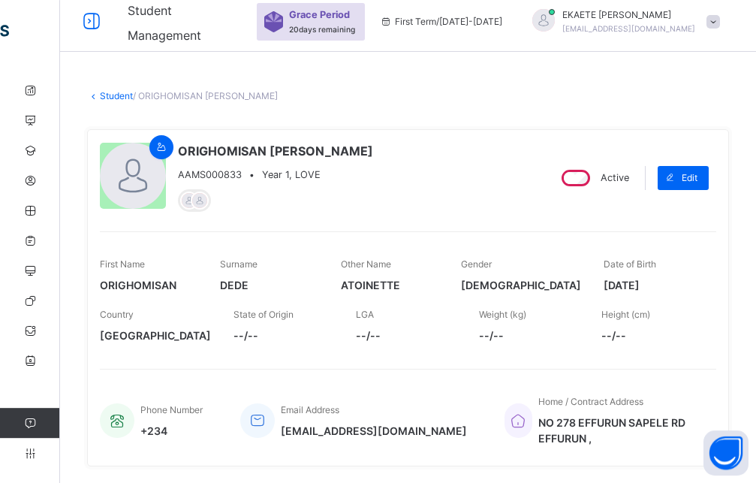
scroll to position [0, 0]
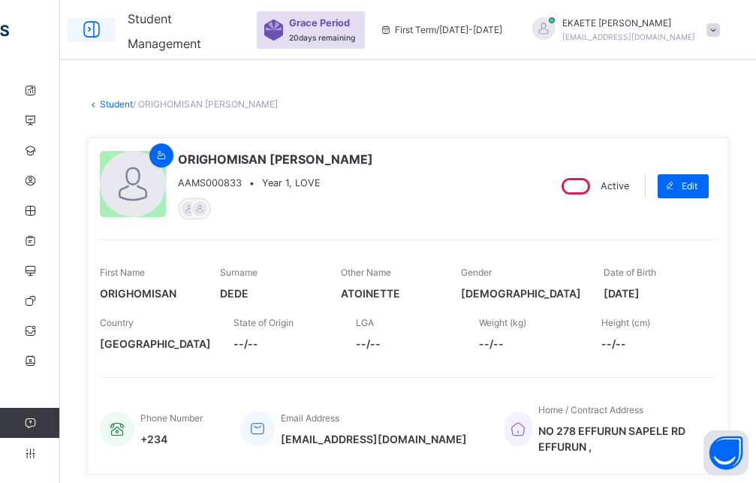
click at [90, 29] on icon at bounding box center [92, 30] width 26 height 27
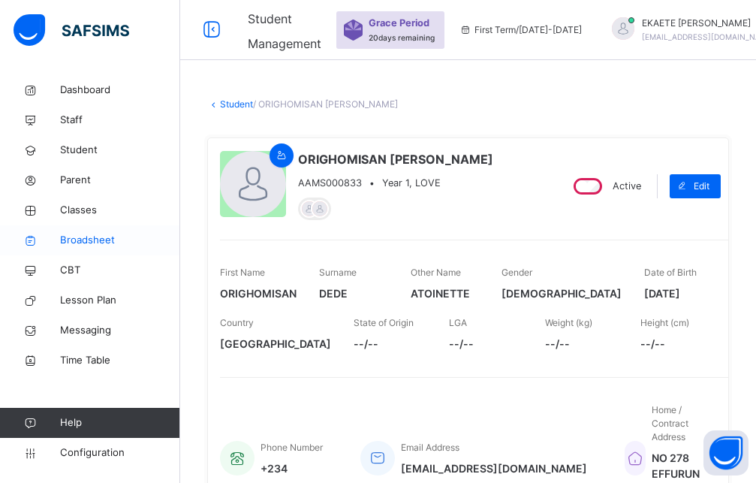
click at [107, 248] on link "Broadsheet" at bounding box center [90, 240] width 180 height 30
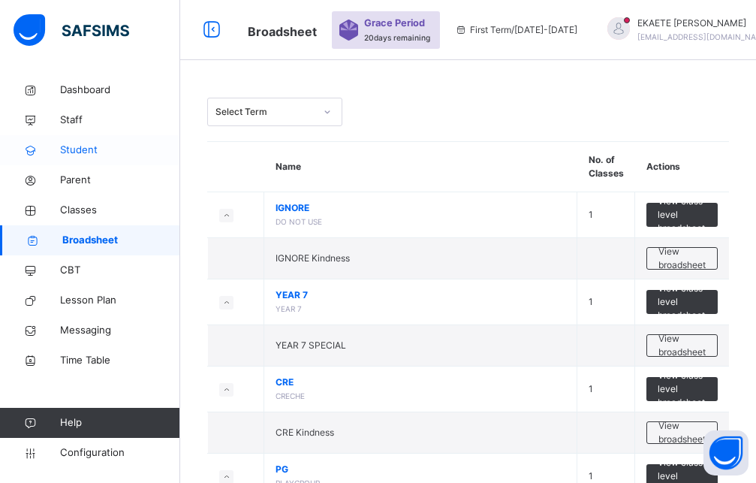
click at [100, 146] on span "Student" at bounding box center [120, 150] width 120 height 15
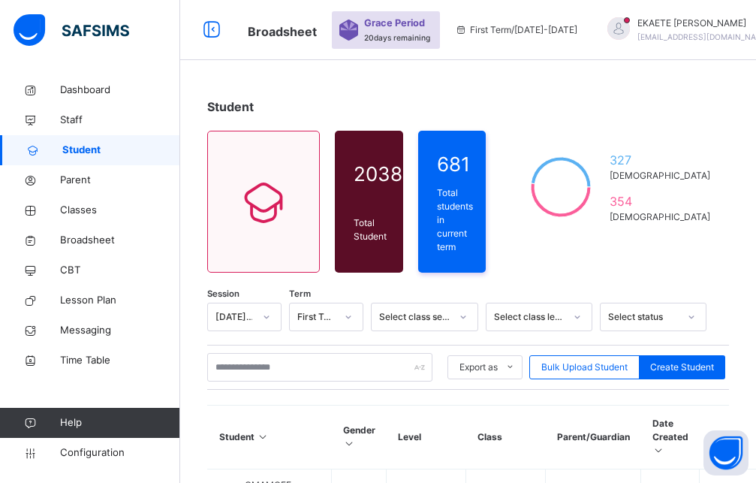
scroll to position [77, 0]
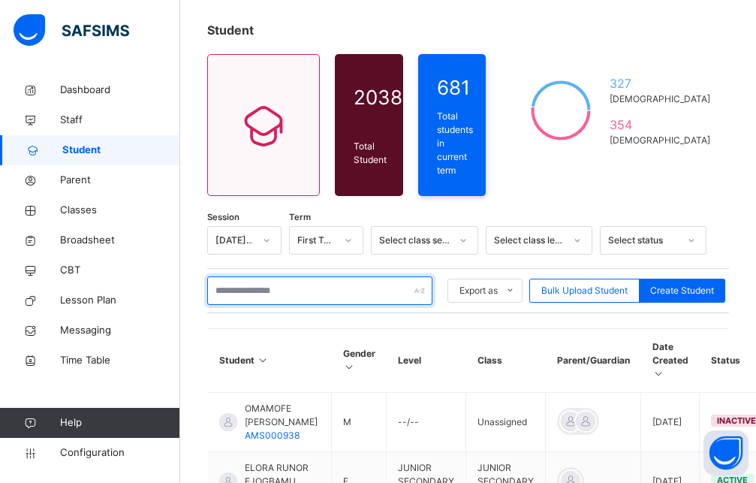
click at [331, 291] on input "text" at bounding box center [319, 290] width 225 height 29
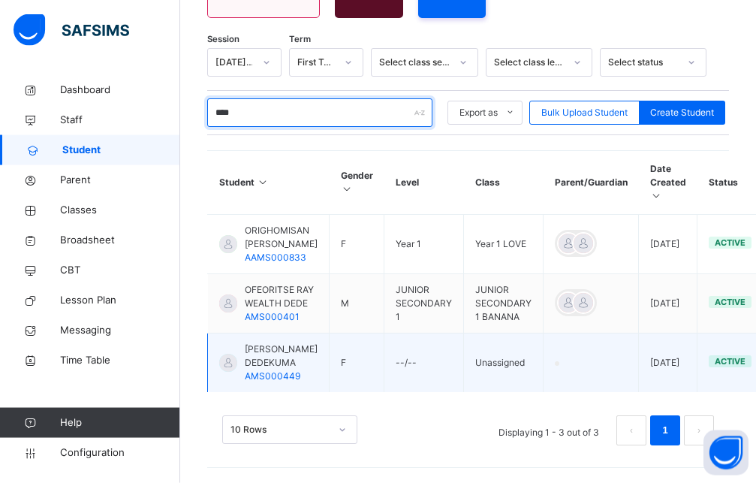
scroll to position [261, 0]
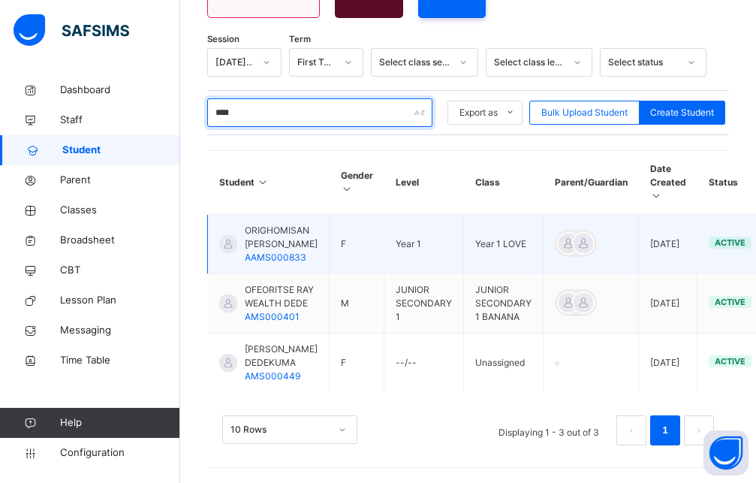
type input "****"
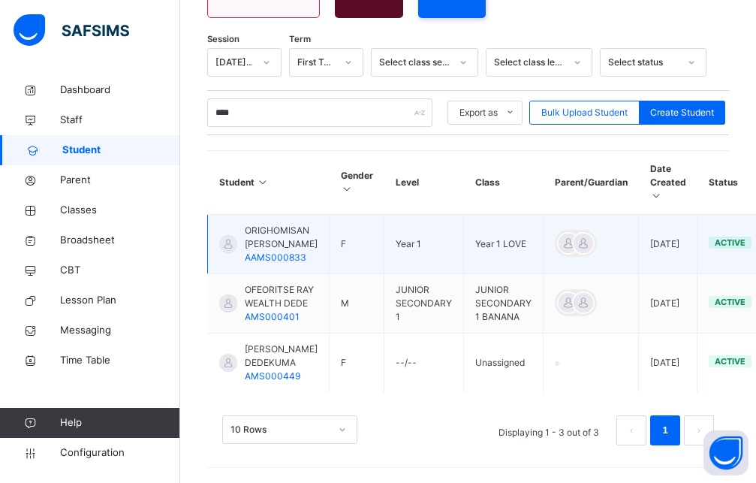
click at [294, 224] on span "ORIGHOMISAN [PERSON_NAME]" at bounding box center [281, 237] width 73 height 27
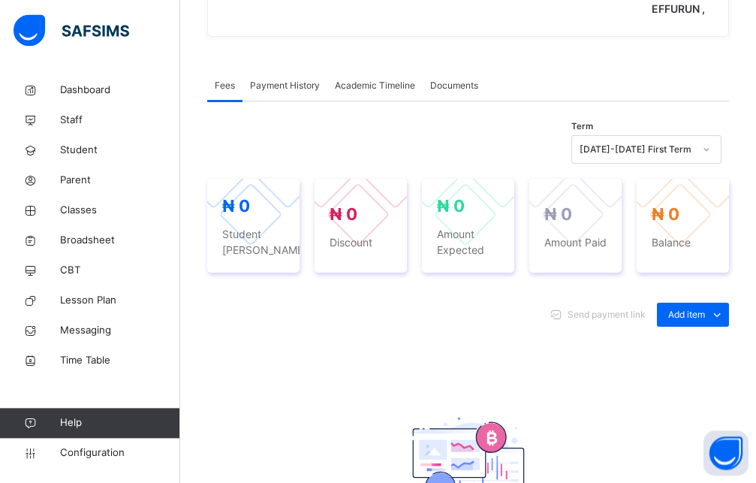
scroll to position [536, 0]
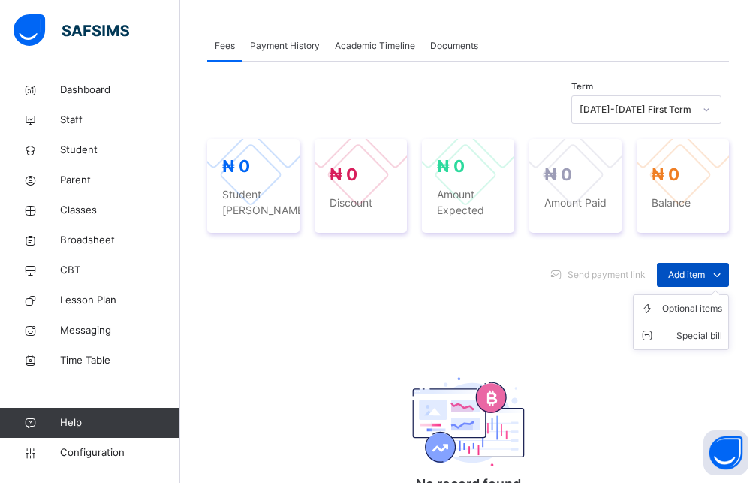
click at [705, 276] on span "Add item" at bounding box center [686, 275] width 37 height 14
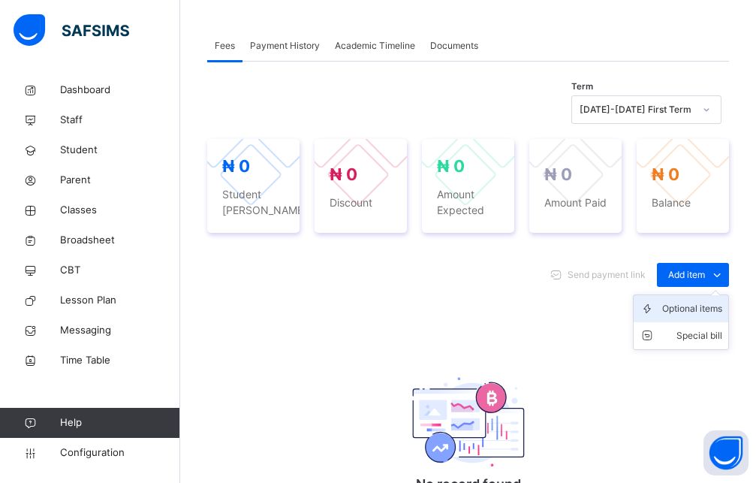
click at [702, 312] on div "Optional items" at bounding box center [692, 308] width 60 height 15
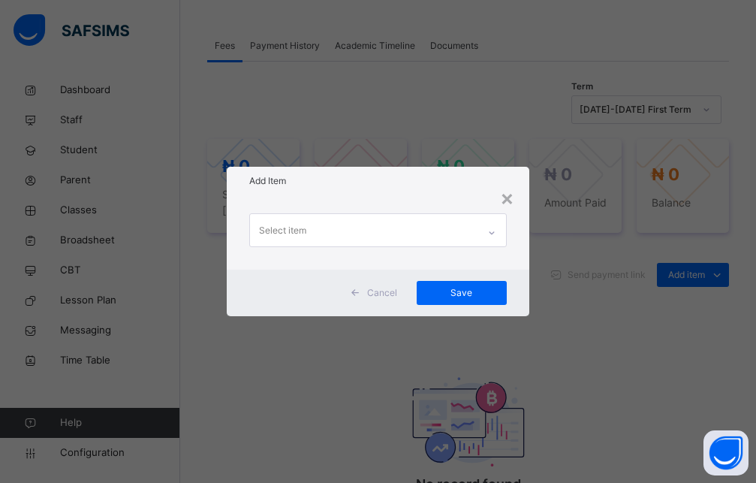
click at [491, 234] on icon at bounding box center [491, 232] width 9 height 15
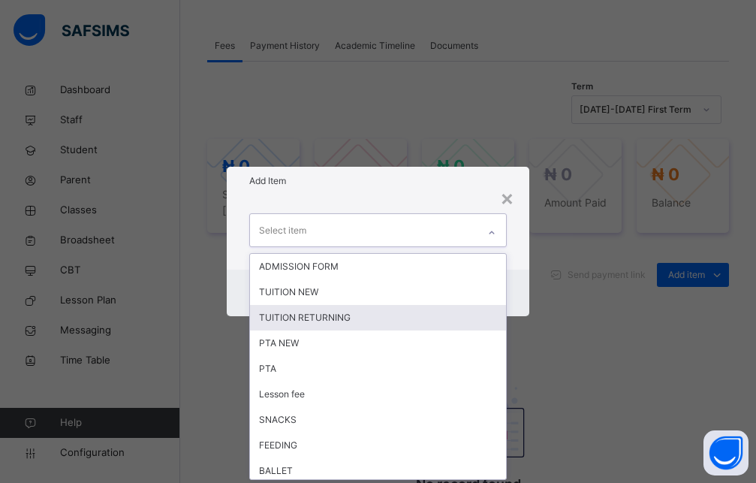
click at [319, 312] on div "TUITION RETURNING" at bounding box center [378, 318] width 256 height 26
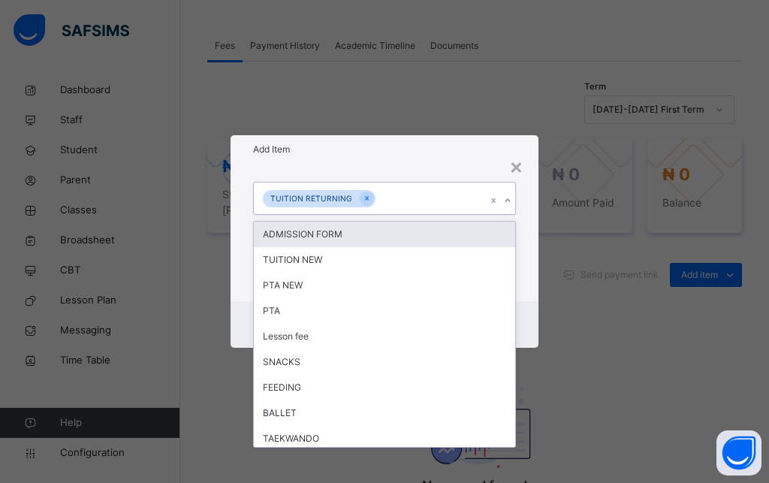
click at [507, 202] on icon at bounding box center [507, 200] width 5 height 3
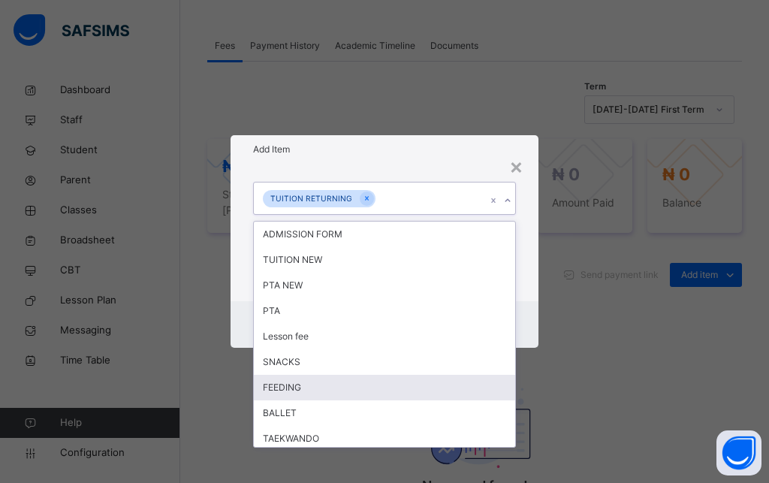
click at [359, 389] on div "FEEDING" at bounding box center [384, 388] width 261 height 26
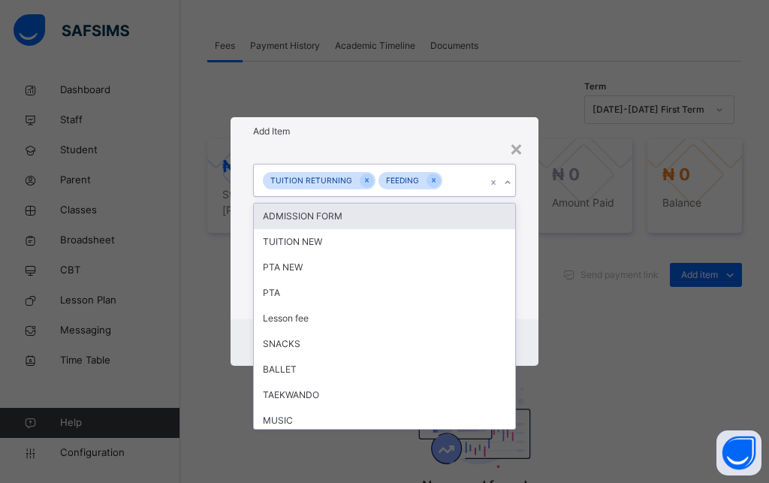
click at [507, 182] on icon at bounding box center [507, 182] width 9 height 15
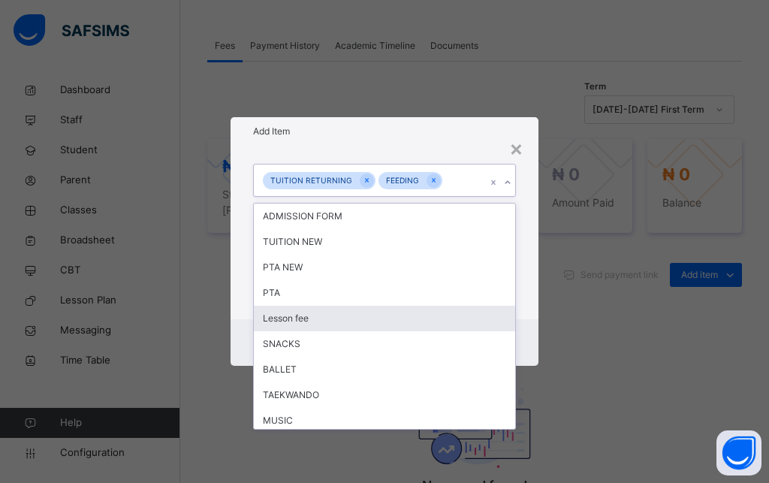
click at [420, 319] on div "Lesson fee" at bounding box center [384, 319] width 261 height 26
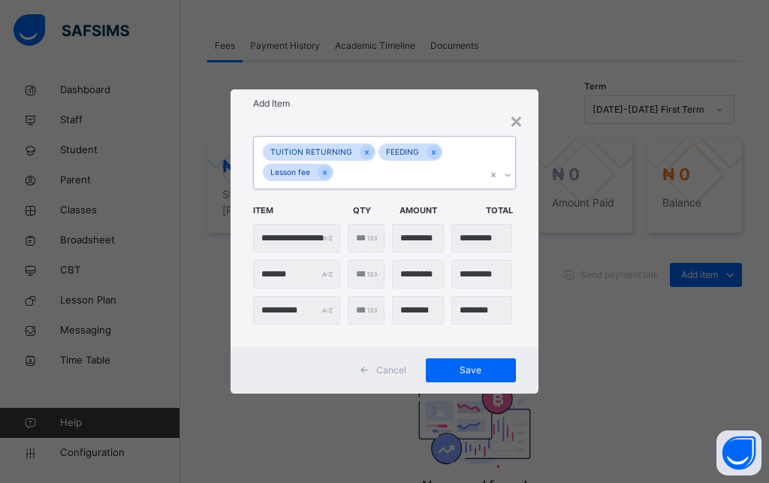
click at [508, 175] on icon at bounding box center [507, 174] width 9 height 15
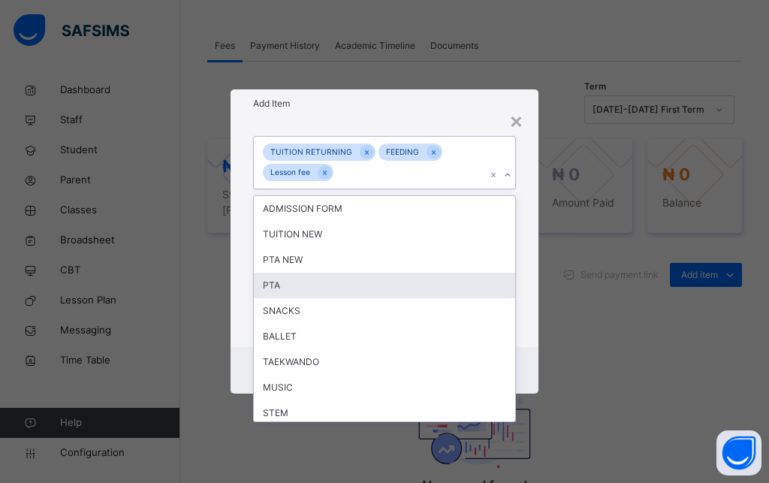
click at [361, 278] on div "PTA" at bounding box center [384, 285] width 261 height 26
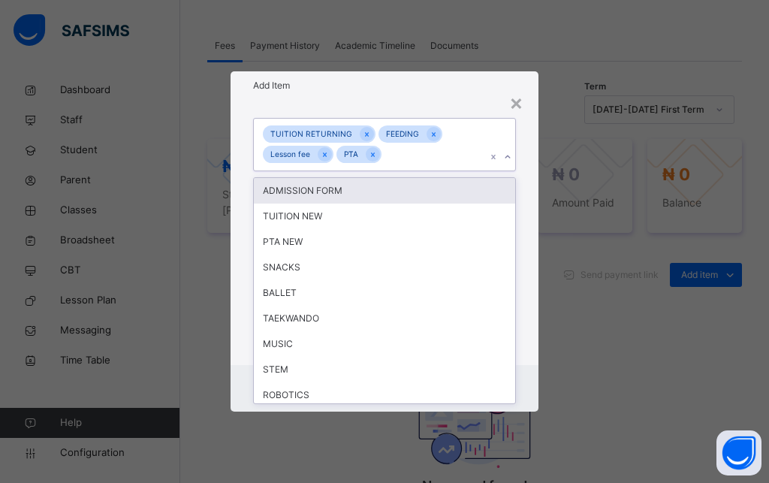
click at [509, 158] on icon at bounding box center [507, 156] width 9 height 15
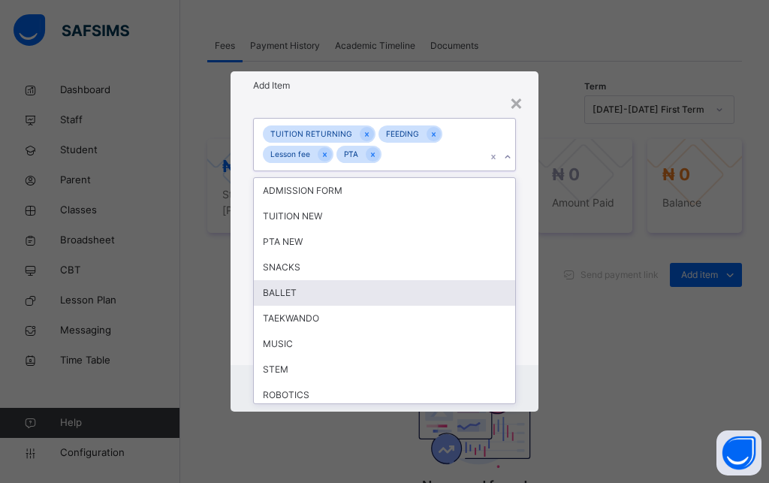
click at [363, 291] on div "BALLET" at bounding box center [384, 293] width 261 height 26
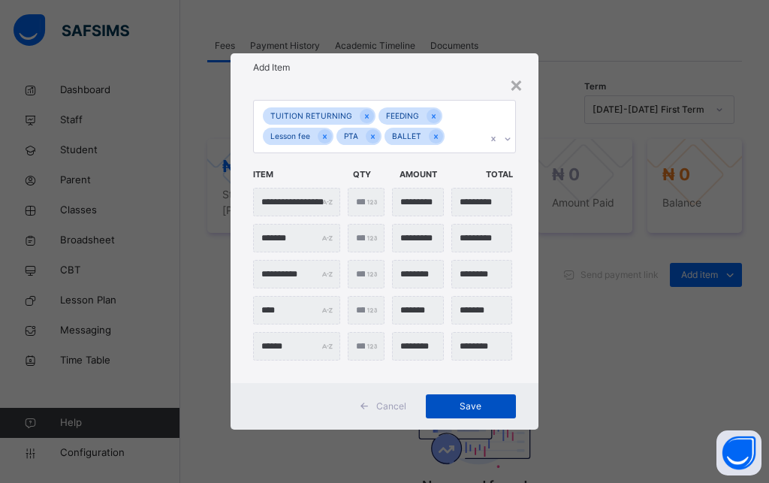
click at [492, 405] on span "Save" at bounding box center [471, 406] width 68 height 14
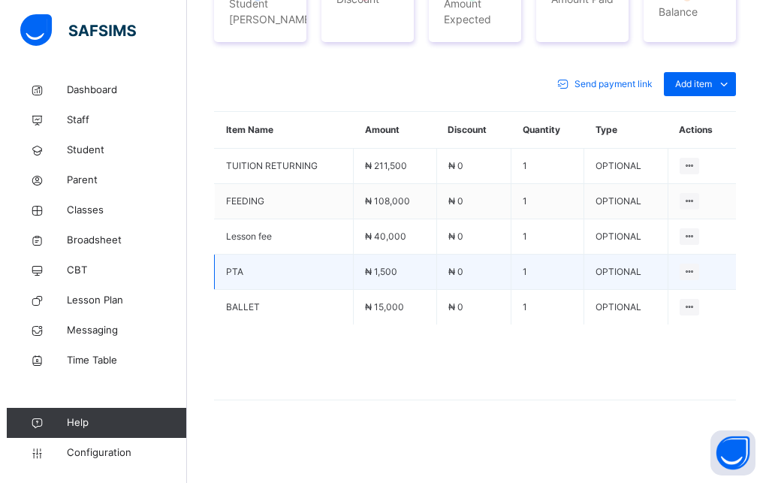
scroll to position [522, 0]
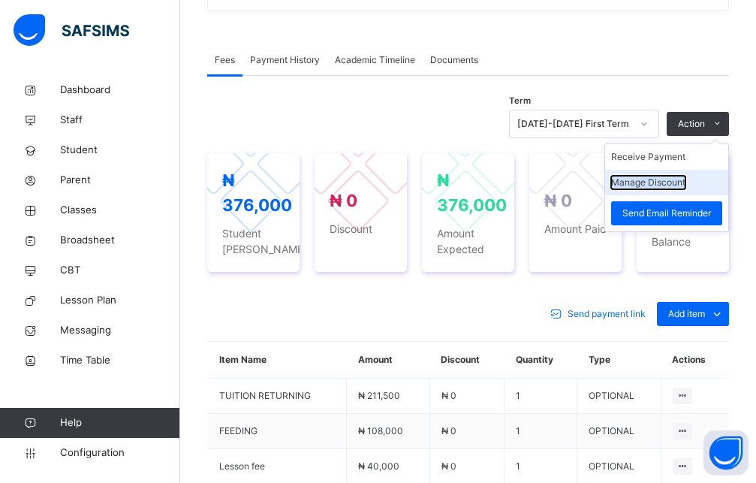
click at [684, 178] on button "Manage Discount" at bounding box center [648, 183] width 74 height 14
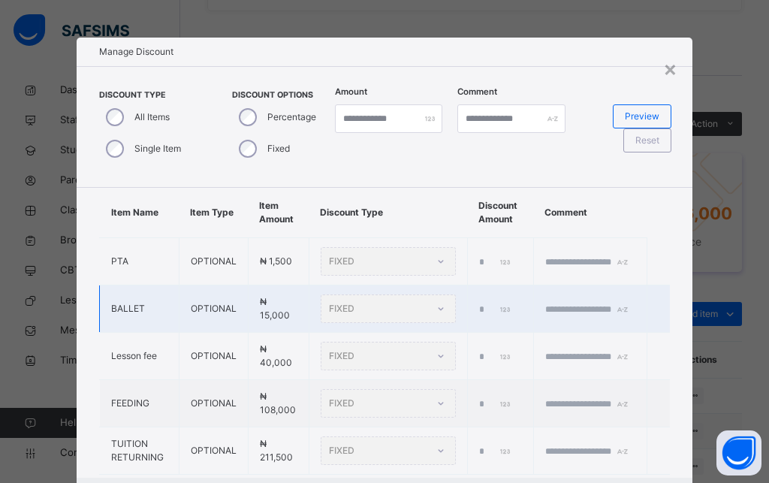
scroll to position [68, 0]
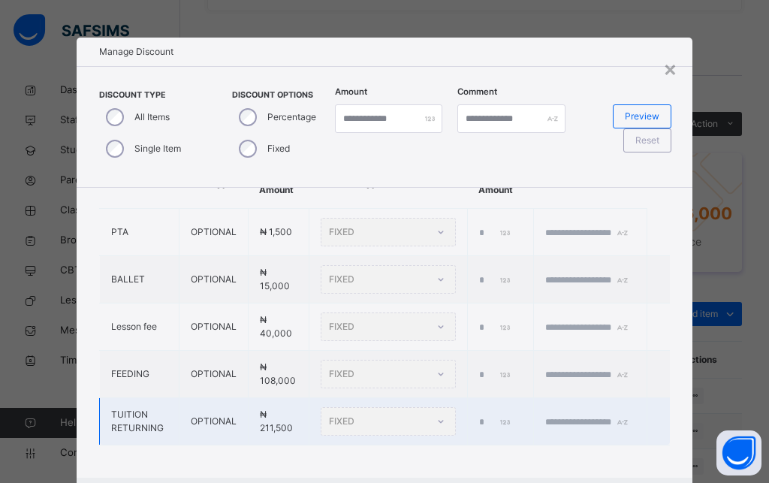
click at [346, 426] on div "FIXED" at bounding box center [388, 421] width 135 height 29
click at [426, 423] on div "FIXED" at bounding box center [388, 421] width 135 height 29
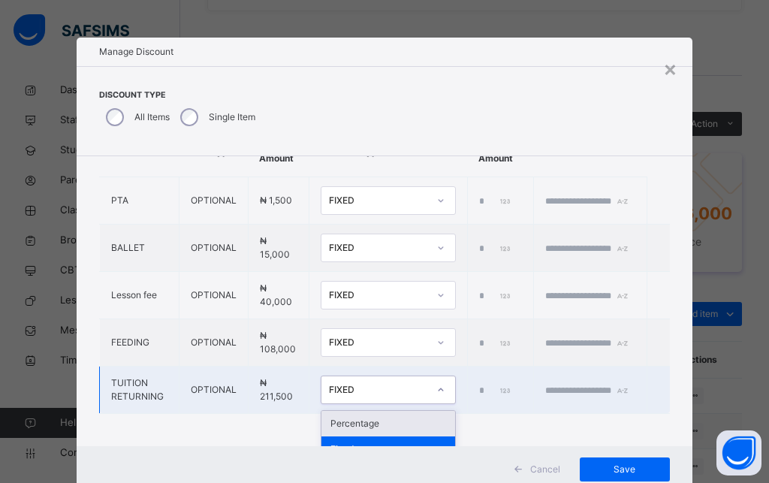
click at [436, 390] on icon at bounding box center [440, 389] width 9 height 15
click at [414, 422] on div "Percentage" at bounding box center [388, 424] width 134 height 26
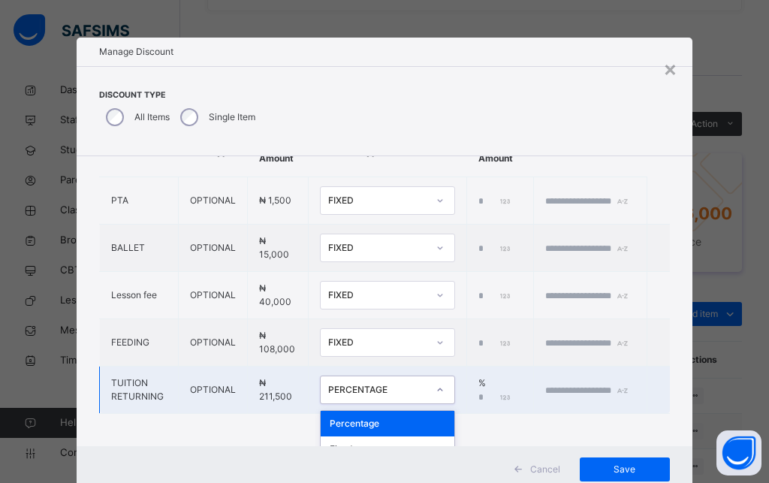
click at [435, 393] on icon at bounding box center [439, 389] width 9 height 15
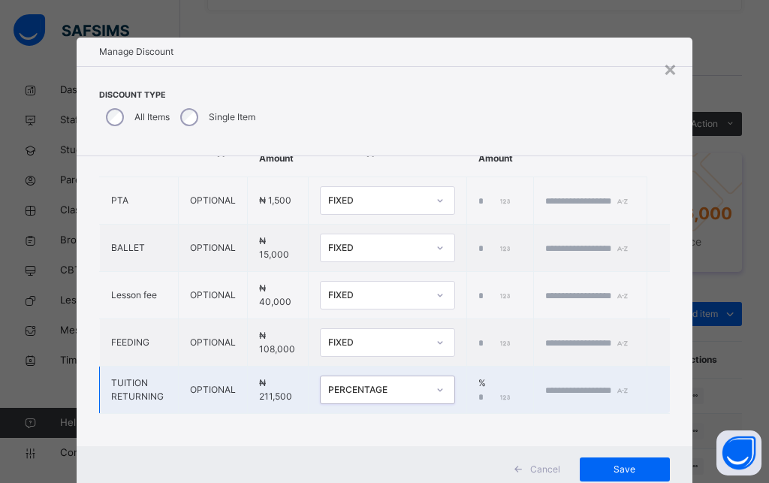
click at [435, 387] on icon at bounding box center [439, 389] width 9 height 15
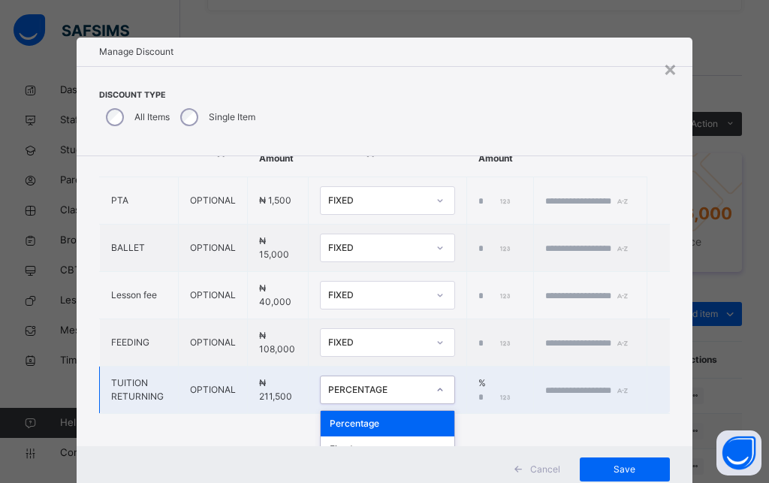
click at [435, 387] on icon at bounding box center [439, 389] width 9 height 15
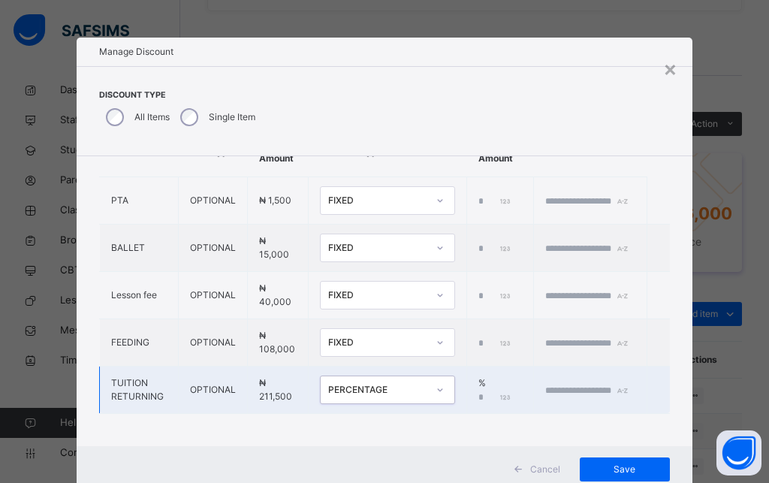
click at [435, 387] on icon at bounding box center [439, 389] width 9 height 15
click at [435, 389] on icon at bounding box center [439, 389] width 9 height 15
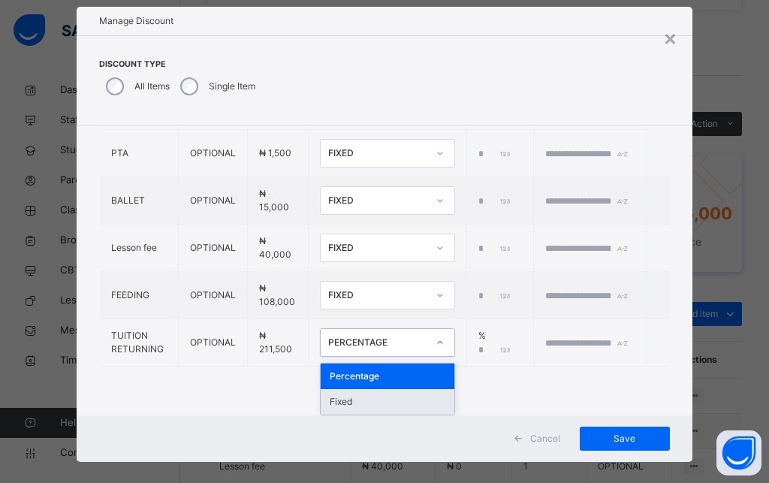
scroll to position [47, 0]
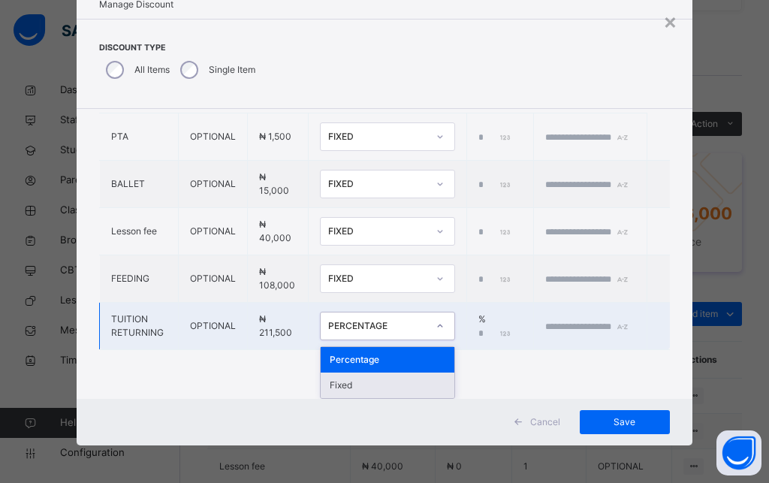
click at [362, 375] on div "Fixed" at bounding box center [388, 385] width 134 height 26
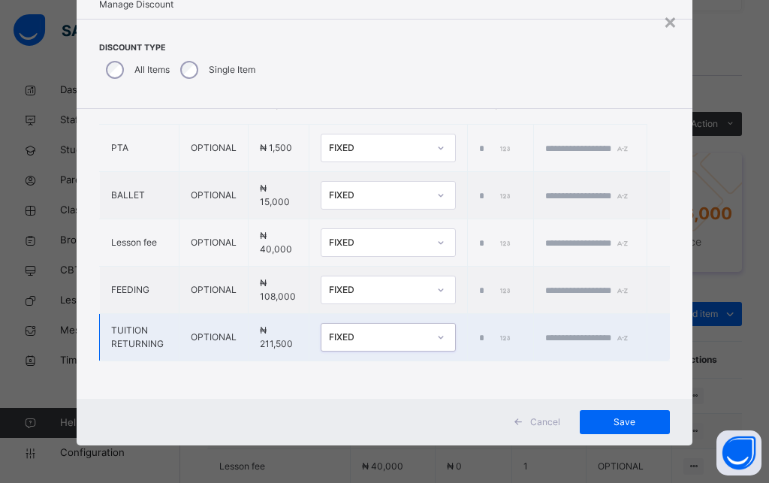
click at [467, 325] on td "*" at bounding box center [500, 337] width 66 height 47
click at [479, 331] on input "*" at bounding box center [496, 338] width 35 height 14
type input "*****"
click at [560, 331] on input "text" at bounding box center [590, 338] width 90 height 14
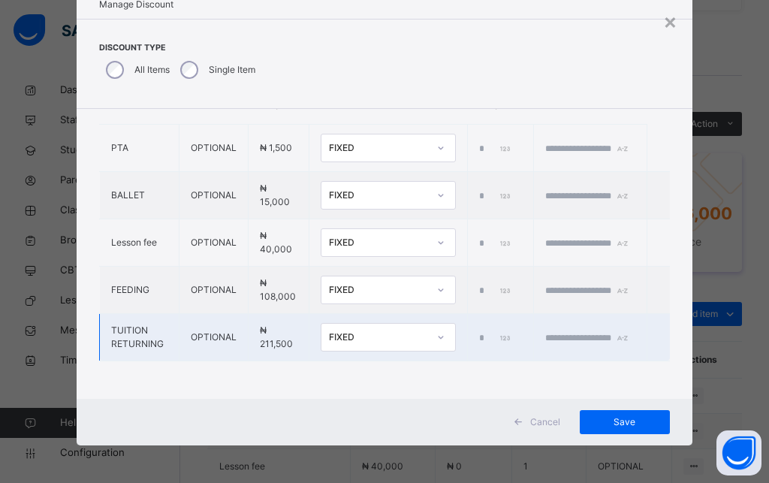
click at [479, 331] on input "*****" at bounding box center [495, 338] width 32 height 14
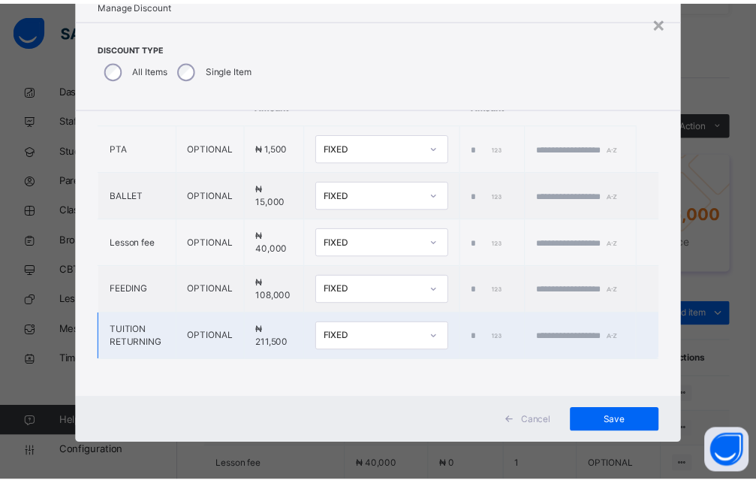
scroll to position [0, 8]
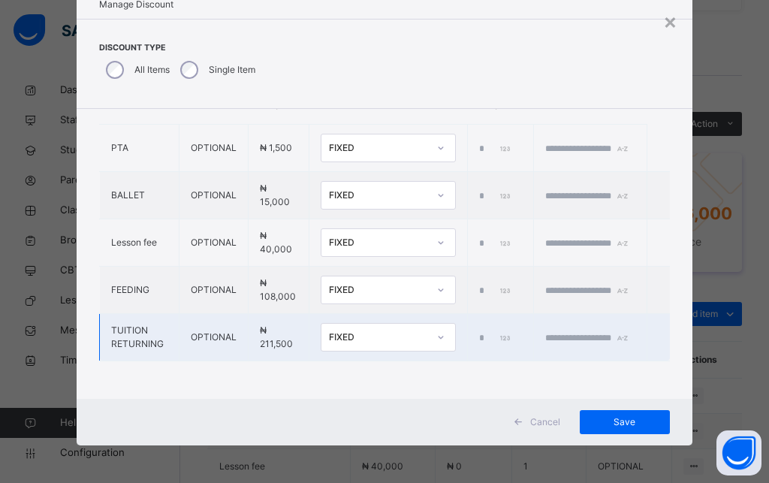
click at [568, 331] on input "text" at bounding box center [590, 338] width 90 height 14
type input "*"
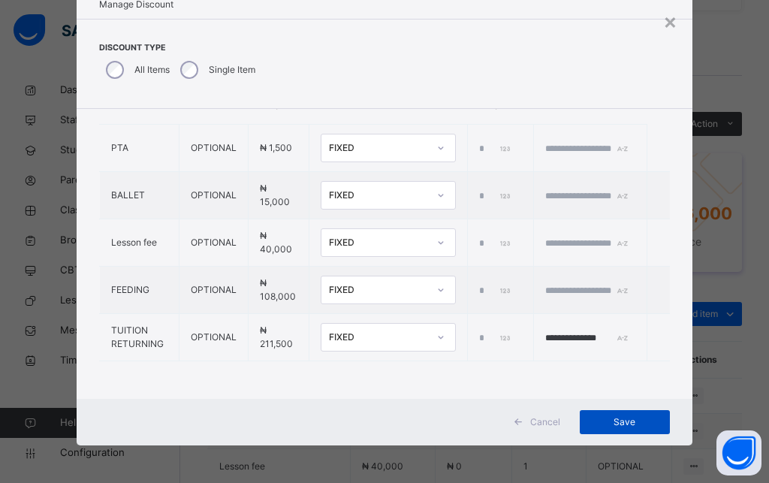
type input "**********"
click at [604, 422] on span "Save" at bounding box center [625, 422] width 68 height 14
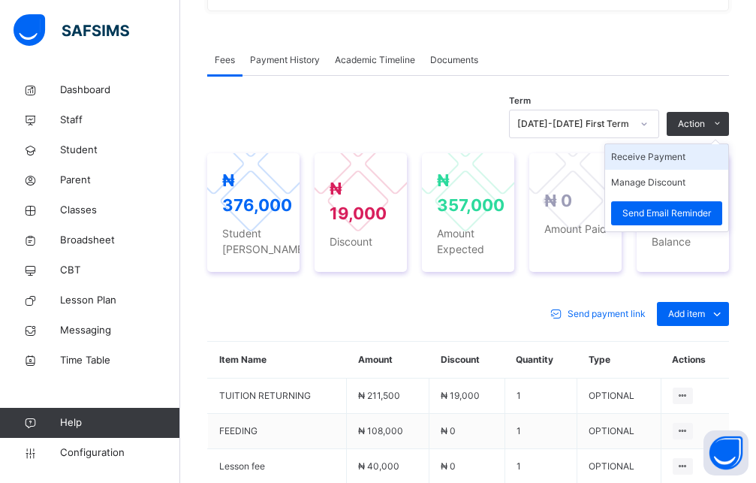
click at [674, 160] on li "Receive Payment" at bounding box center [666, 157] width 123 height 26
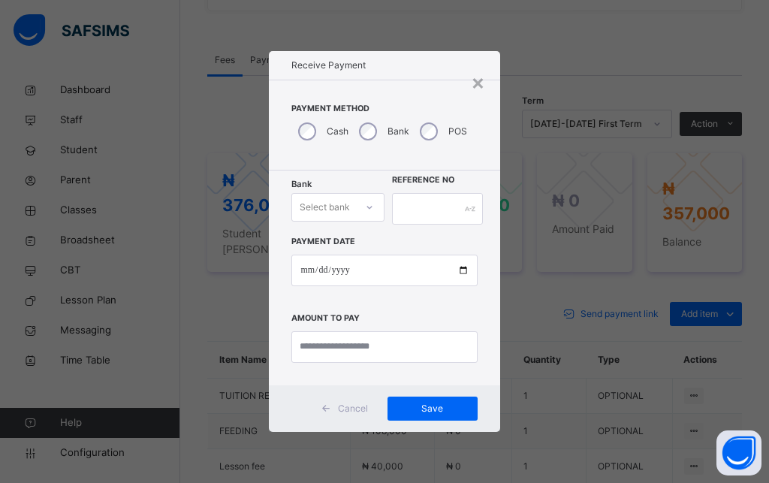
click at [333, 211] on div "Select bank" at bounding box center [325, 207] width 50 height 29
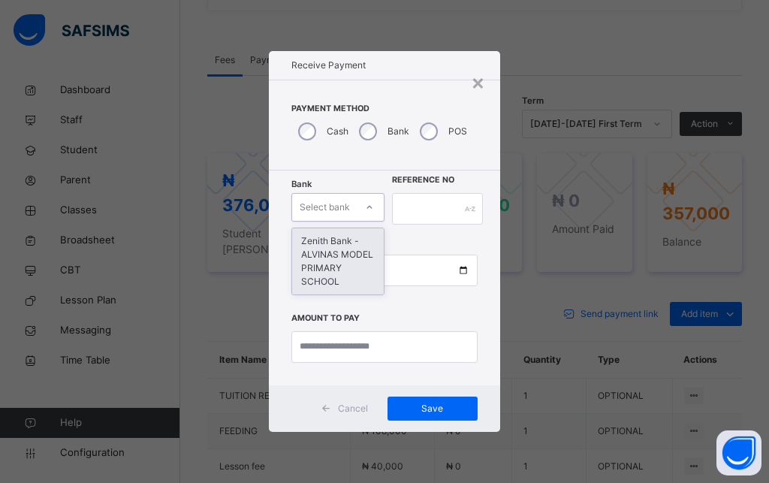
click at [328, 262] on div "Zenith Bank - ALVINAS MODEL PRIMARY SCHOOL" at bounding box center [338, 261] width 92 height 66
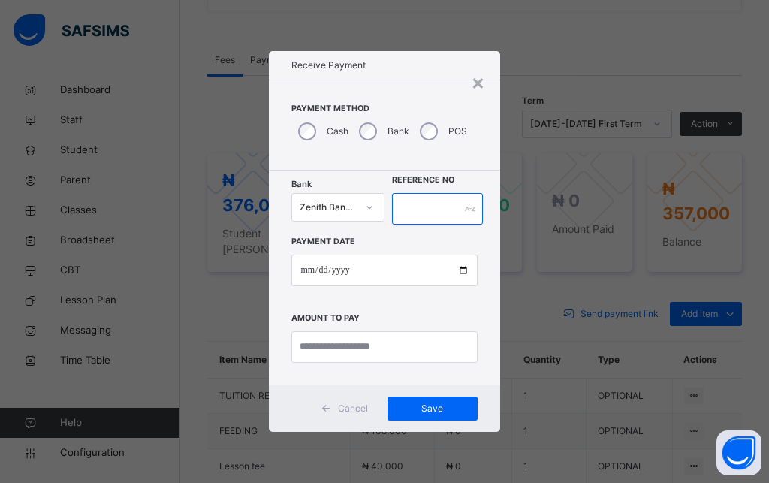
click at [415, 212] on input "text" at bounding box center [437, 209] width 91 height 32
type input "******"
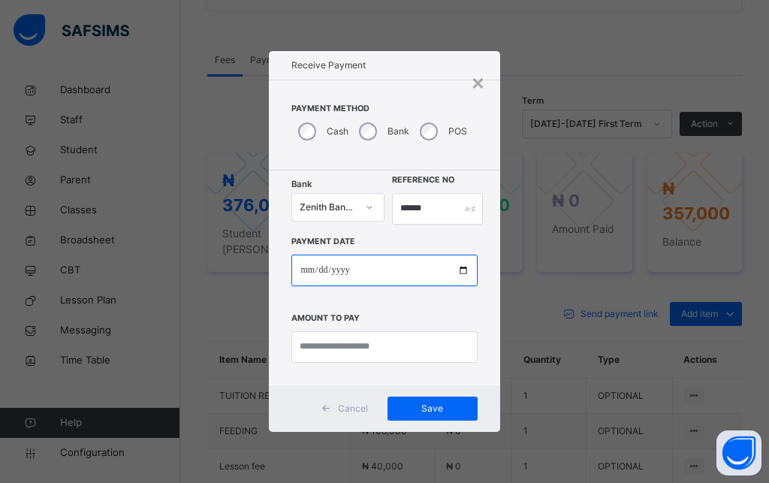
click at [380, 277] on input "date" at bounding box center [383, 270] width 185 height 32
click at [459, 269] on input "date" at bounding box center [383, 270] width 185 height 32
type input "**********"
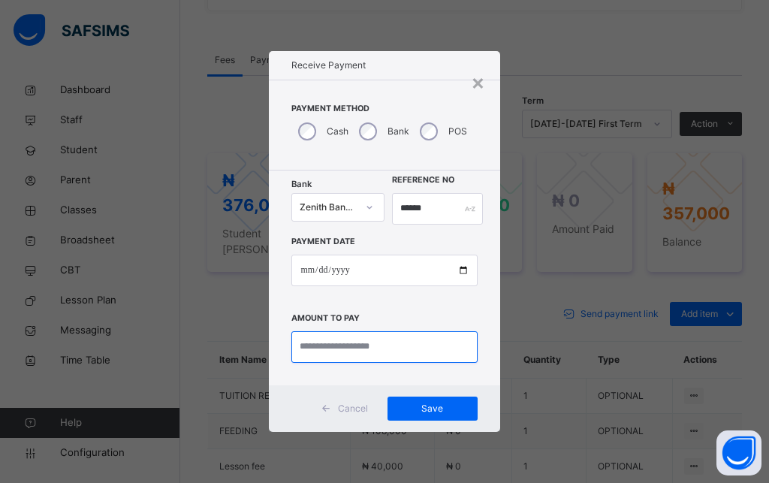
click at [436, 342] on input "currency" at bounding box center [383, 347] width 185 height 32
type input "*********"
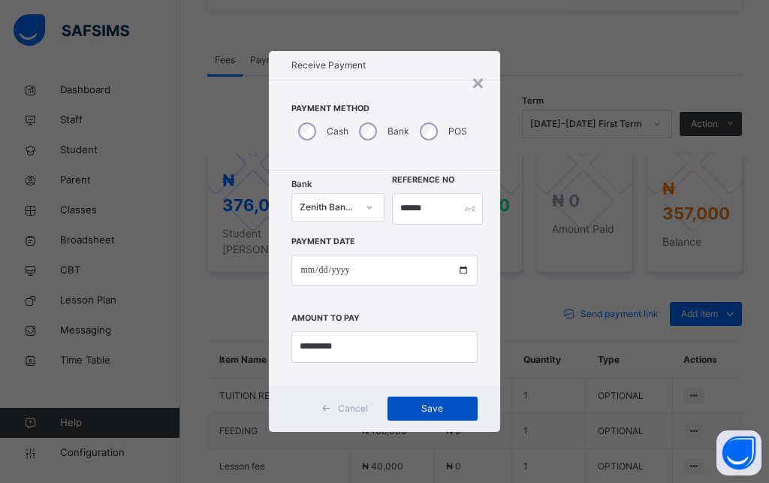
click at [438, 406] on span "Save" at bounding box center [433, 409] width 68 height 14
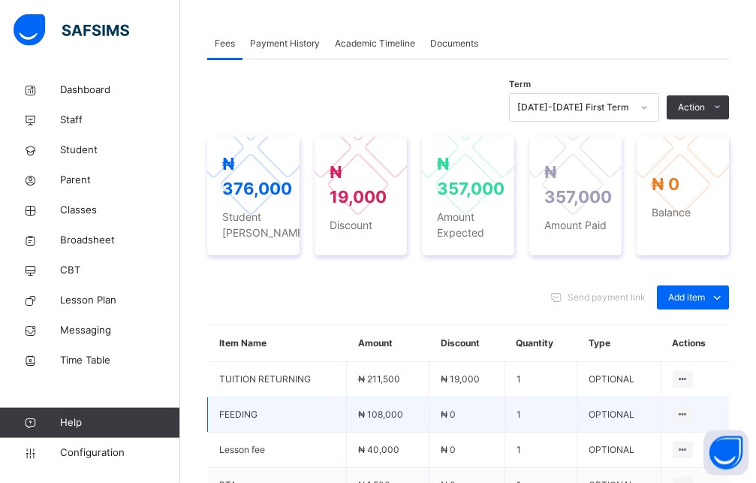
scroll to position [522, 0]
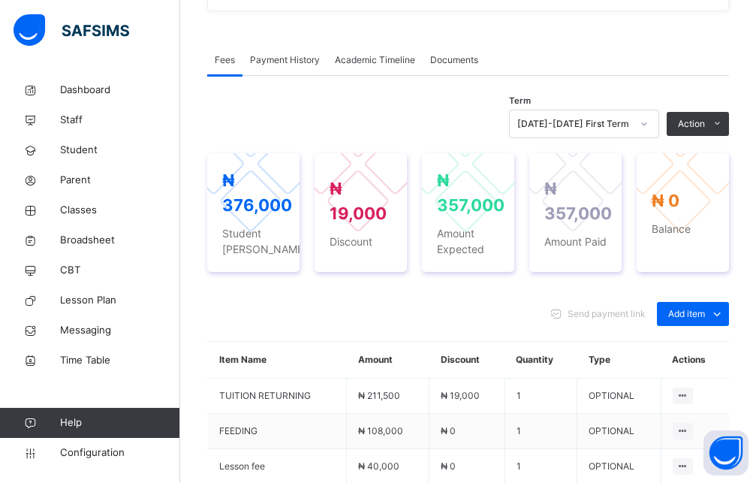
click at [278, 60] on span "Payment History" at bounding box center [285, 60] width 70 height 14
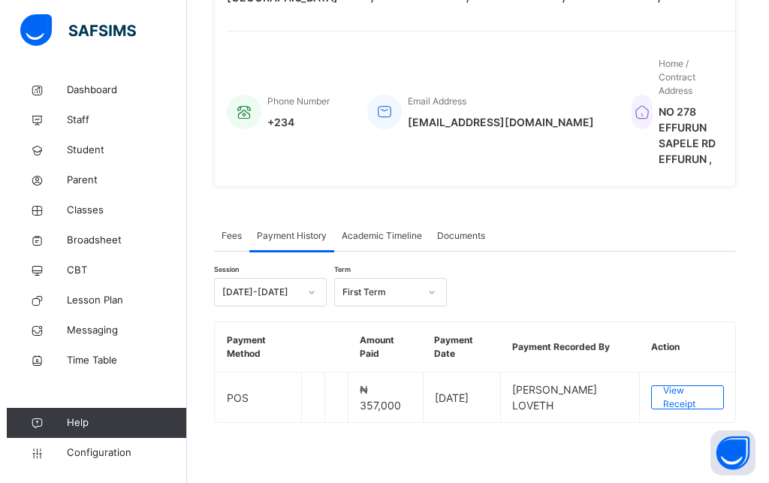
scroll to position [346, 0]
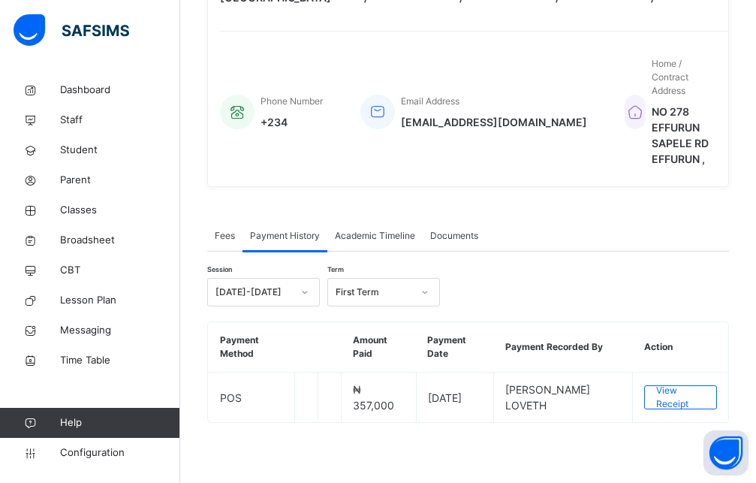
click at [685, 389] on span "View Receipt" at bounding box center [680, 397] width 49 height 27
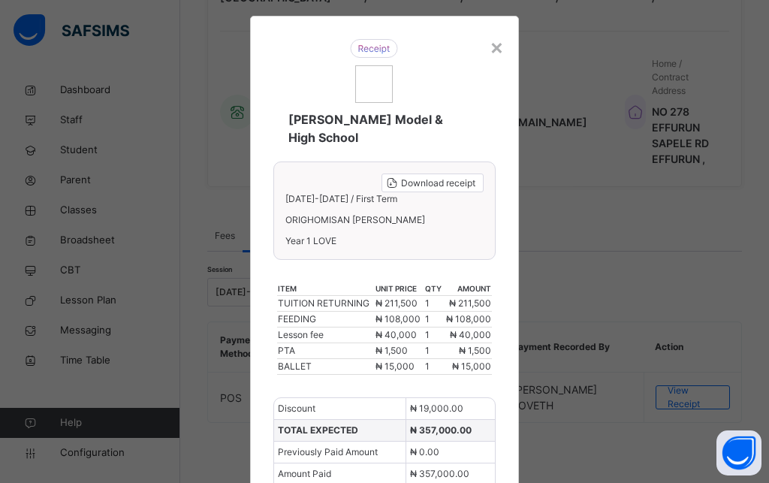
scroll to position [0, 0]
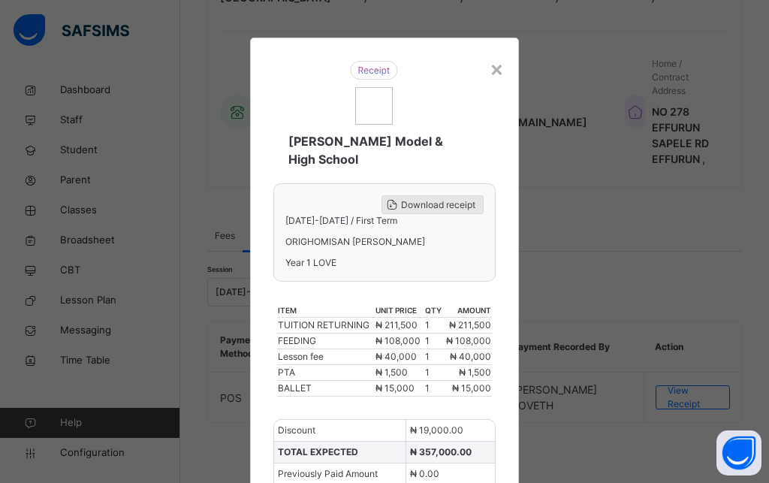
click at [422, 198] on span "Download receipt" at bounding box center [438, 205] width 74 height 14
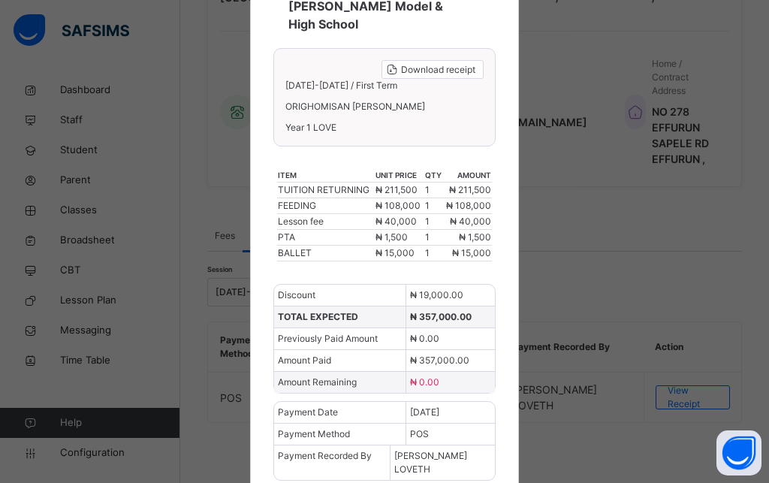
scroll to position [161, 0]
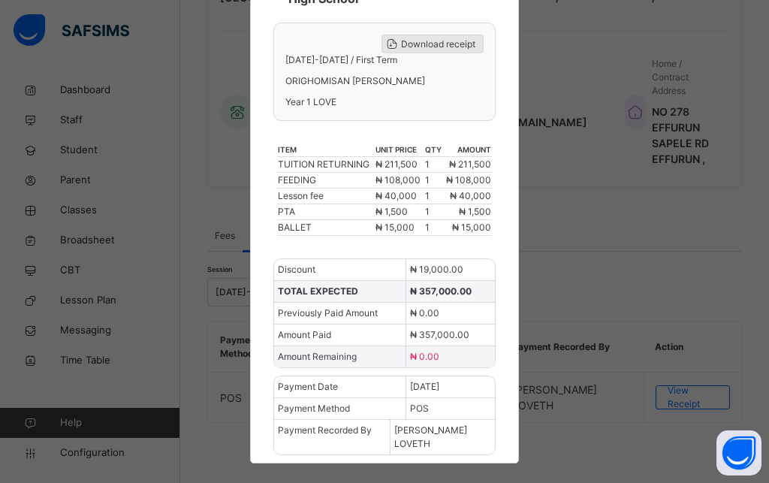
click at [423, 38] on span "Download receipt" at bounding box center [438, 45] width 74 height 14
click at [587, 247] on div "× [PERSON_NAME] Model & High School Download receipt [DATE]-[DATE] / First Term…" at bounding box center [384, 241] width 769 height 483
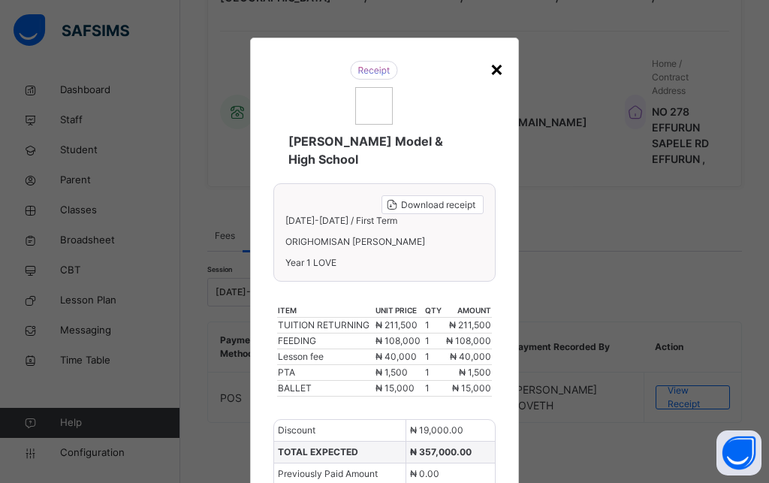
click at [489, 66] on div "×" at bounding box center [496, 69] width 14 height 32
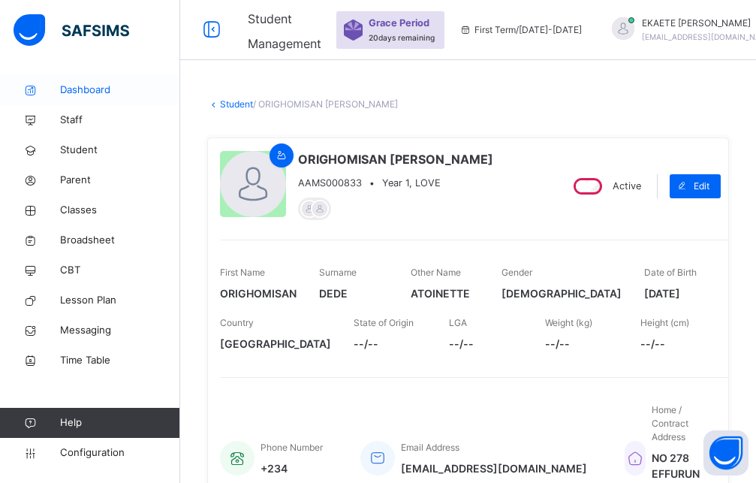
click at [132, 92] on span "Dashboard" at bounding box center [120, 90] width 120 height 15
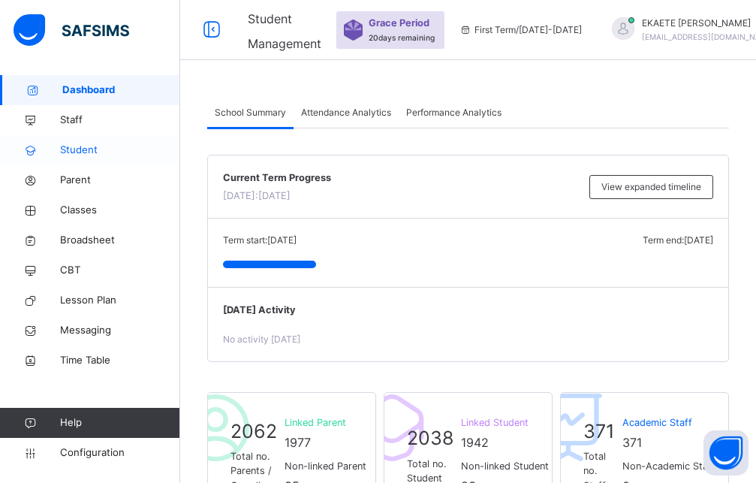
click at [83, 154] on span "Student" at bounding box center [120, 150] width 120 height 15
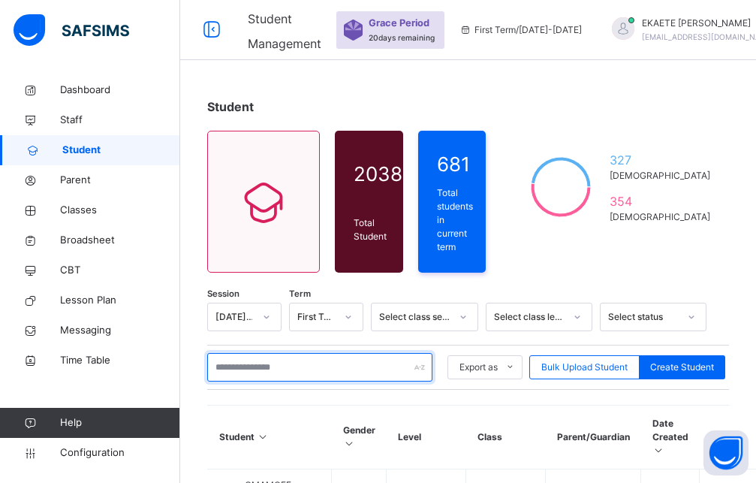
click at [301, 362] on input "text" at bounding box center [319, 367] width 225 height 29
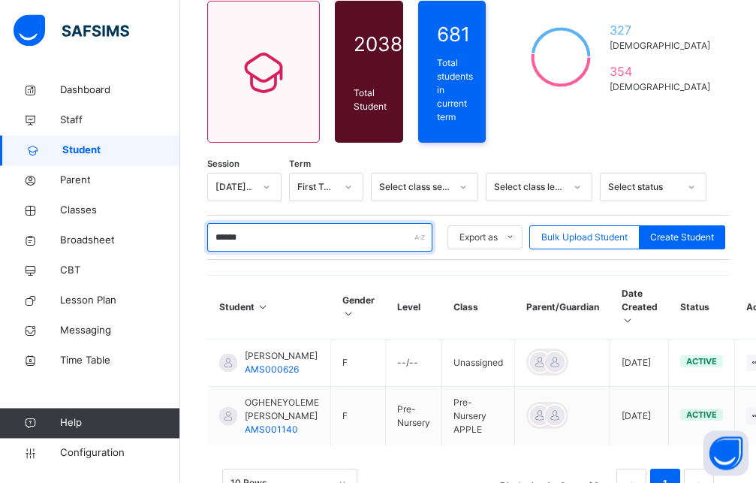
scroll to position [153, 0]
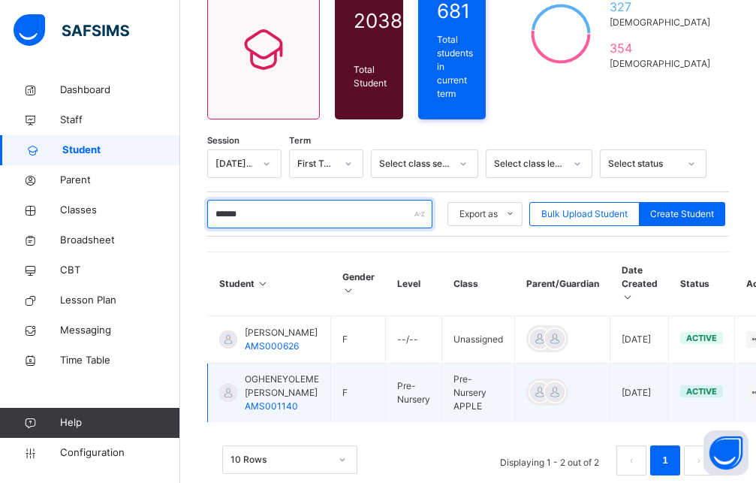
type input "******"
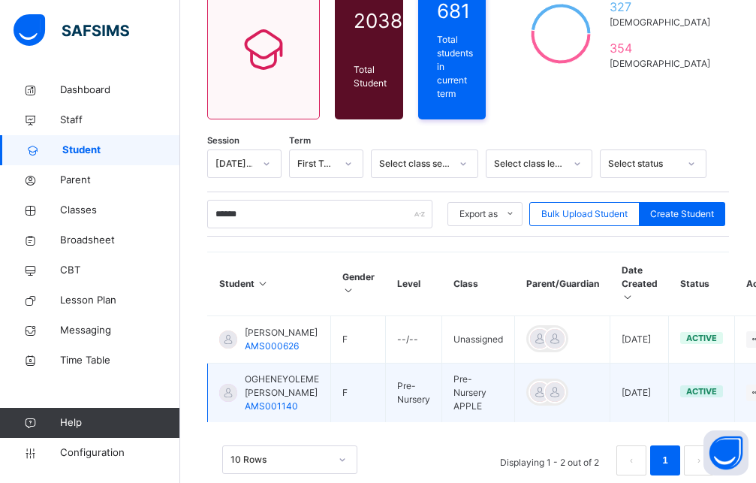
click at [297, 394] on div "OGHENEYOLEME CELINE ARURE AMS001140" at bounding box center [282, 392] width 74 height 41
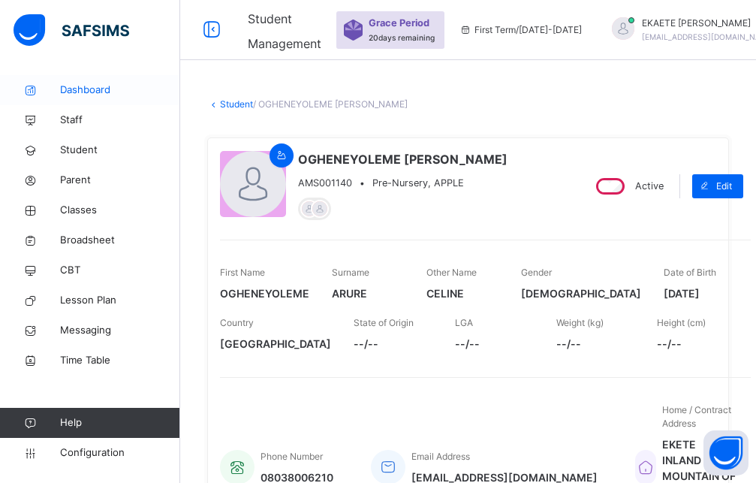
click at [86, 89] on span "Dashboard" at bounding box center [120, 90] width 120 height 15
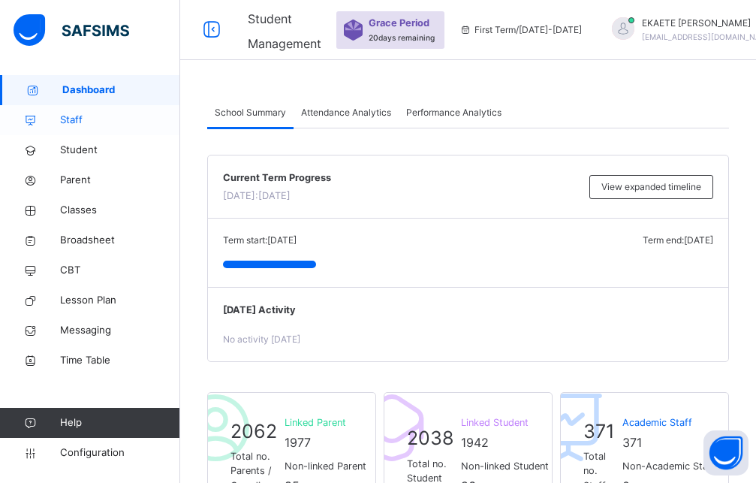
click at [71, 122] on span "Staff" at bounding box center [120, 120] width 120 height 15
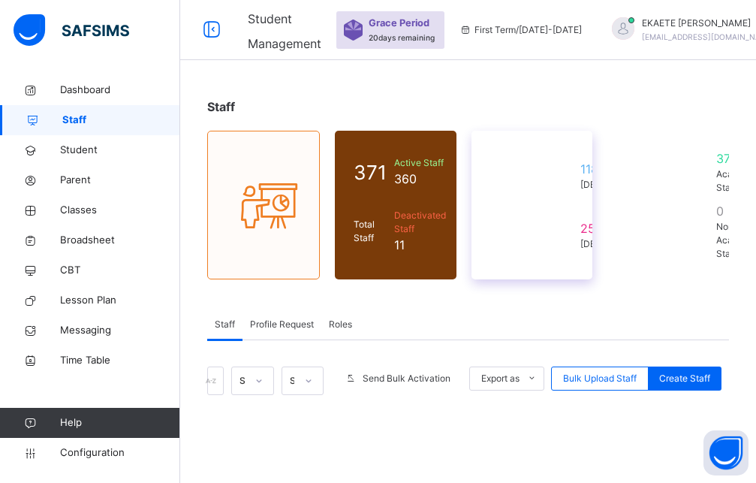
select select "**"
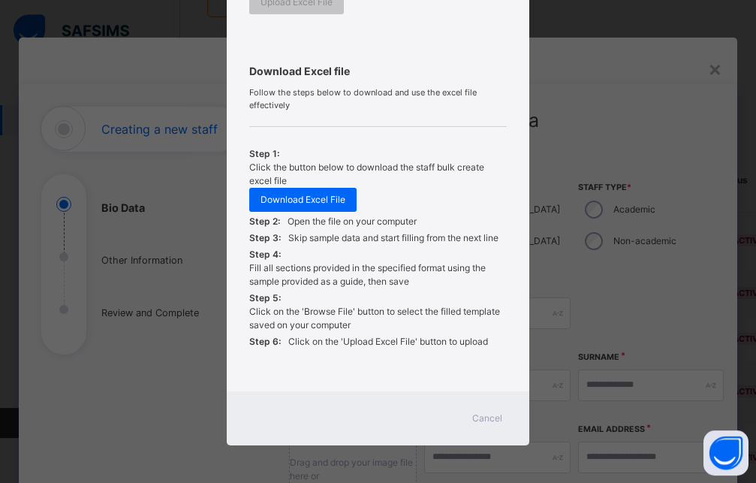
scroll to position [306, 0]
click at [486, 417] on span "Cancel" at bounding box center [487, 418] width 30 height 14
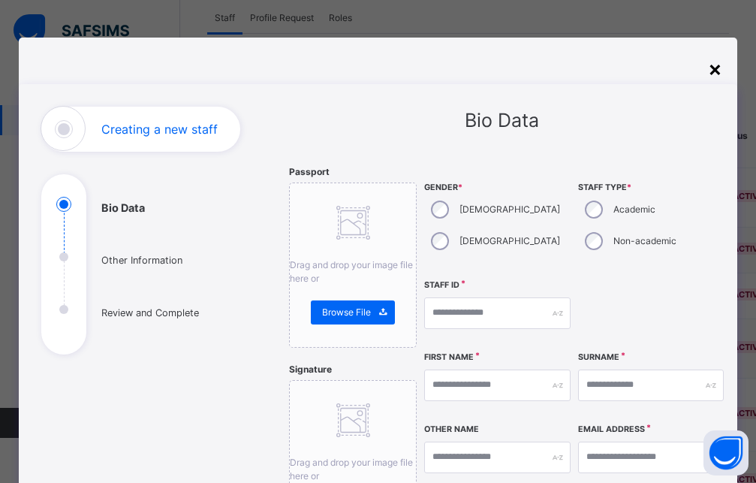
click at [715, 65] on div "×" at bounding box center [715, 69] width 14 height 32
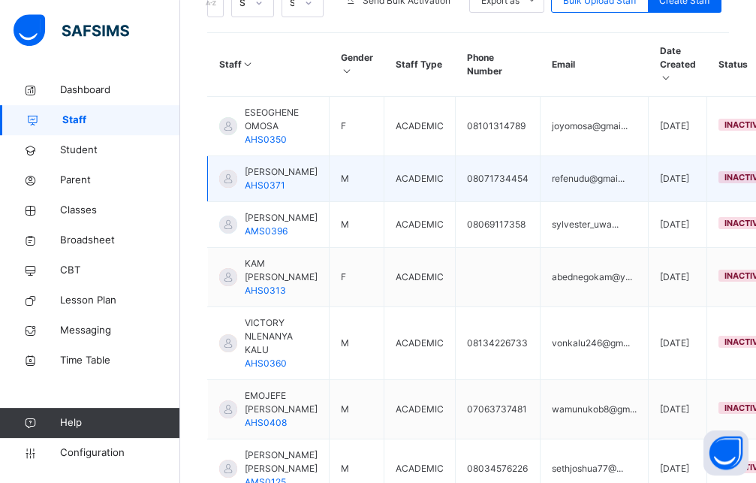
scroll to position [0, 0]
